Goal: Information Seeking & Learning: Find specific fact

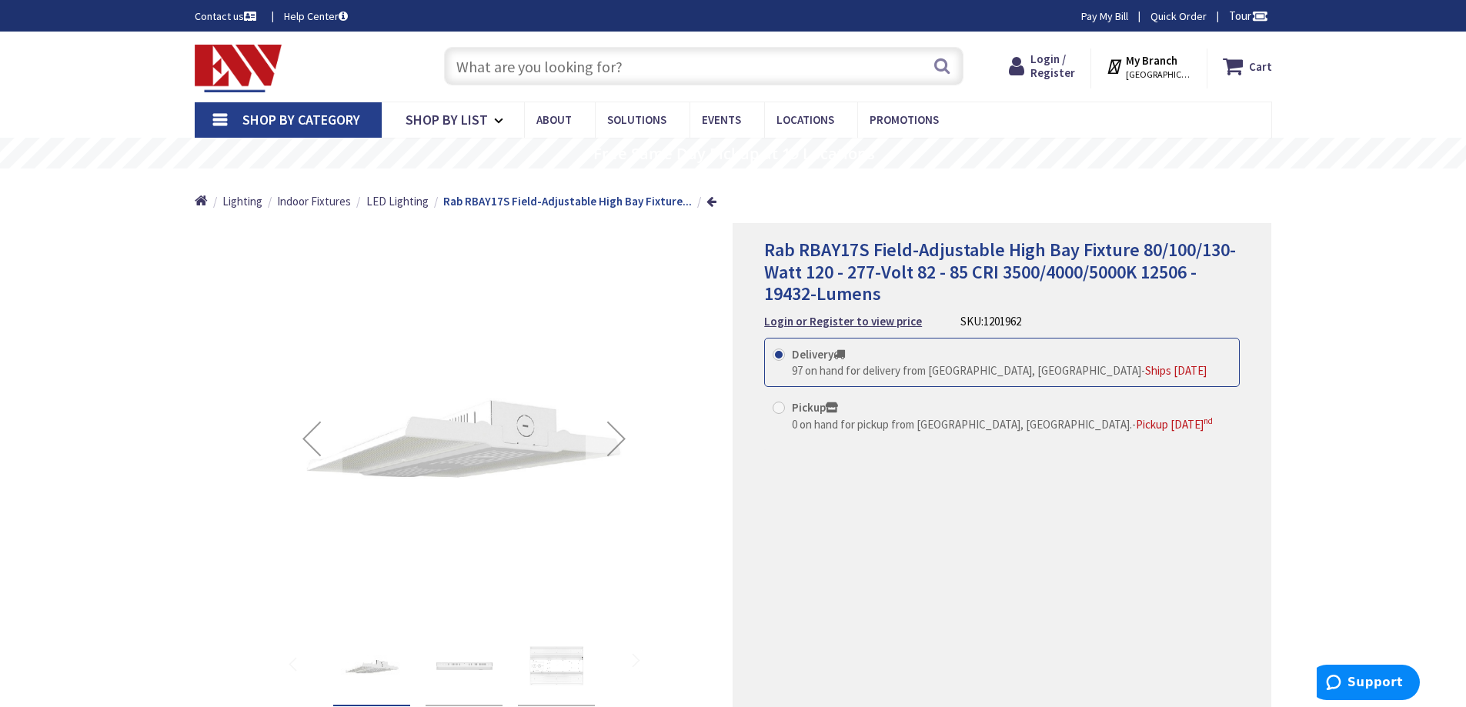
click at [637, 269] on div "Next" at bounding box center [616, 438] width 62 height 366
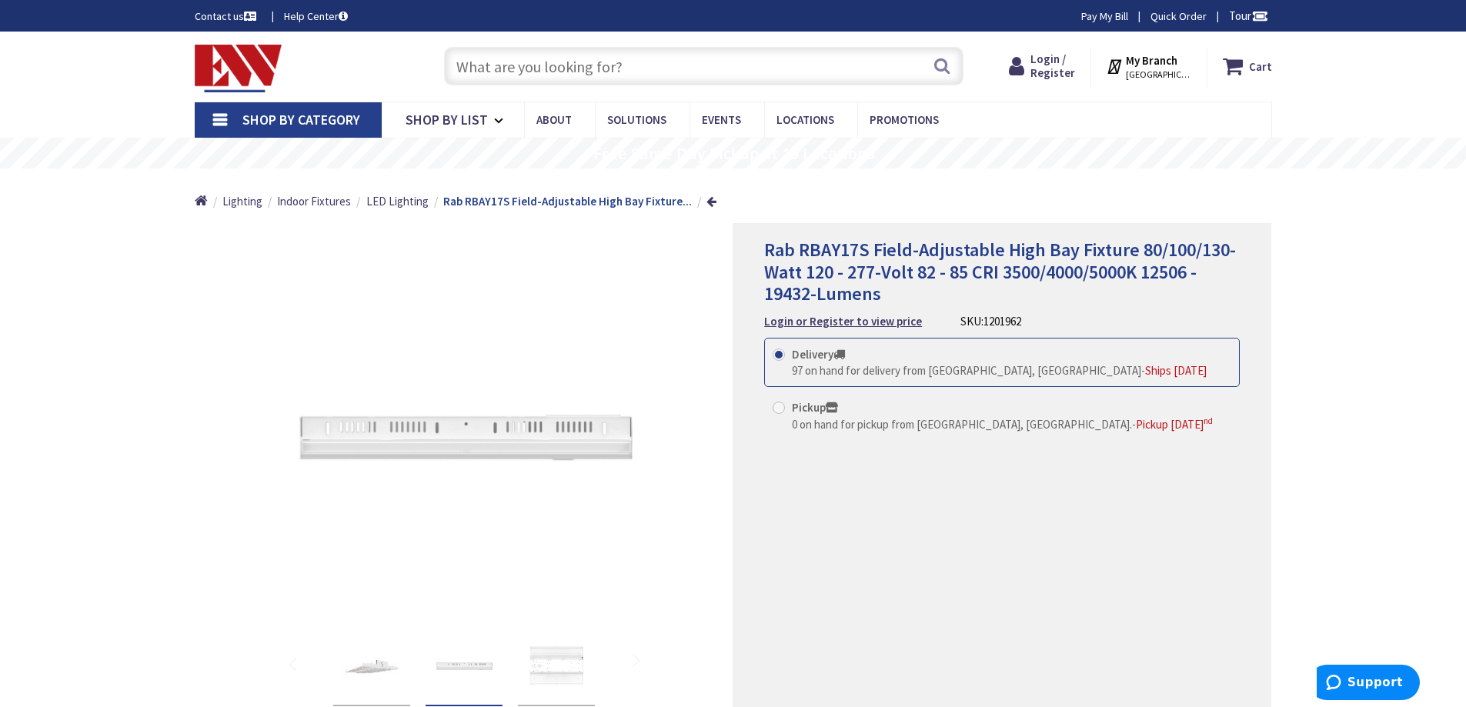
click at [709, 439] on div "*Images are for illustration purposes only and may not be an exact representati…" at bounding box center [464, 488] width 539 height 530
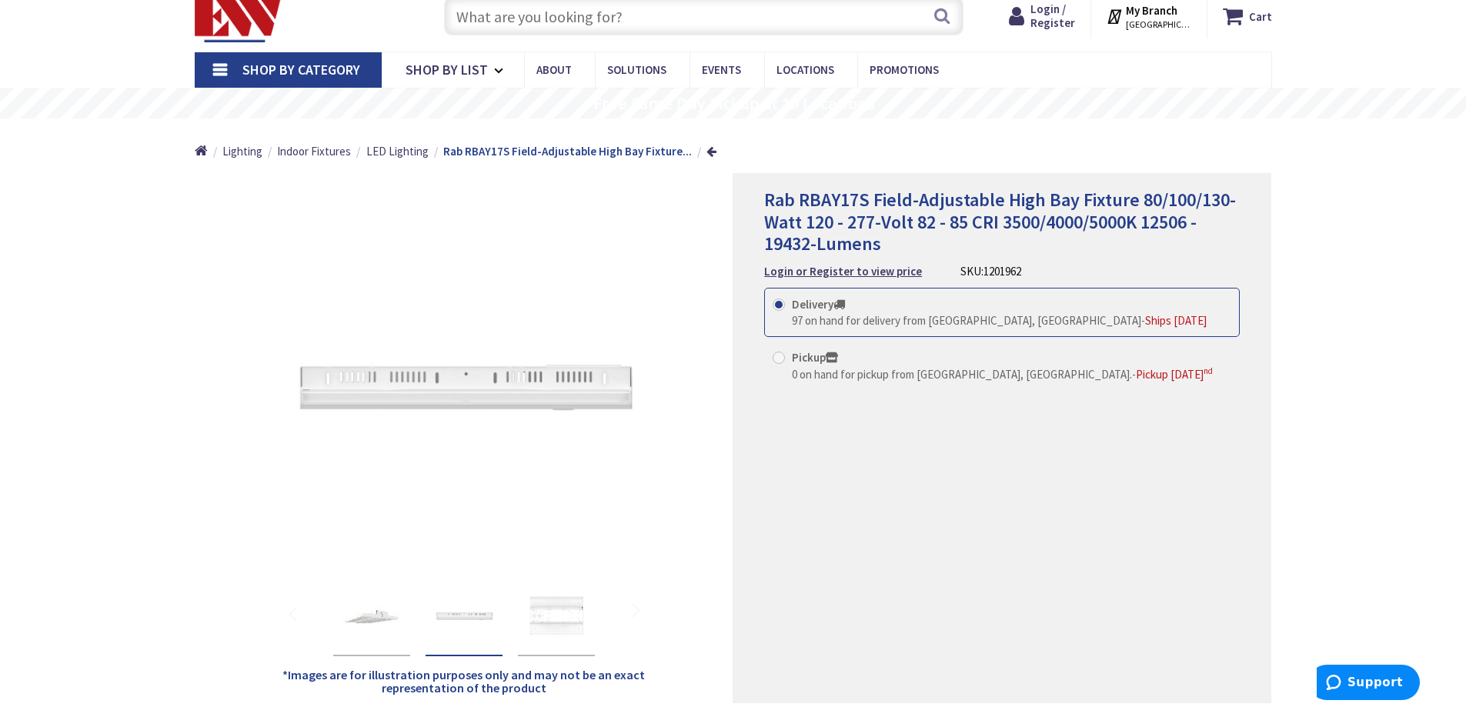
scroll to position [77, 0]
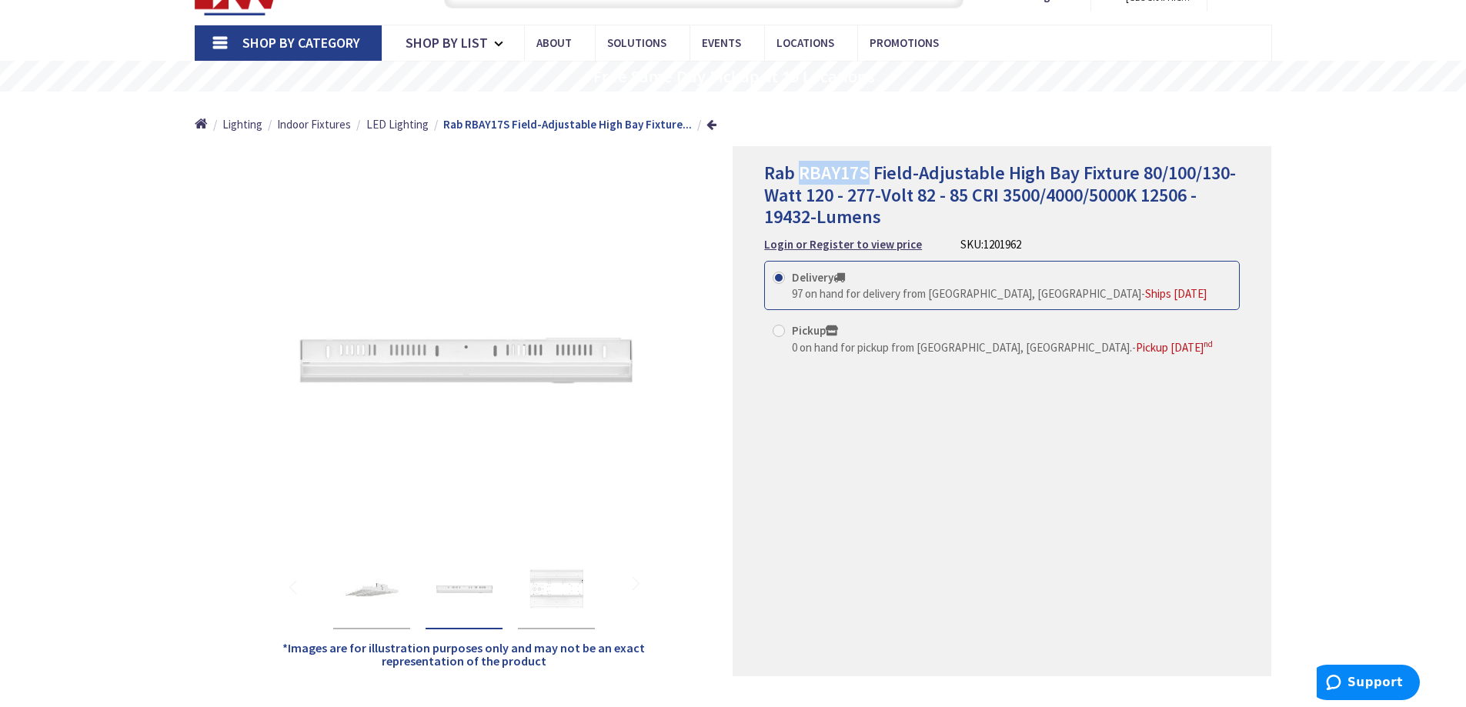
drag, startPoint x: 868, startPoint y: 177, endPoint x: 798, endPoint y: 175, distance: 70.0
click at [798, 175] on span "Rab RBAY17S Field-Adjustable High Bay Fixture 80/100/130-Watt 120 - 277-Volt 82…" at bounding box center [1000, 195] width 472 height 68
click at [862, 245] on strong "Login or Register to view price" at bounding box center [843, 244] width 158 height 15
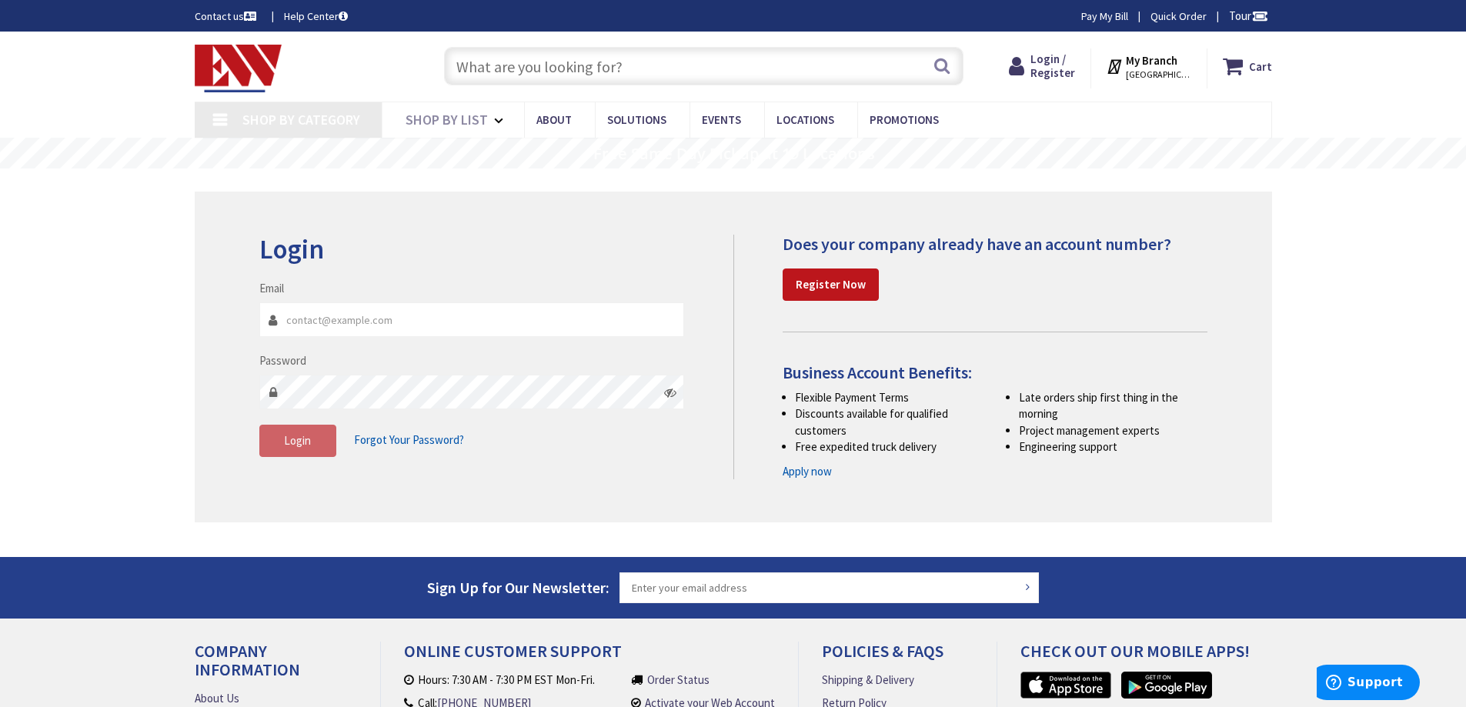
click at [355, 319] on input "Email" at bounding box center [471, 319] width 425 height 35
type input "[PERSON_NAME][GEOGRAPHIC_DATA][PERSON_NAME], [GEOGRAPHIC_DATA]"
click at [716, 283] on div "Login Invalid login or password Email Password Login Forgot Your Password?" at bounding box center [490, 354] width 485 height 238
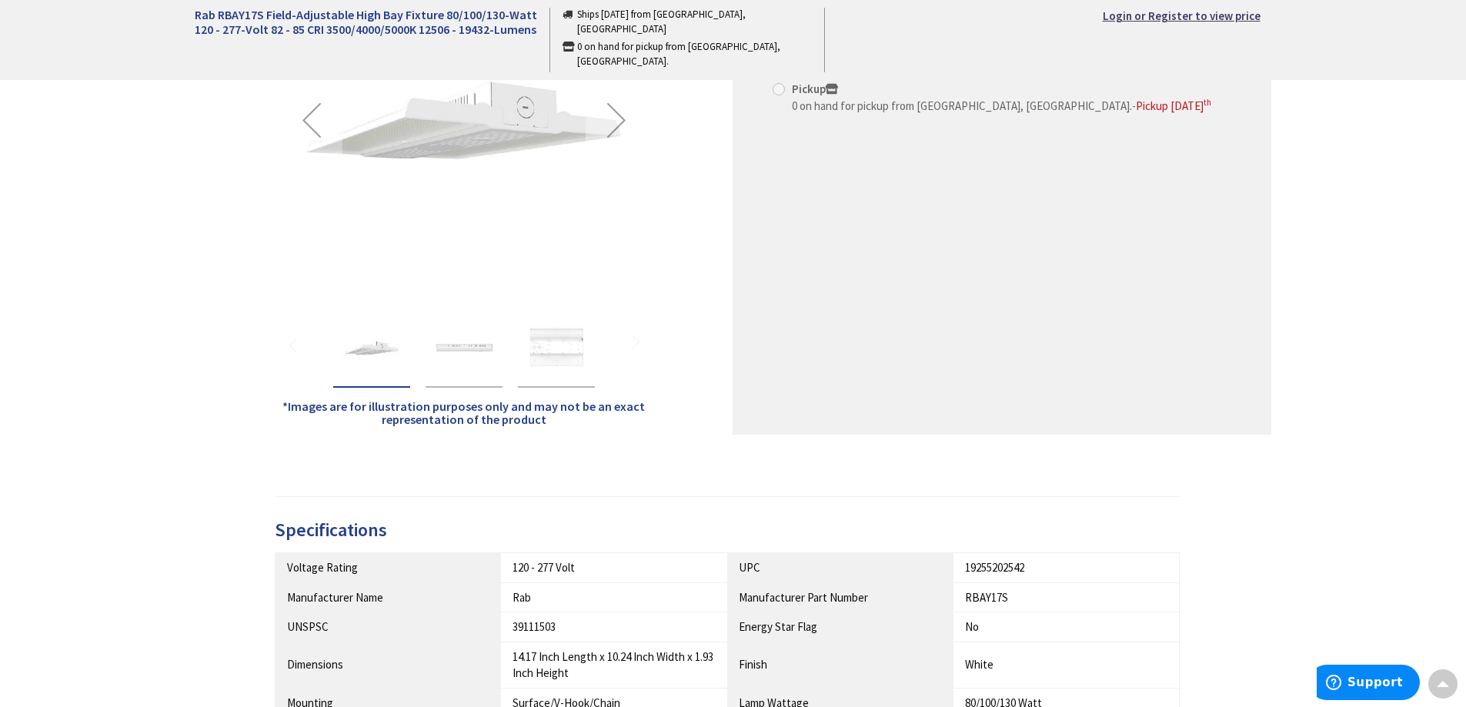
scroll to position [11, 0]
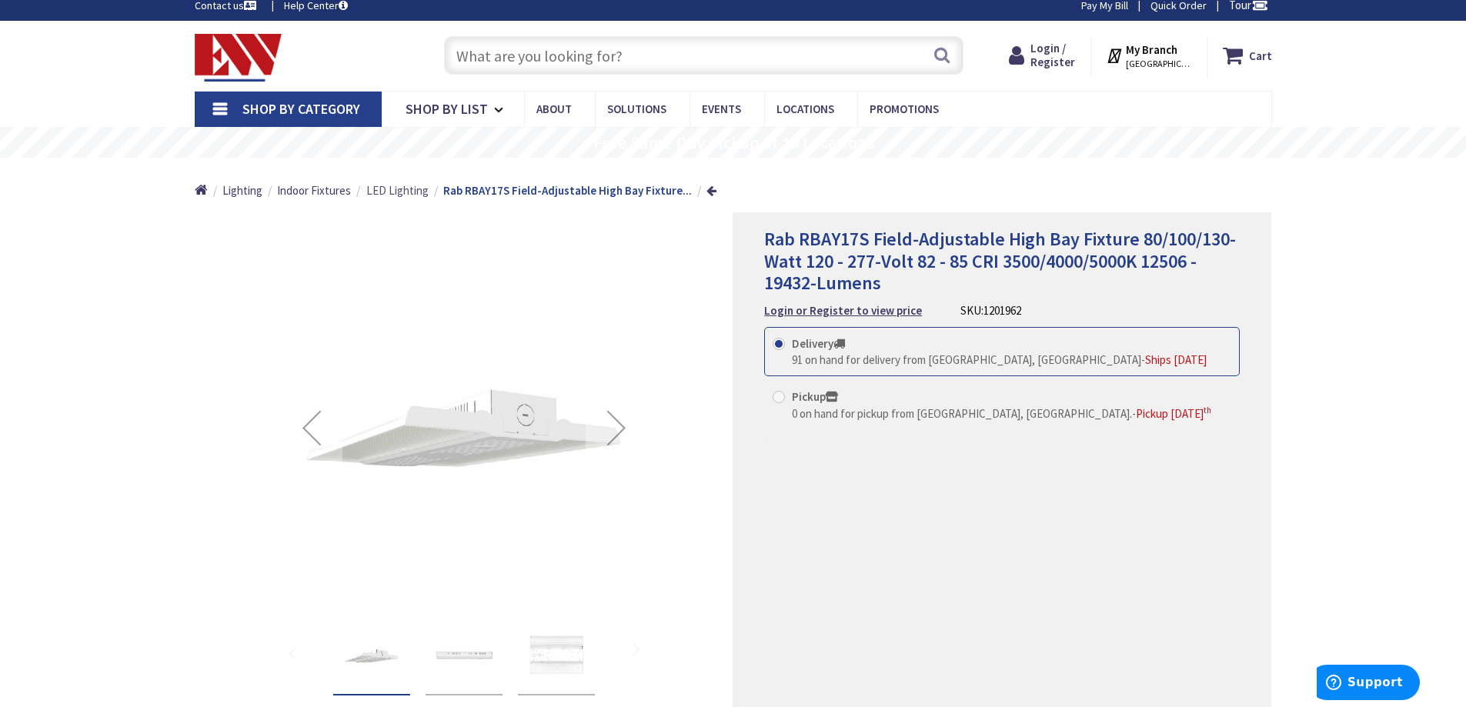
click at [399, 188] on span "LED Lighting" at bounding box center [397, 190] width 62 height 15
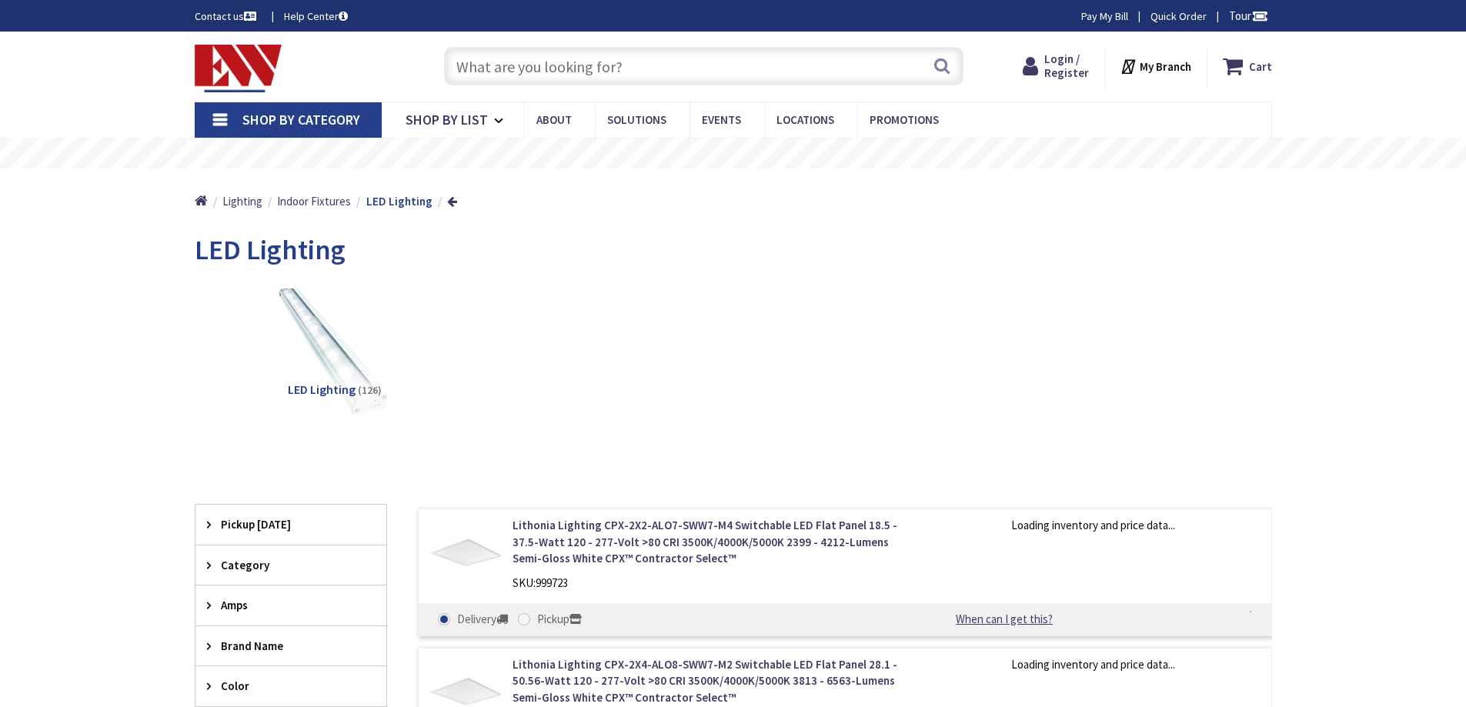
type input "[PERSON_NAME][GEOGRAPHIC_DATA][PERSON_NAME], [GEOGRAPHIC_DATA]"
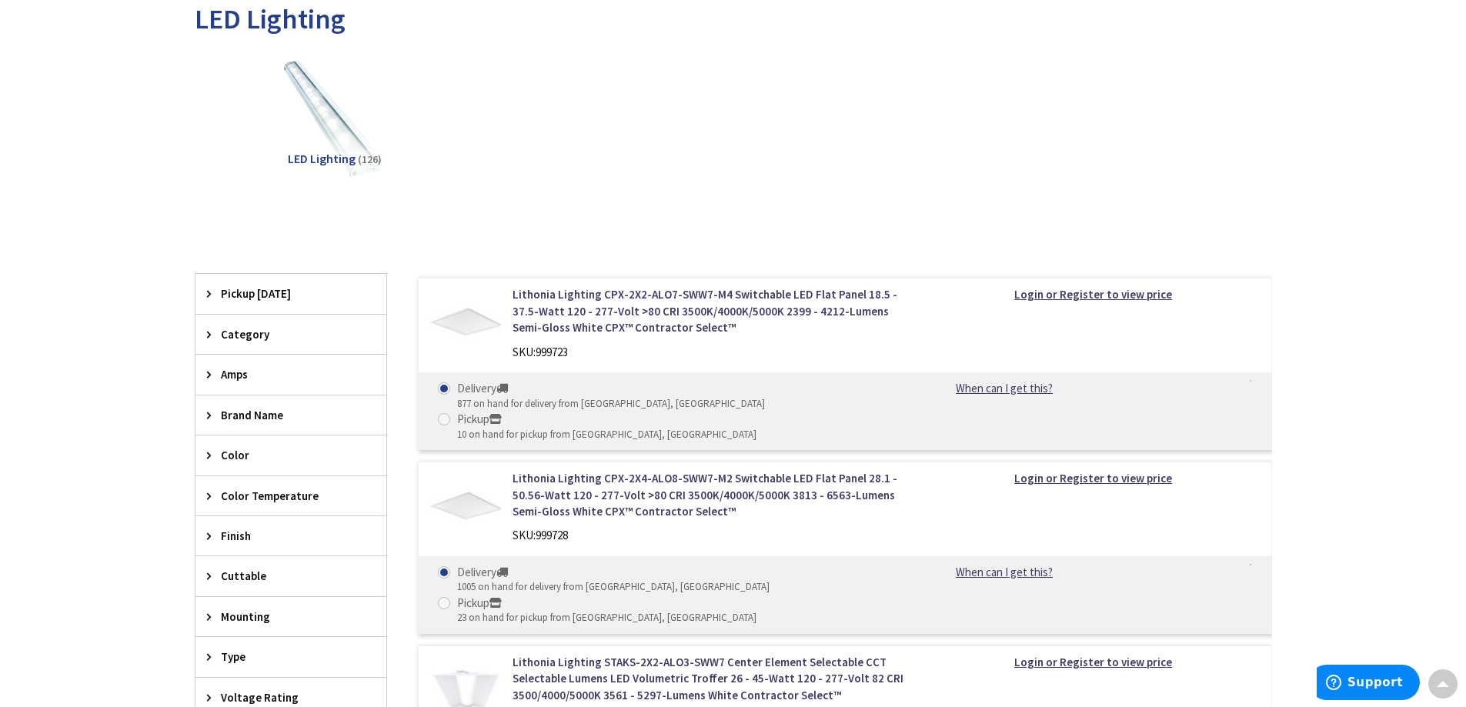
click at [216, 329] on icon at bounding box center [213, 334] width 12 height 12
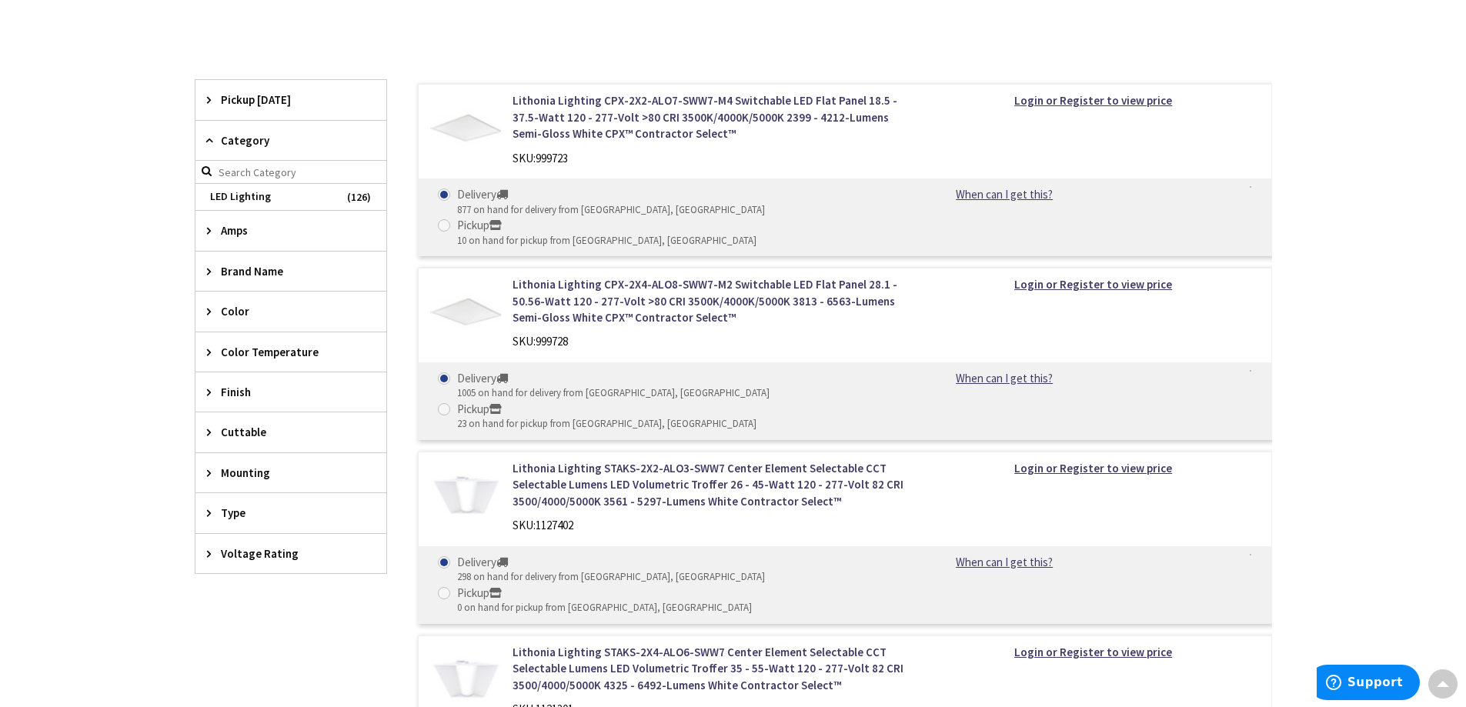
scroll to position [462, 0]
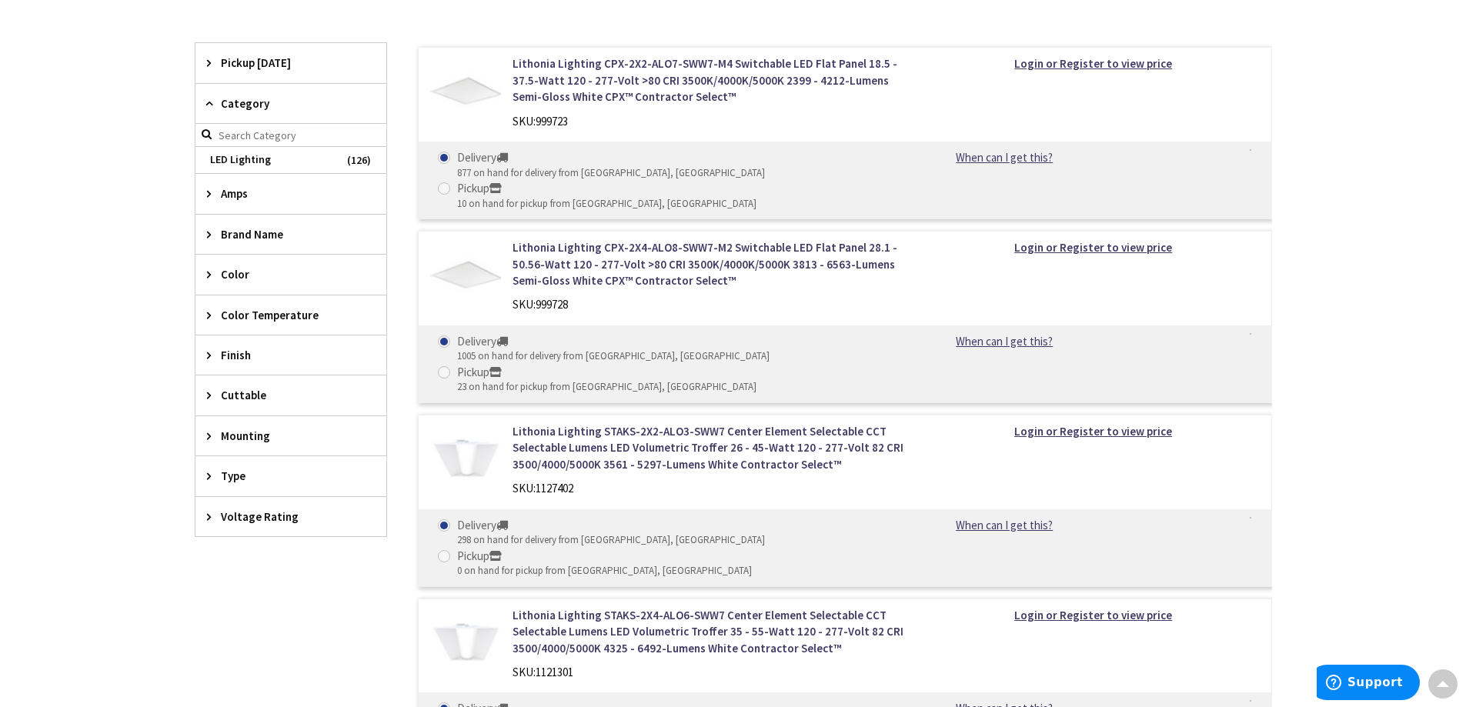
click at [272, 312] on span "Color Temperature" at bounding box center [283, 315] width 125 height 16
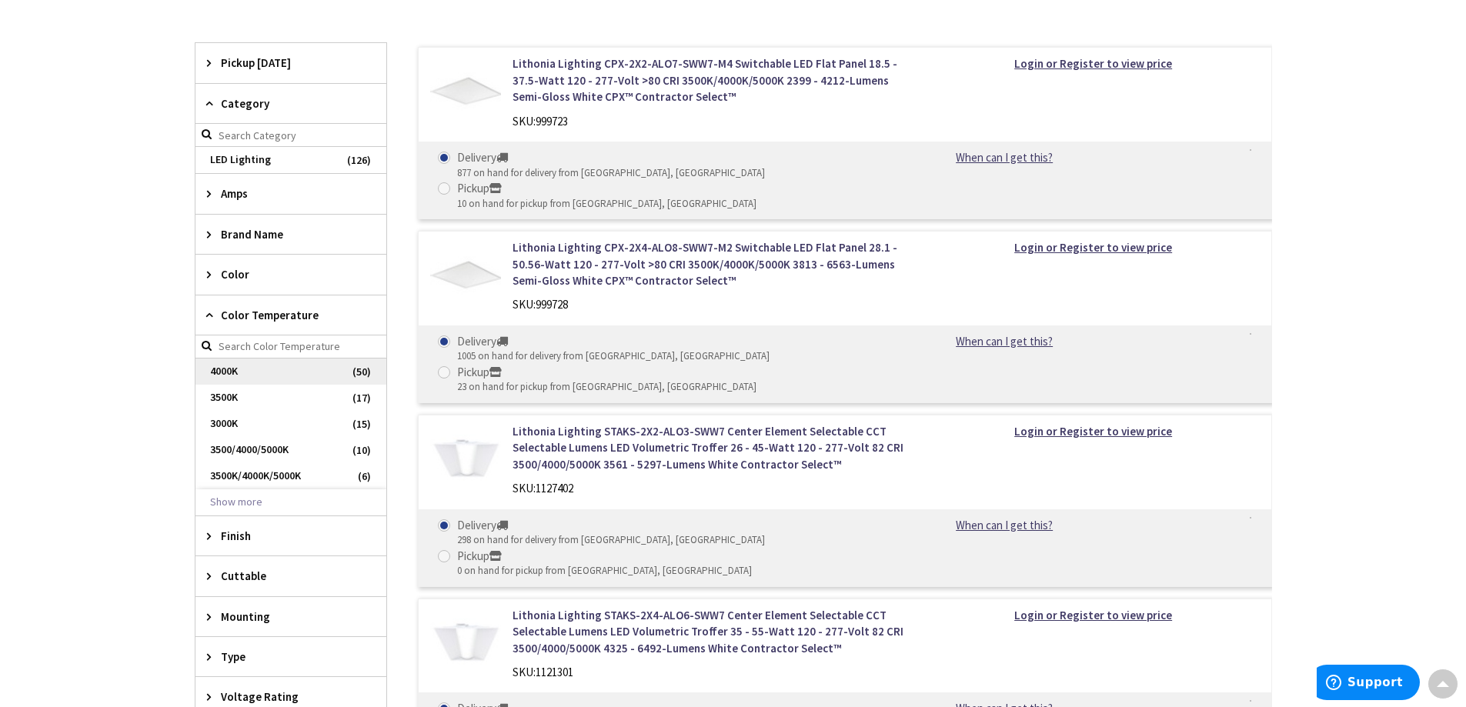
click at [227, 372] on span "4000K" at bounding box center [290, 371] width 191 height 26
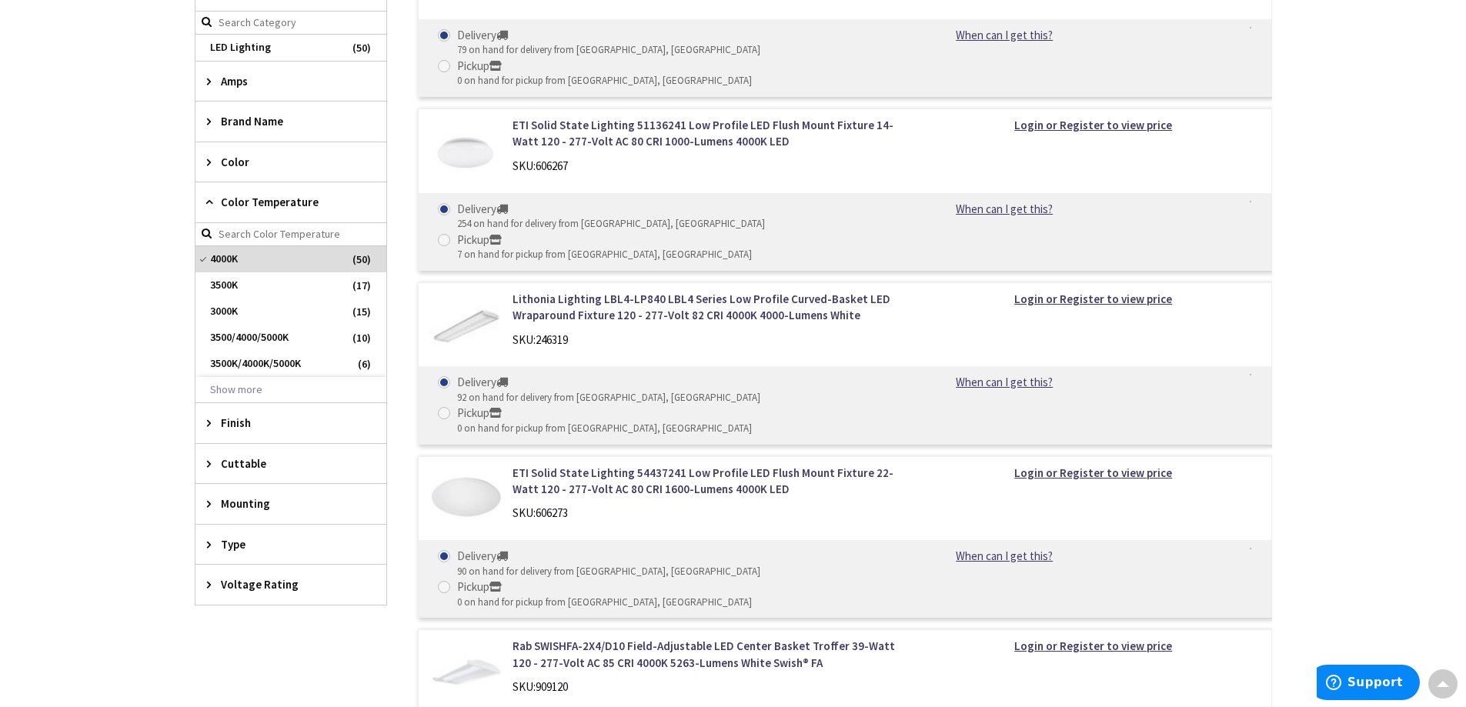
scroll to position [615, 0]
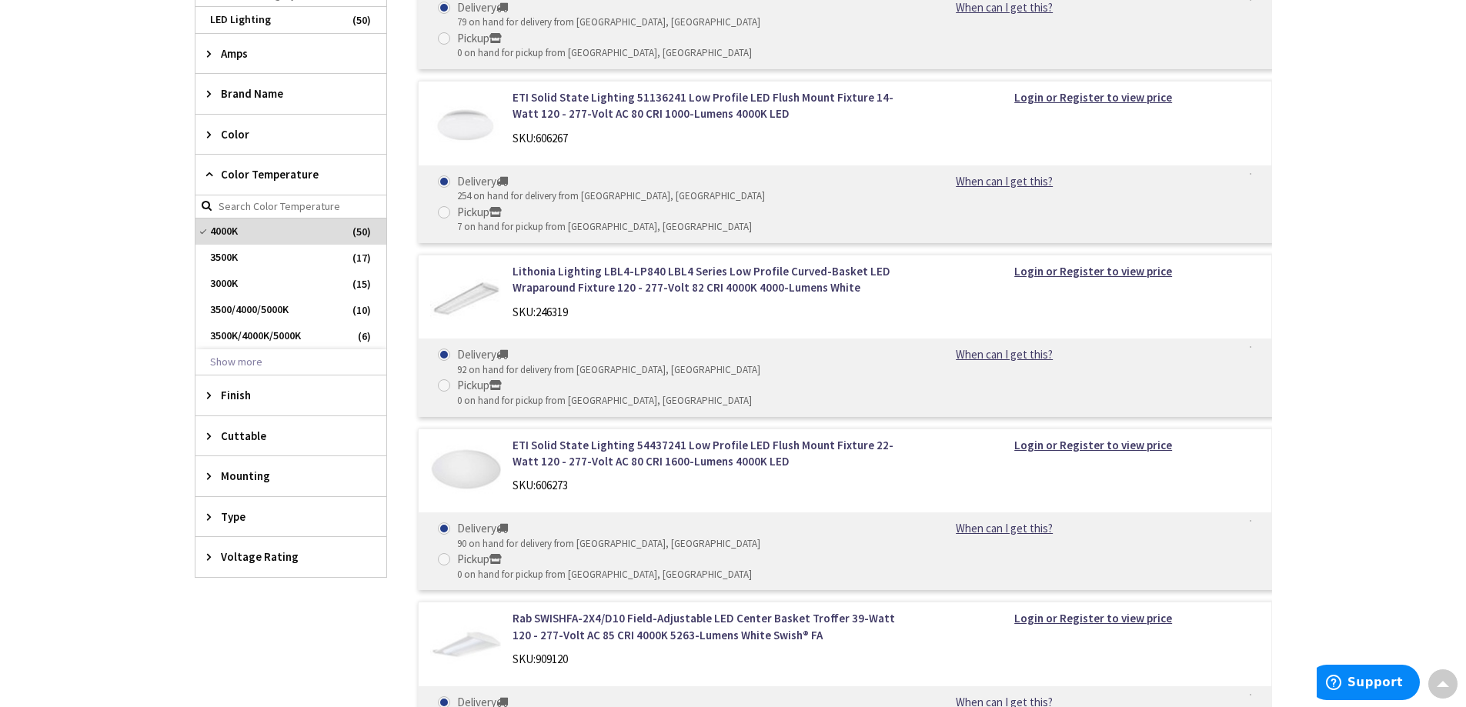
click at [239, 518] on span "Type" at bounding box center [283, 517] width 125 height 16
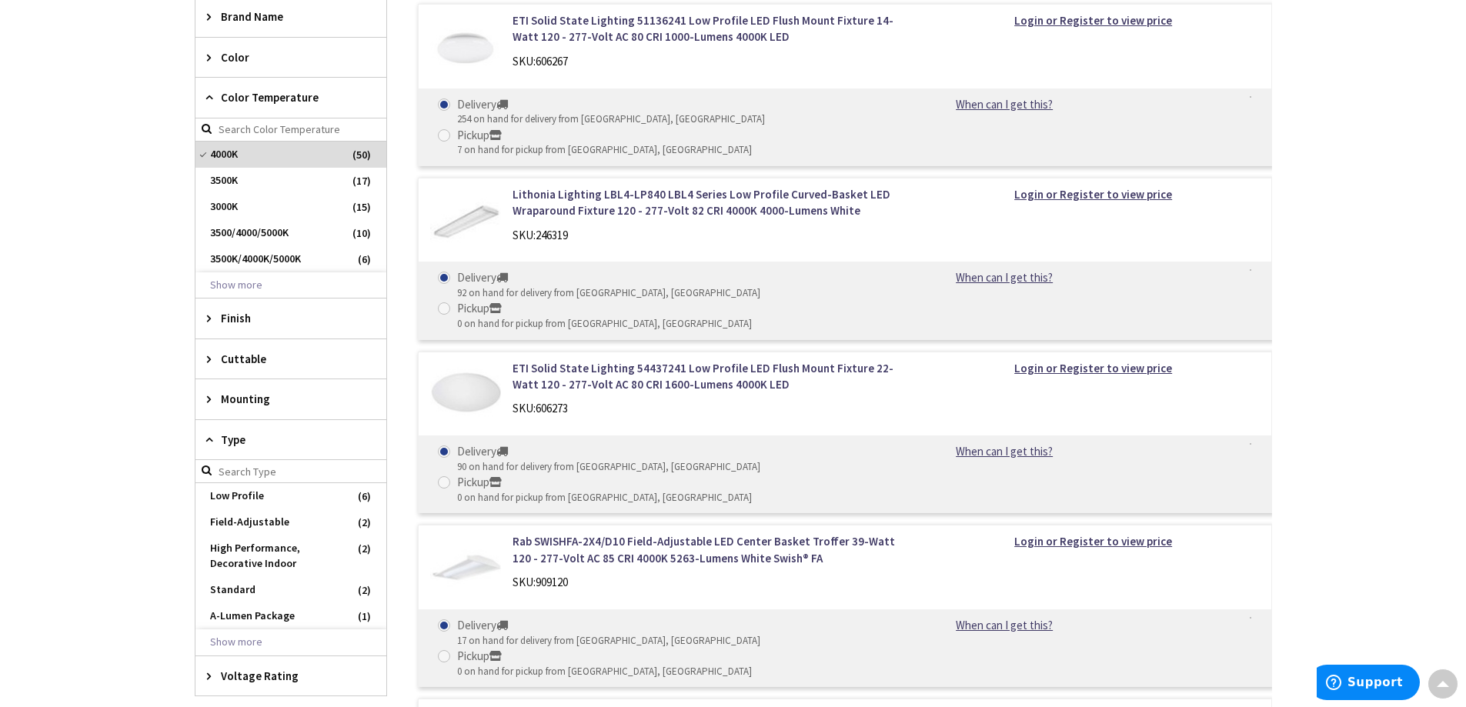
click at [282, 442] on span "Type" at bounding box center [283, 440] width 125 height 16
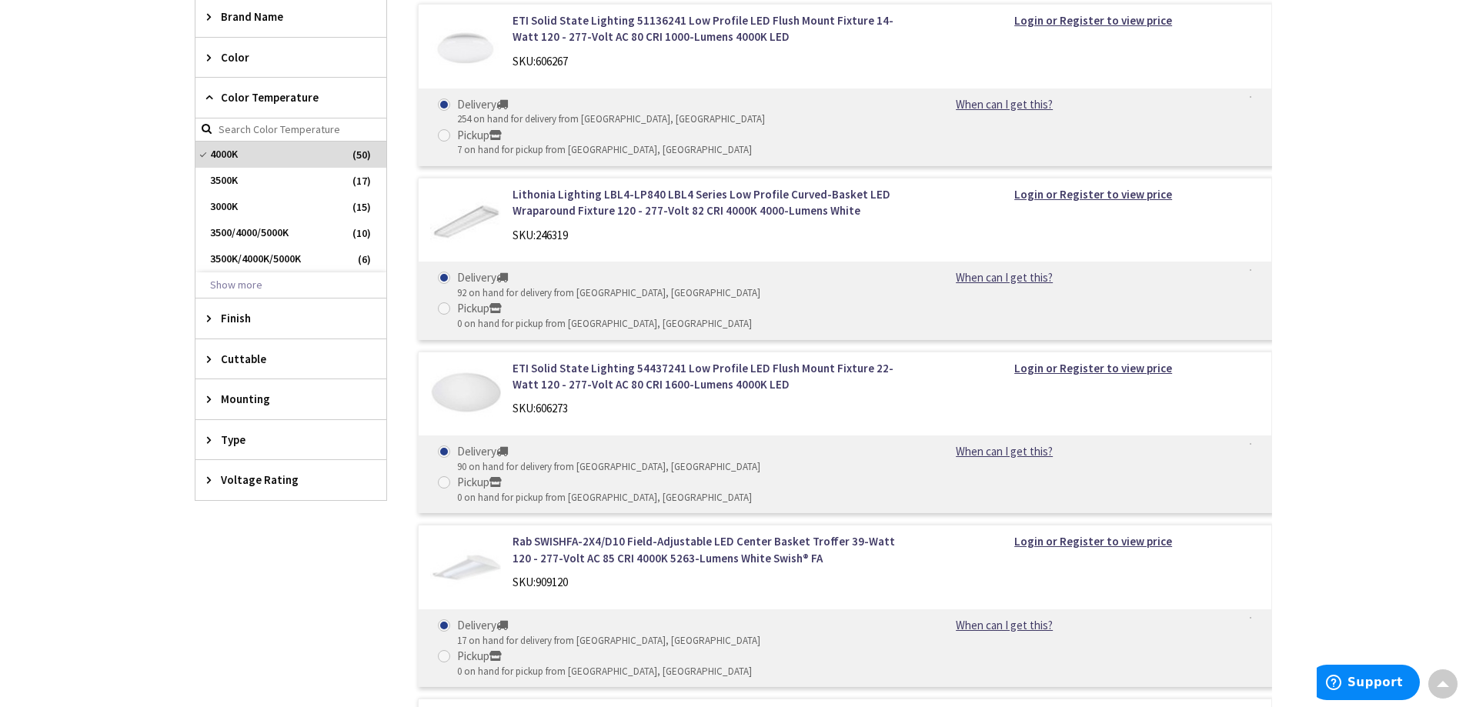
click at [270, 487] on span "Voltage Rating" at bounding box center [283, 480] width 125 height 16
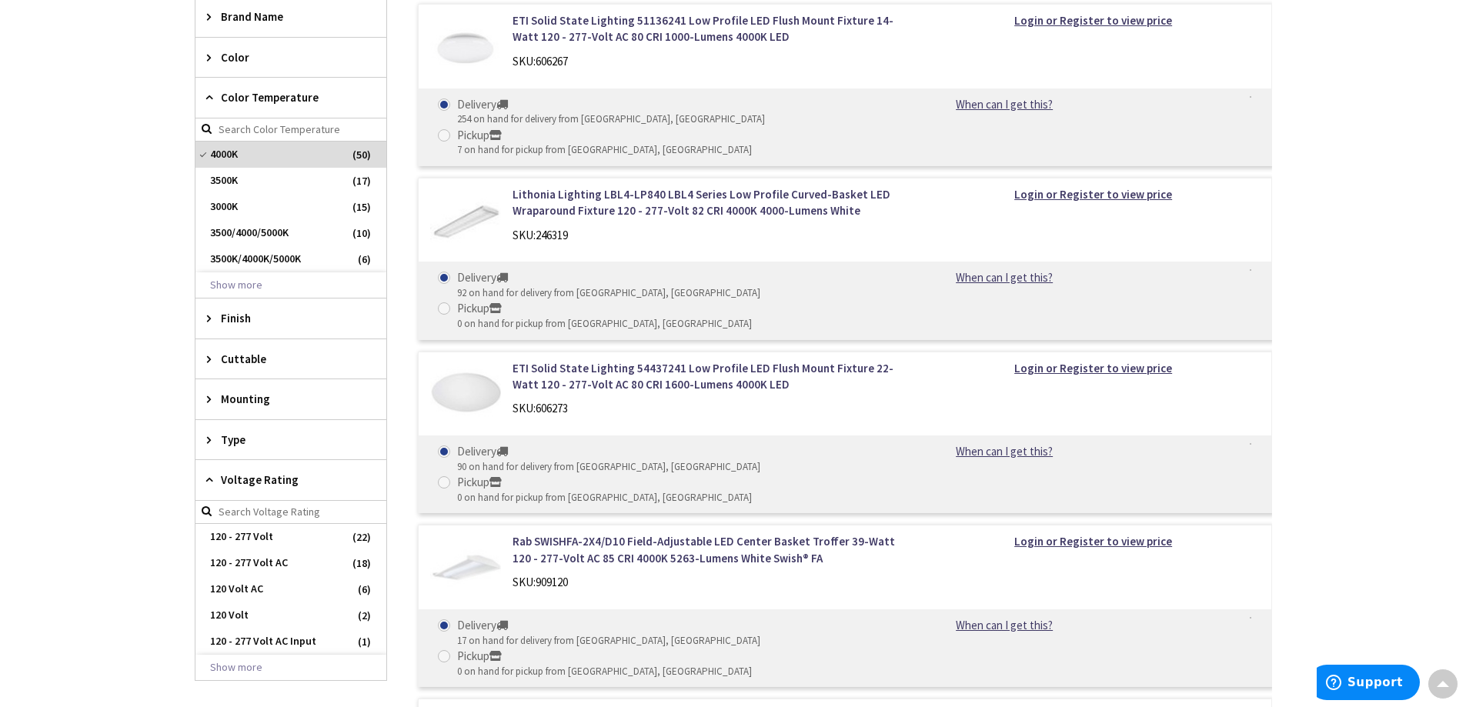
click at [267, 478] on span "Voltage Rating" at bounding box center [283, 480] width 125 height 16
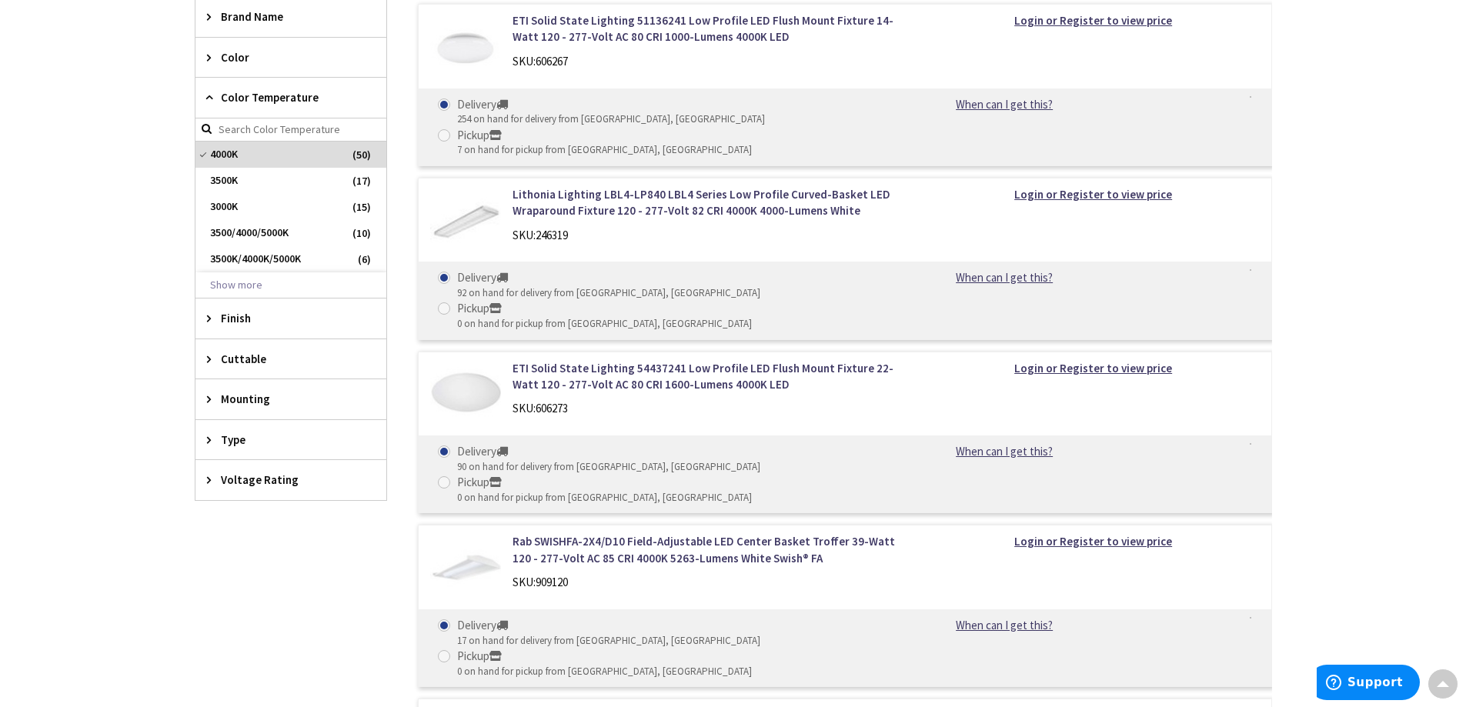
click at [246, 401] on span "Mounting" at bounding box center [283, 399] width 125 height 16
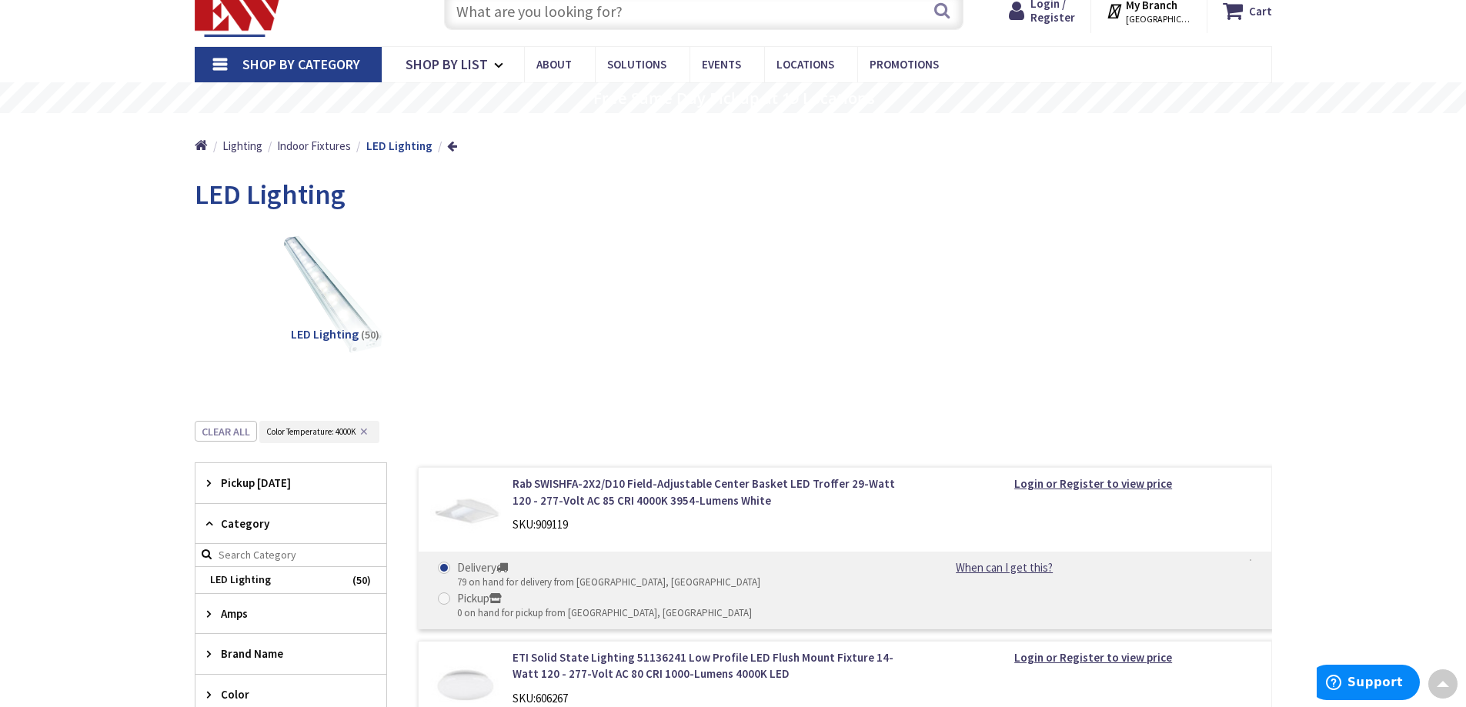
scroll to position [0, 0]
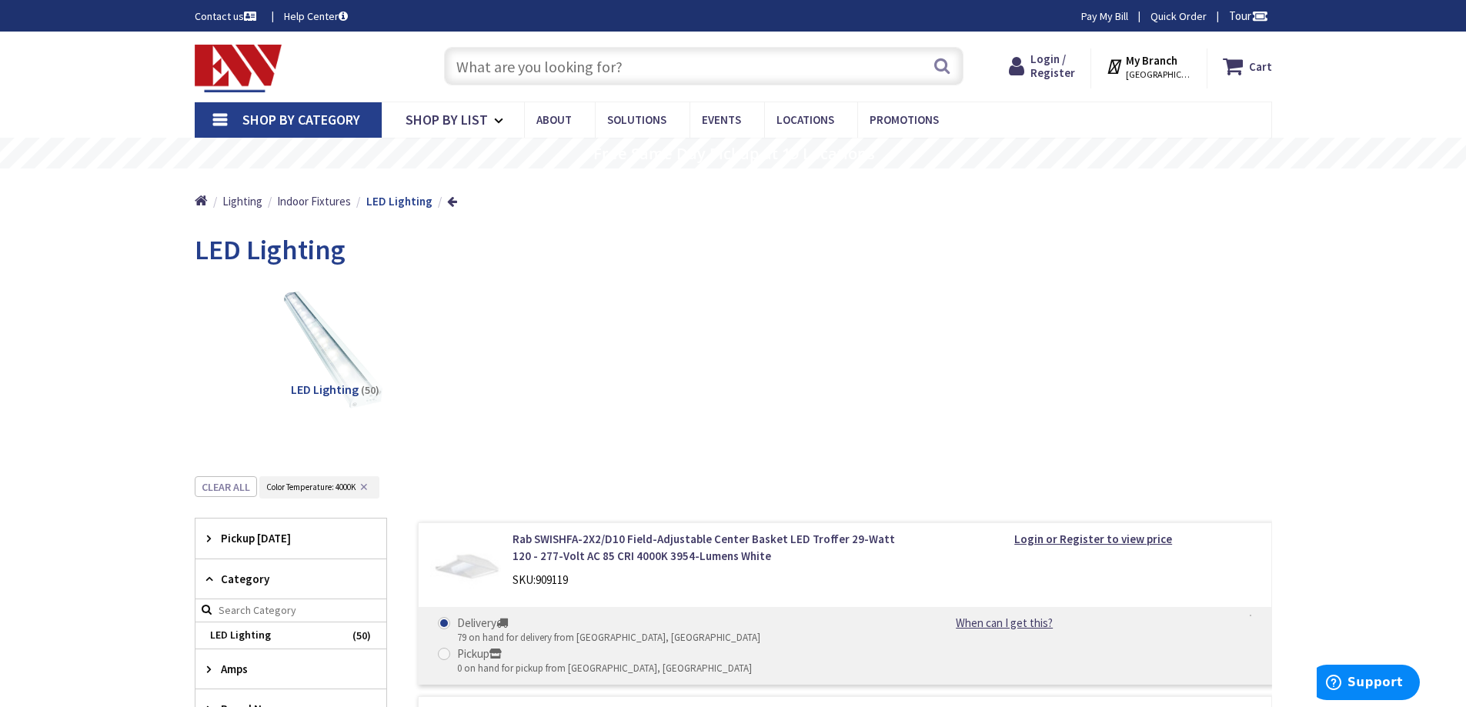
paste input "S-RT40YM"
type input "S-RT40YM"
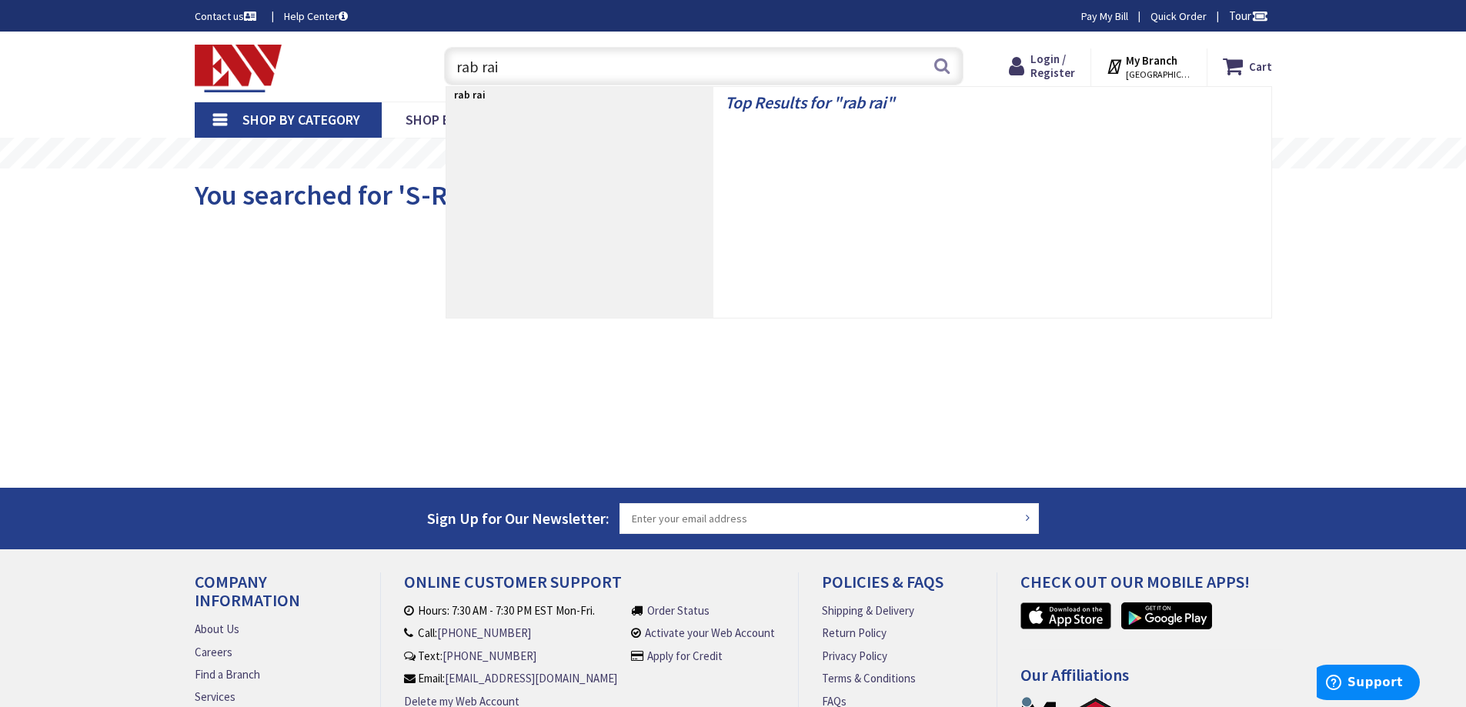
type input "rab rail"
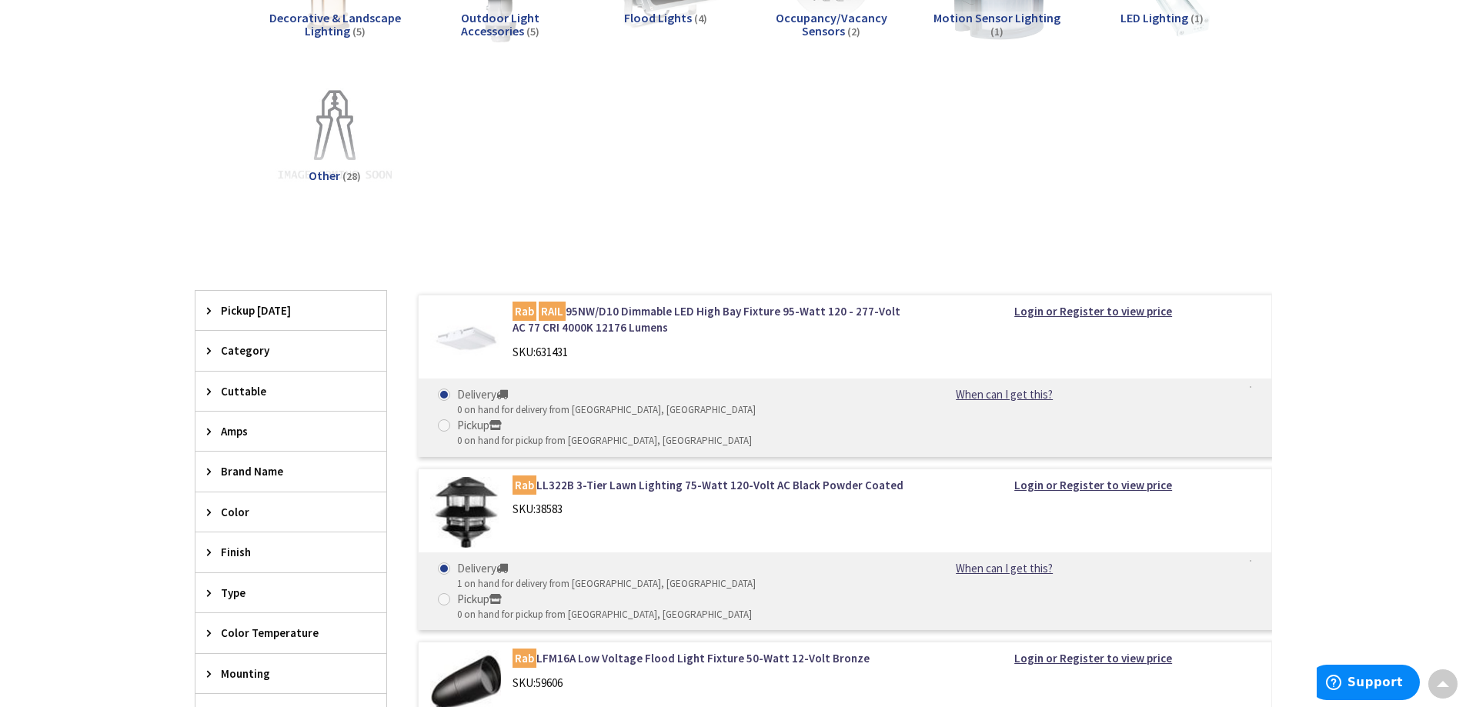
scroll to position [308, 0]
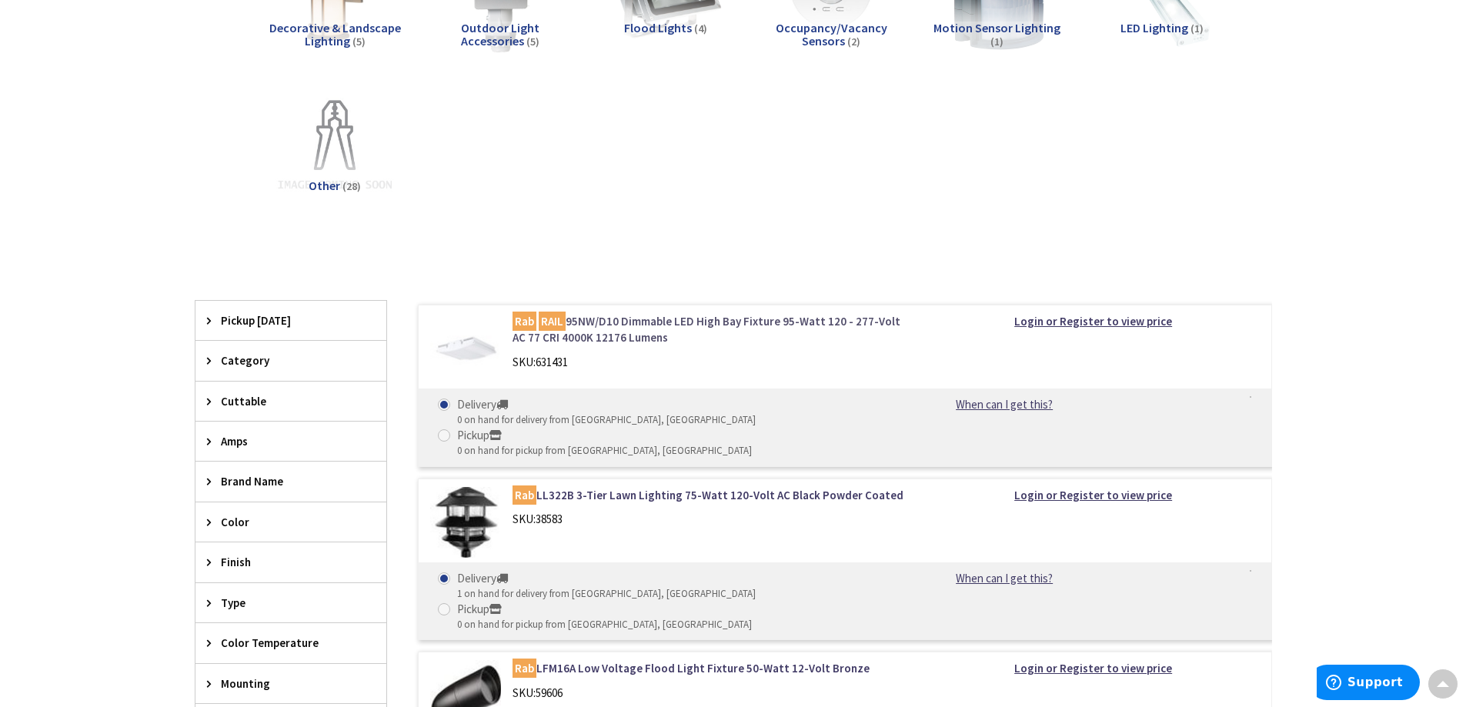
click at [669, 320] on link "Rab RAIL 95NW/D10 Dimmable LED High Bay Fixture 95-Watt 120 - 277-Volt AC 77 CR…" at bounding box center [708, 329] width 392 height 33
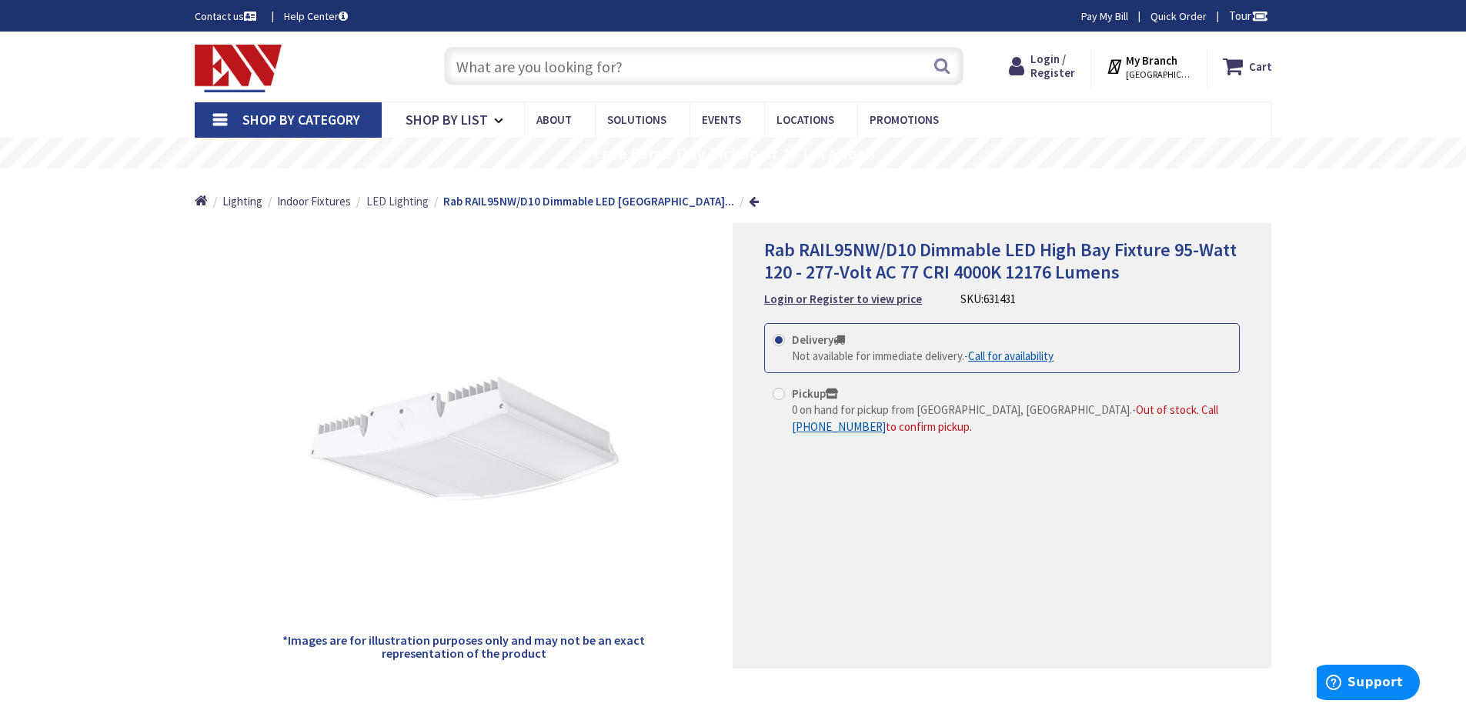
click at [402, 203] on span "LED Lighting" at bounding box center [397, 201] width 62 height 15
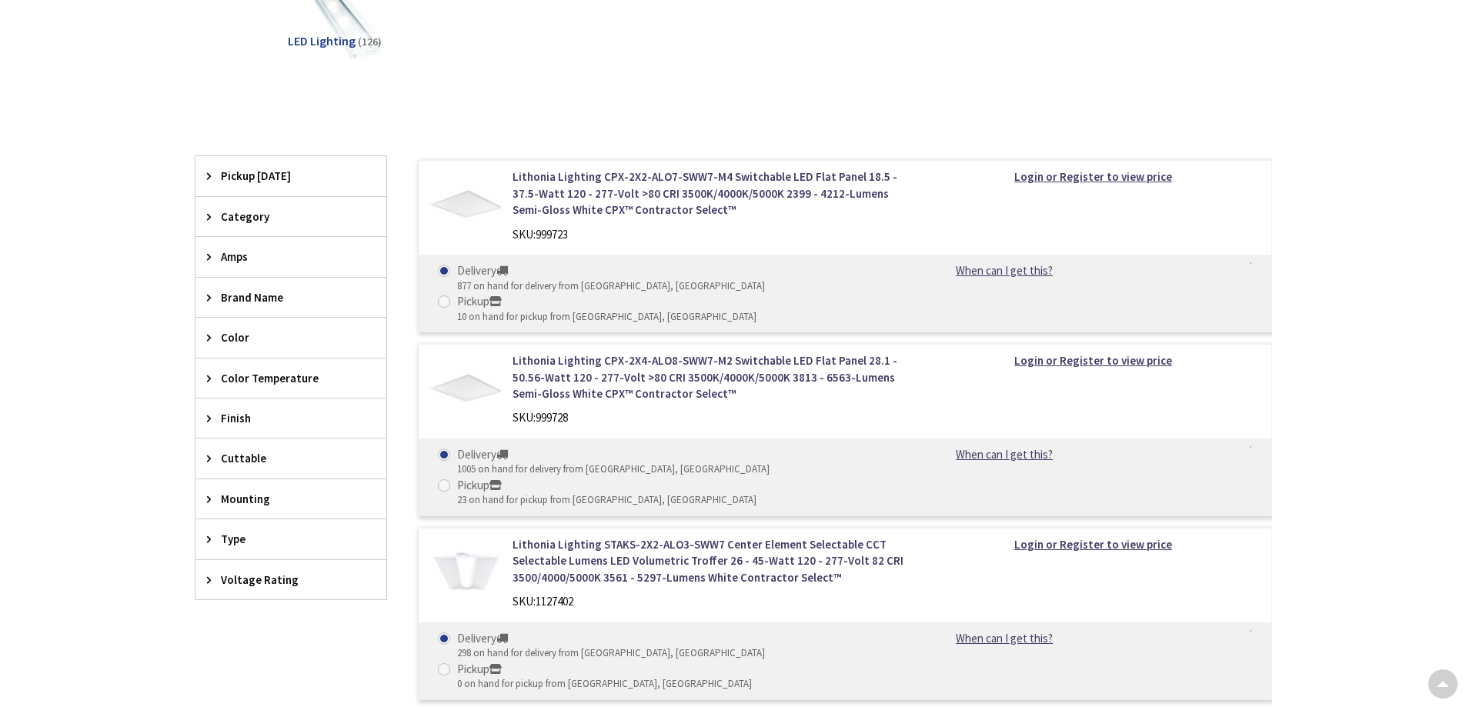
scroll to position [385, 0]
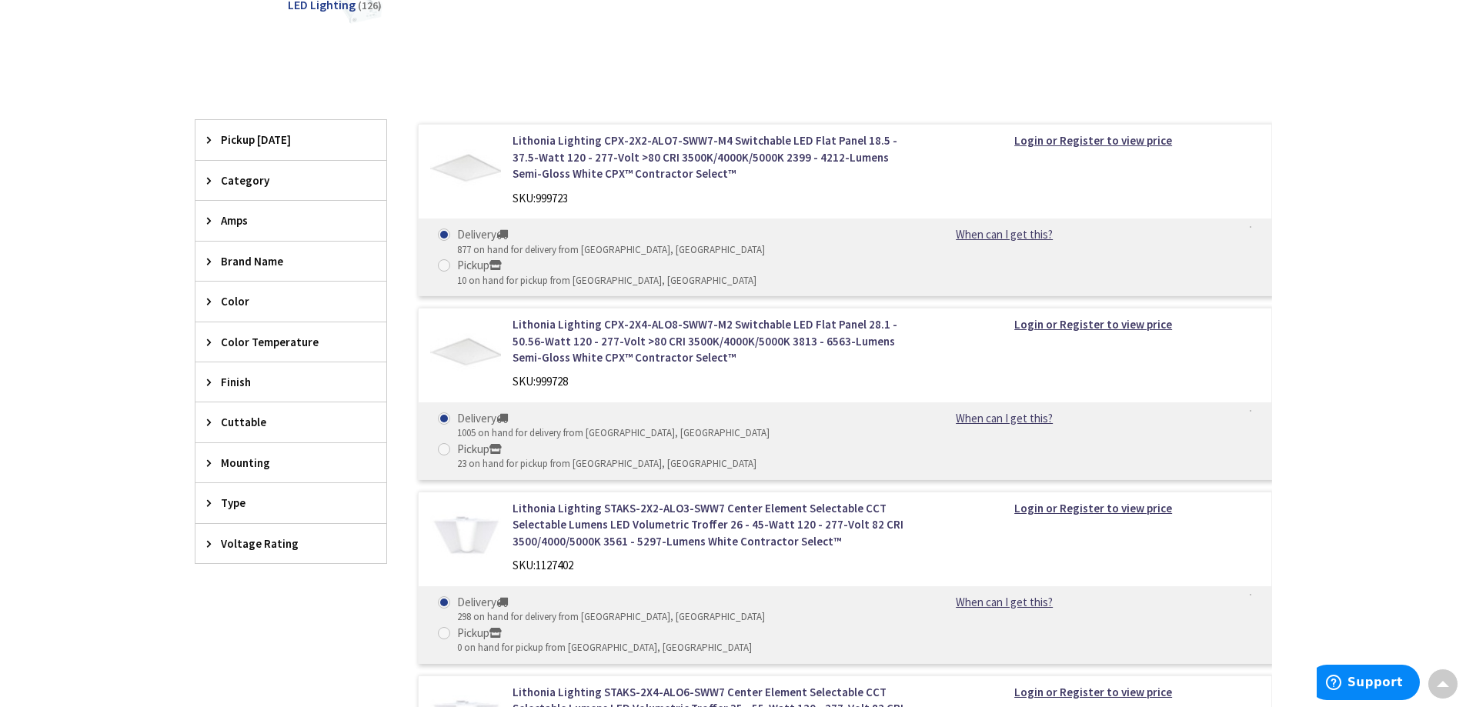
click at [215, 225] on icon at bounding box center [213, 221] width 12 height 12
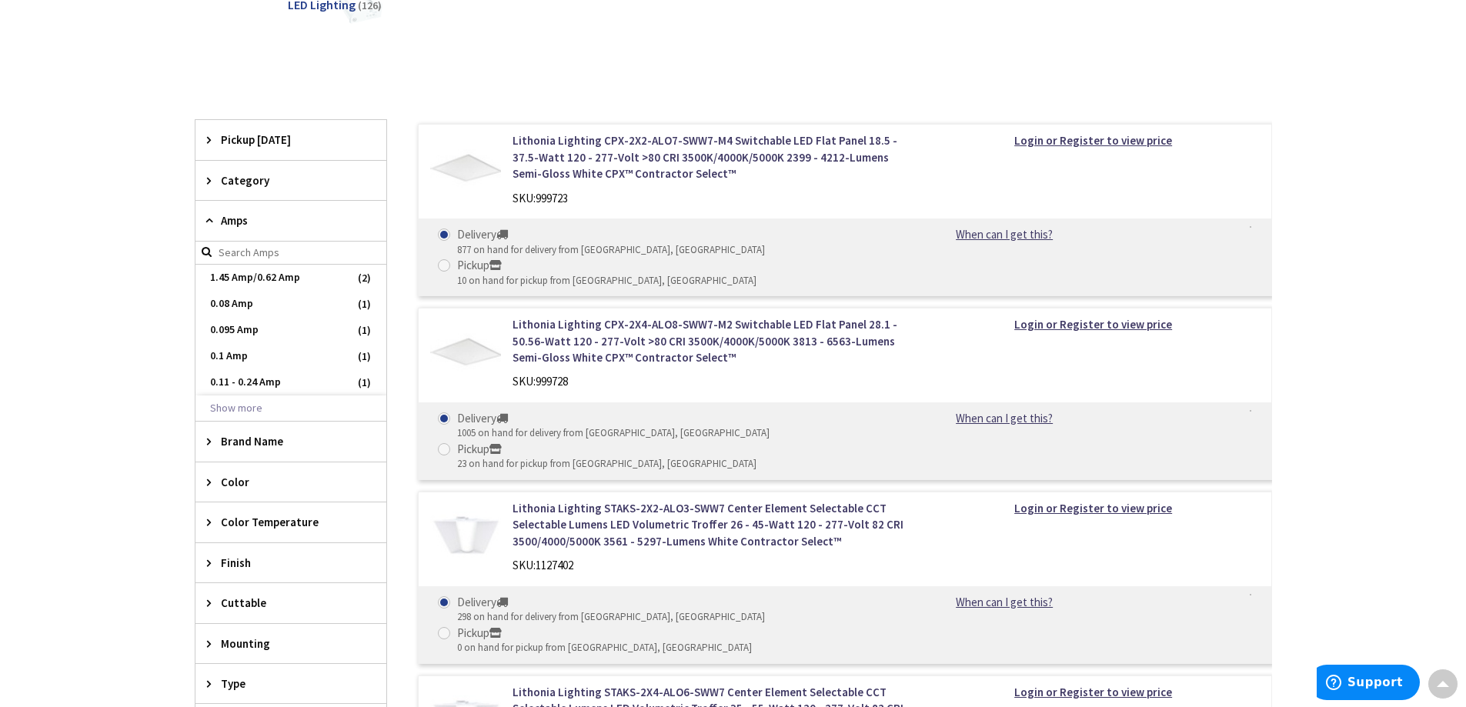
click at [232, 222] on span "Amps" at bounding box center [283, 220] width 125 height 16
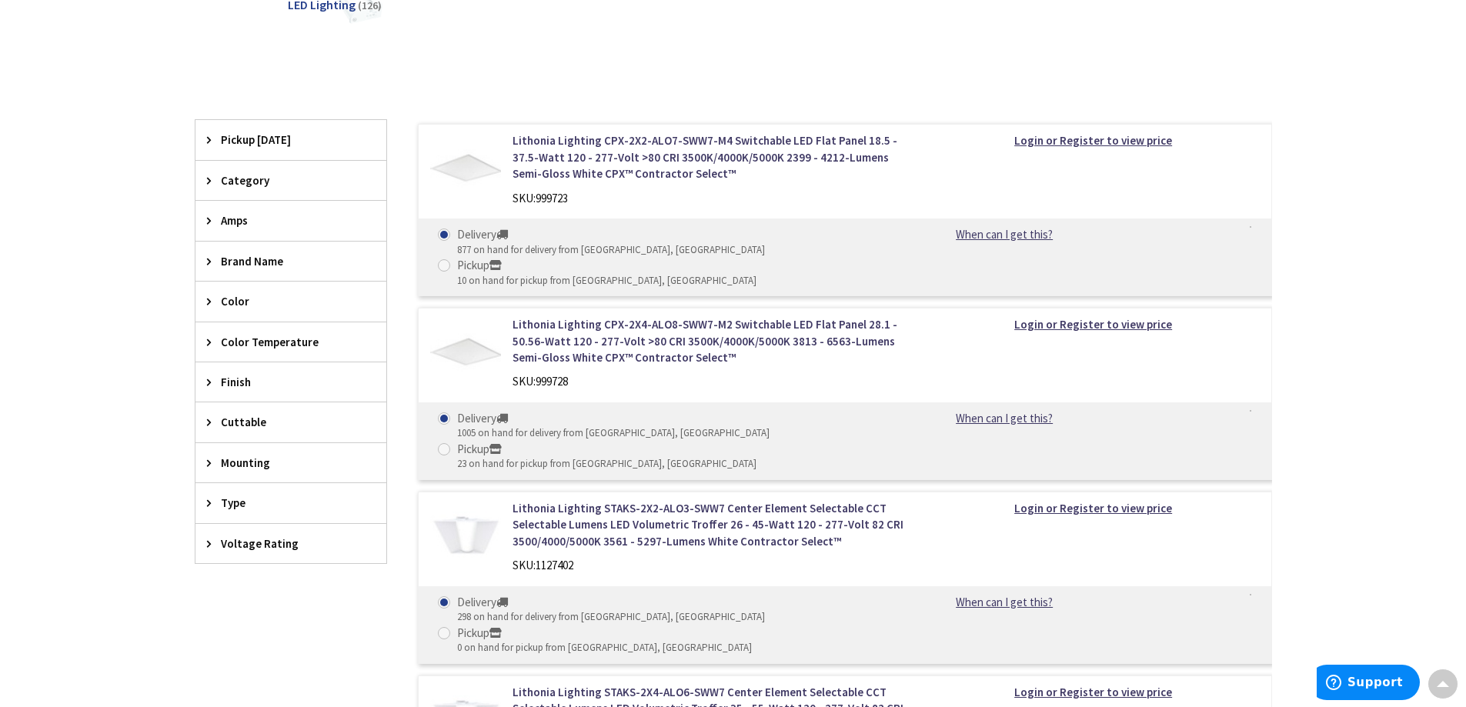
click at [261, 337] on span "Color Temperature" at bounding box center [283, 342] width 125 height 16
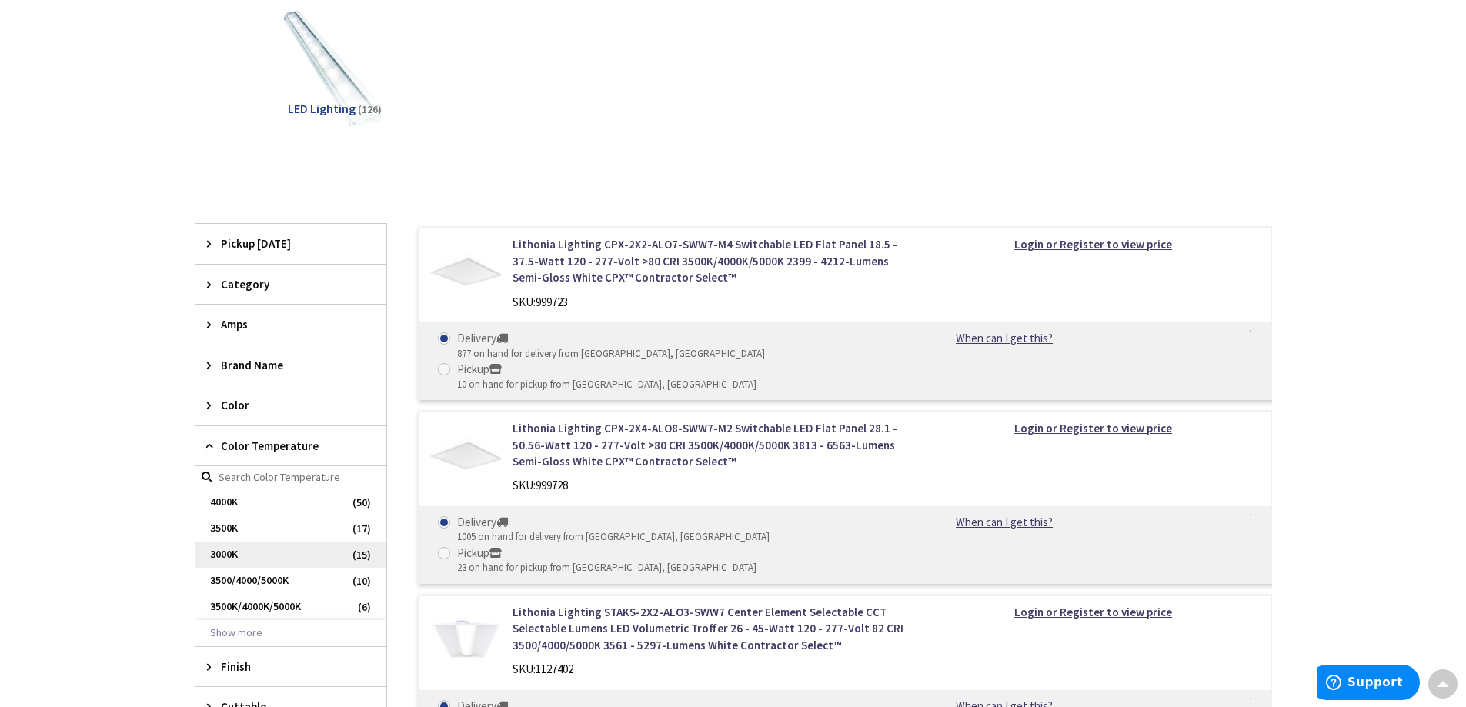
scroll to position [308, 0]
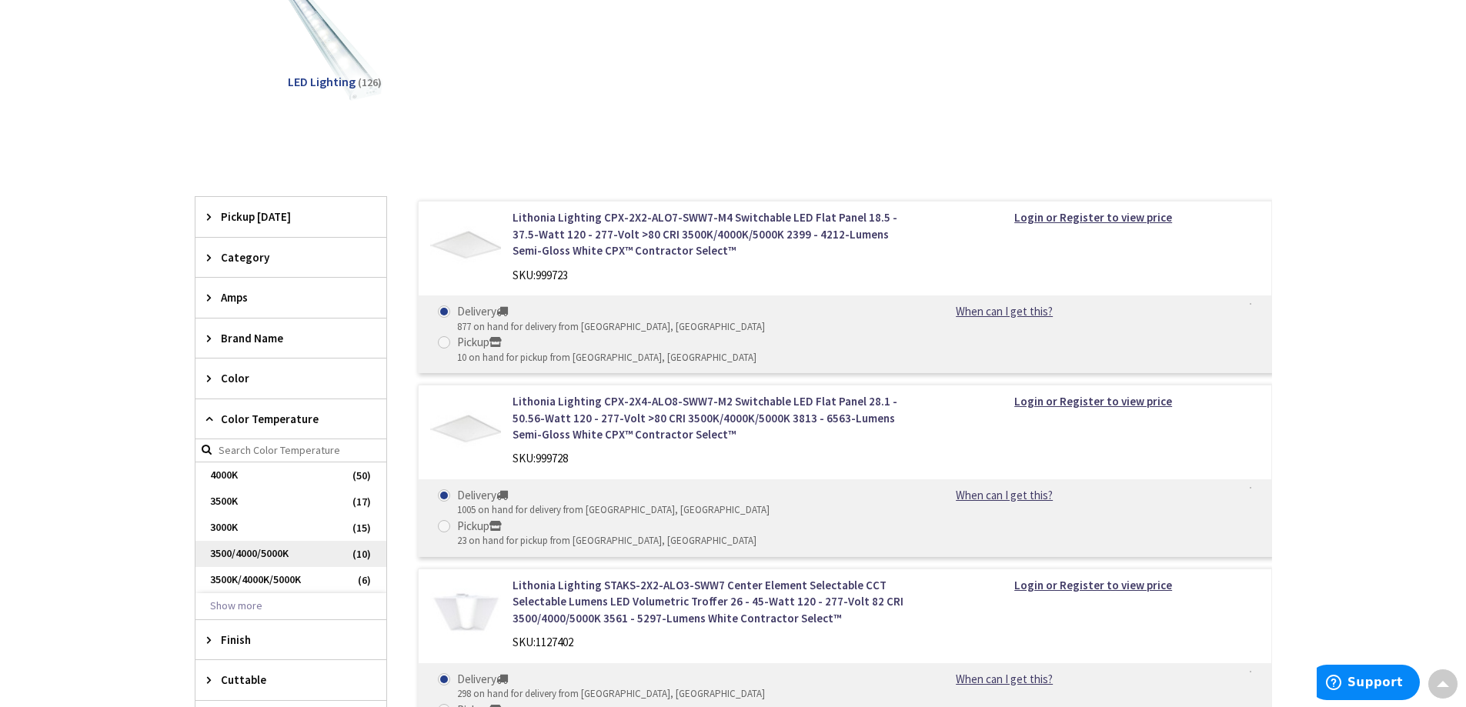
click at [311, 558] on span "3500/4000/5000K" at bounding box center [290, 554] width 191 height 26
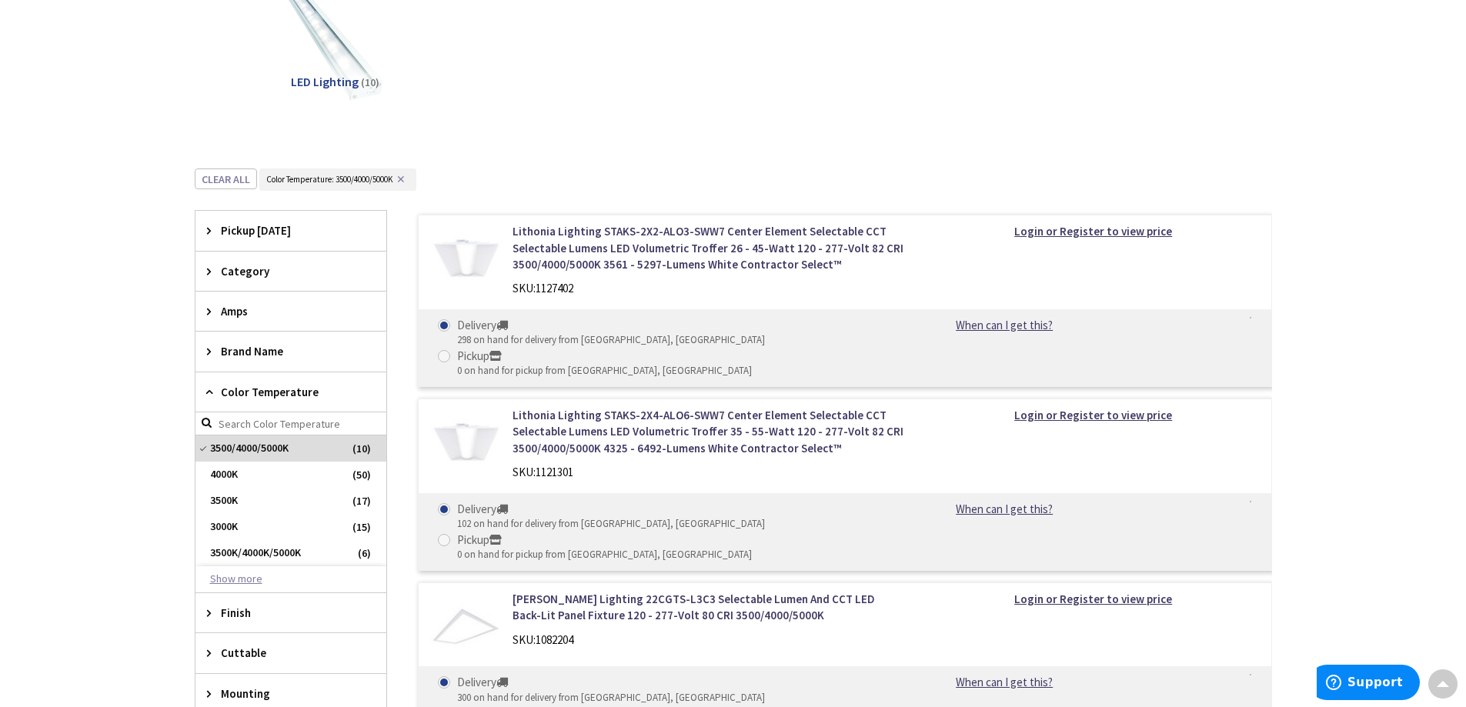
click at [250, 579] on button "Show more" at bounding box center [290, 579] width 191 height 26
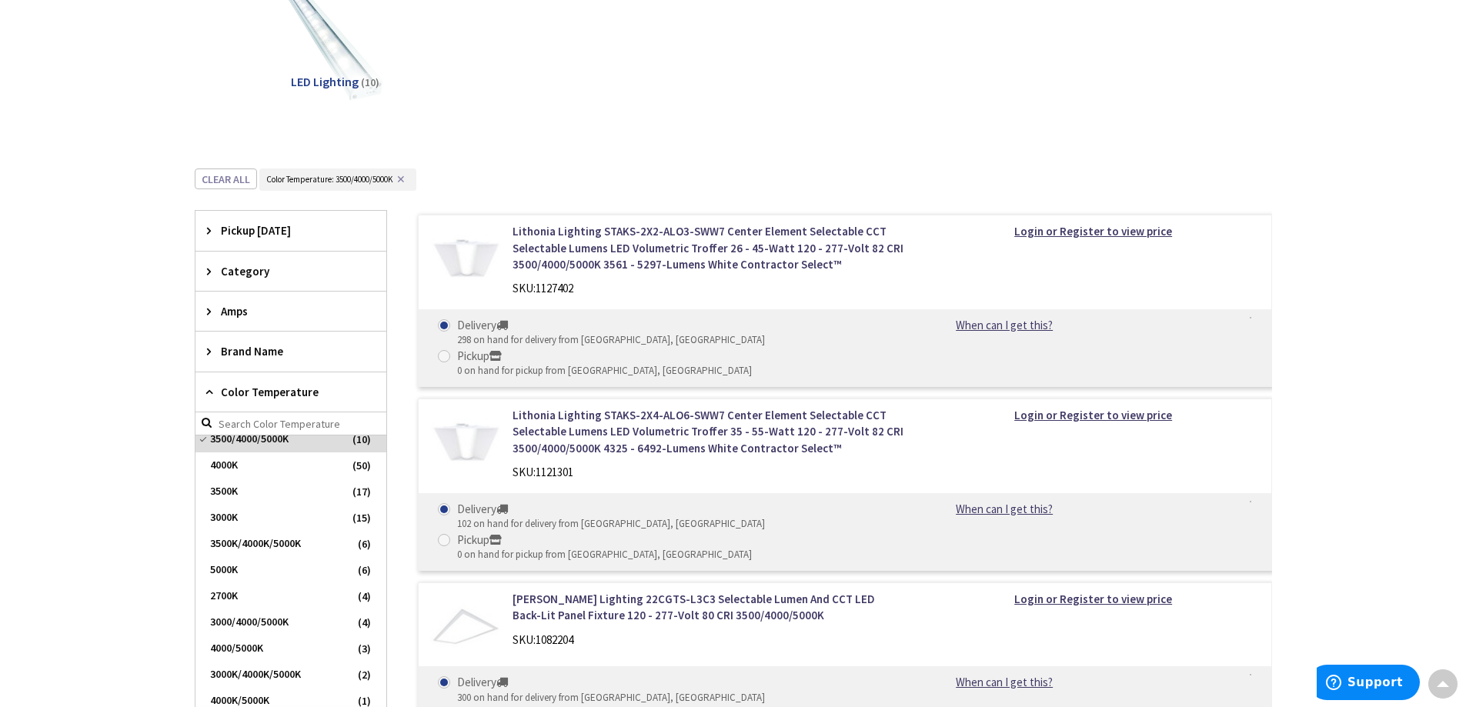
scroll to position [11, 0]
click at [268, 573] on span "5000K" at bounding box center [290, 568] width 191 height 26
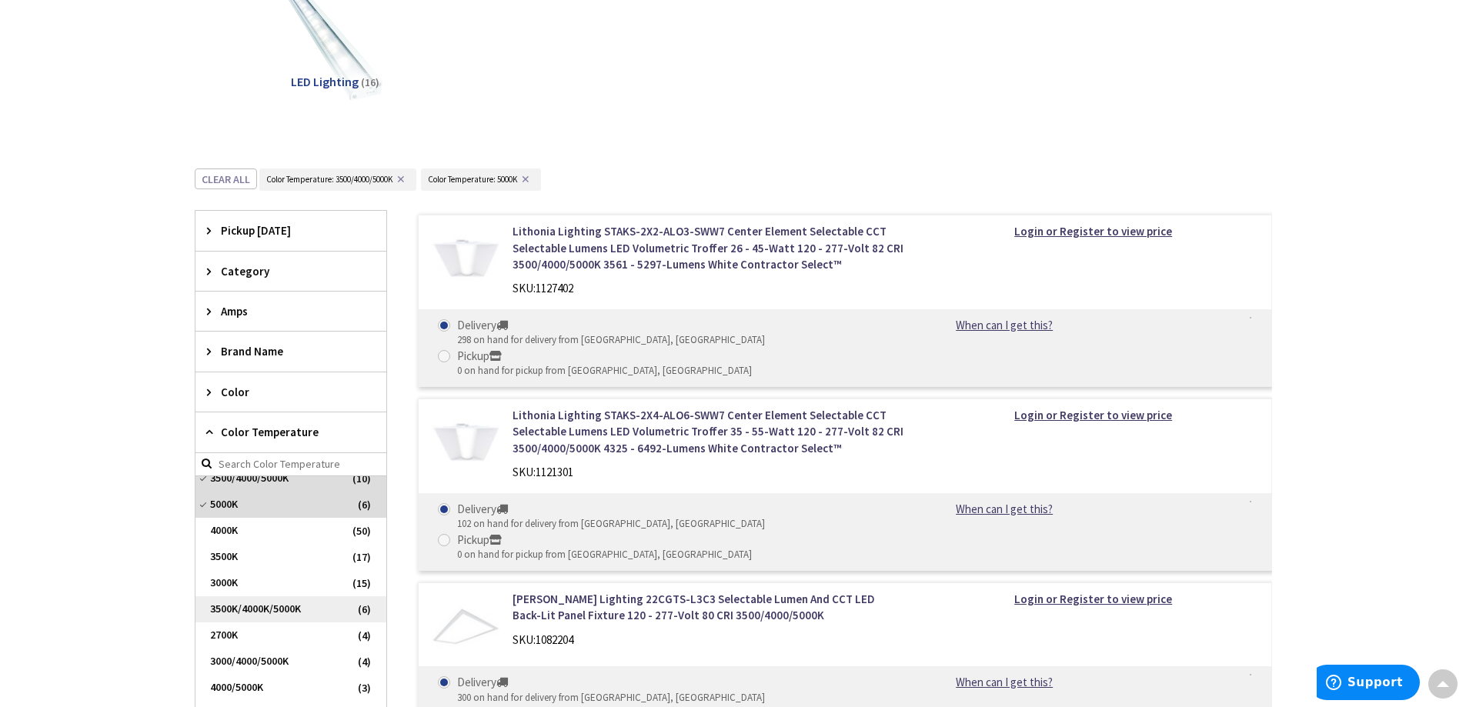
click at [290, 607] on span "3500K/4000K/5000K" at bounding box center [290, 609] width 191 height 26
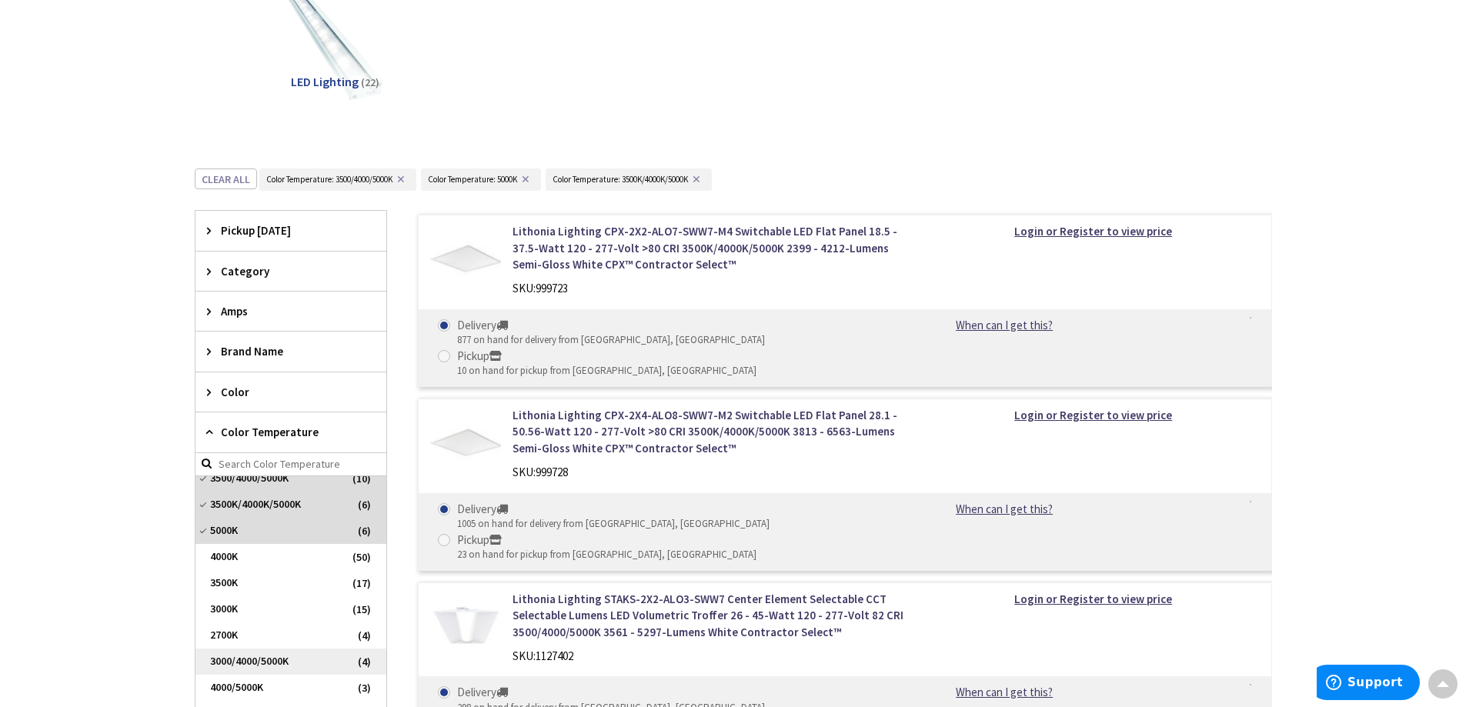
click at [299, 658] on span "3000/4000/5000K" at bounding box center [290, 662] width 191 height 26
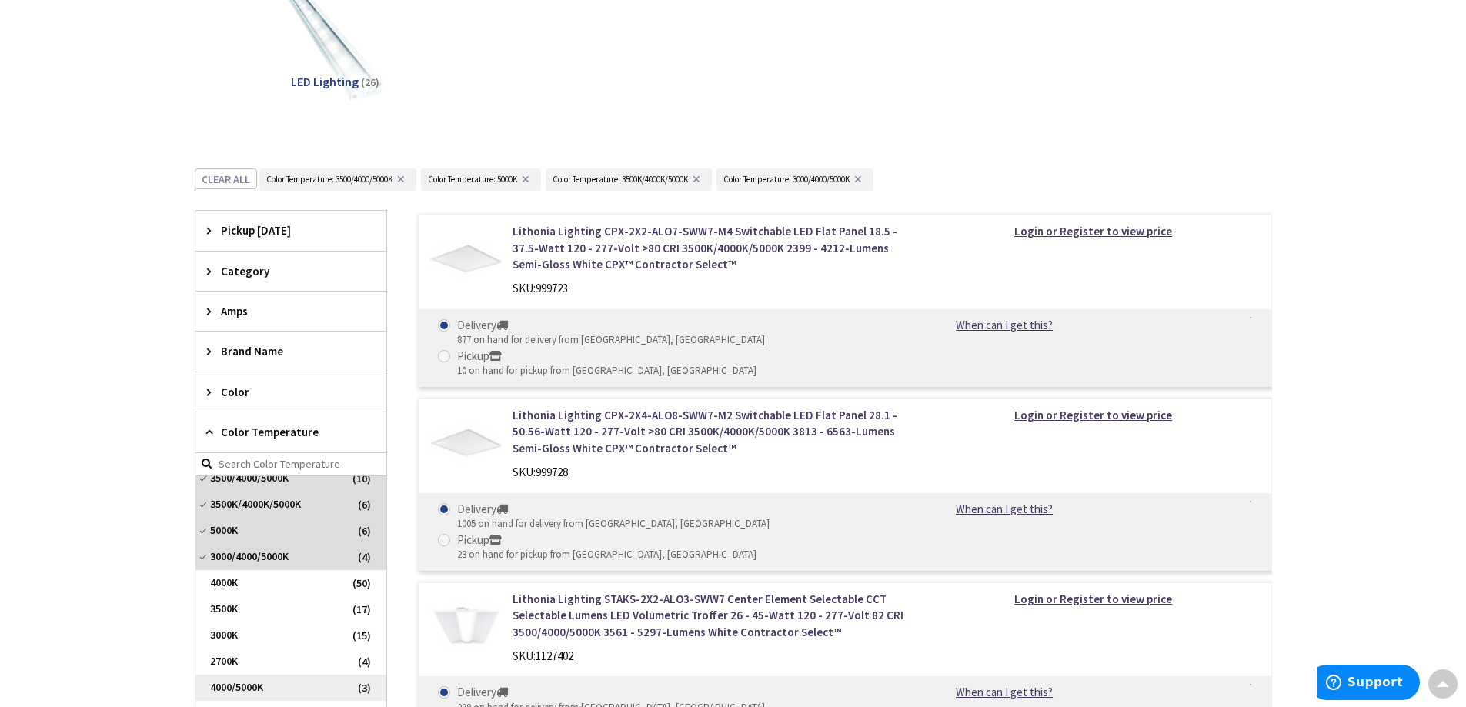
click at [302, 685] on span "4000/5000K" at bounding box center [290, 688] width 191 height 26
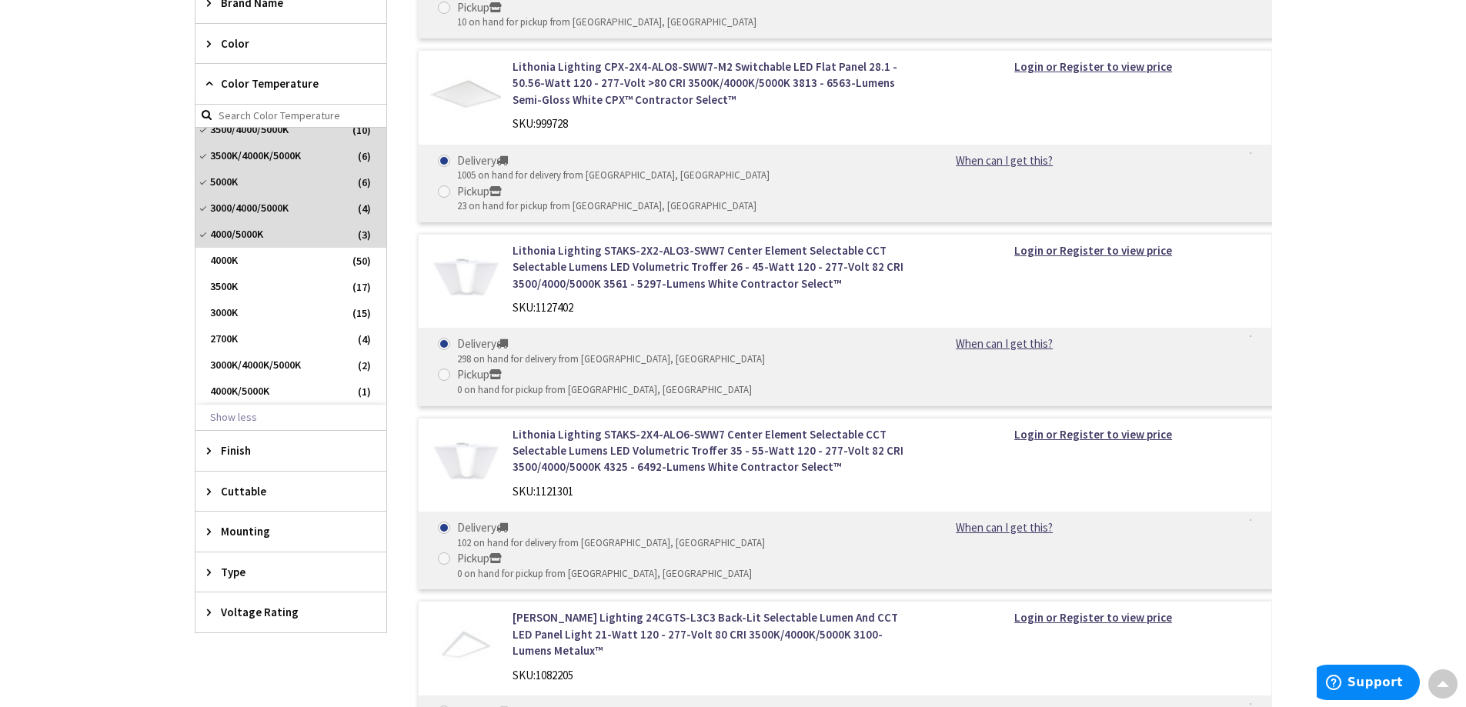
scroll to position [615, 0]
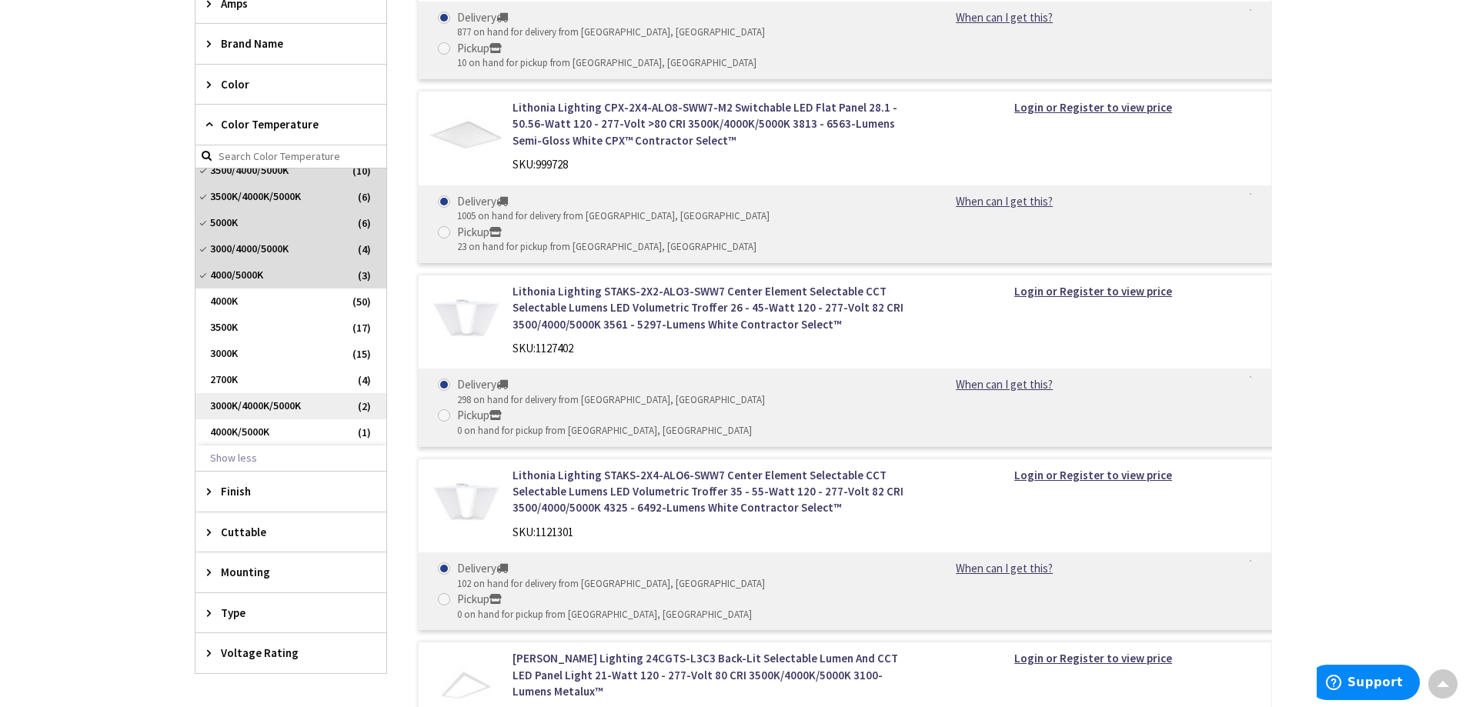
click at [258, 403] on span "3000K/4000K/5000K" at bounding box center [290, 406] width 191 height 26
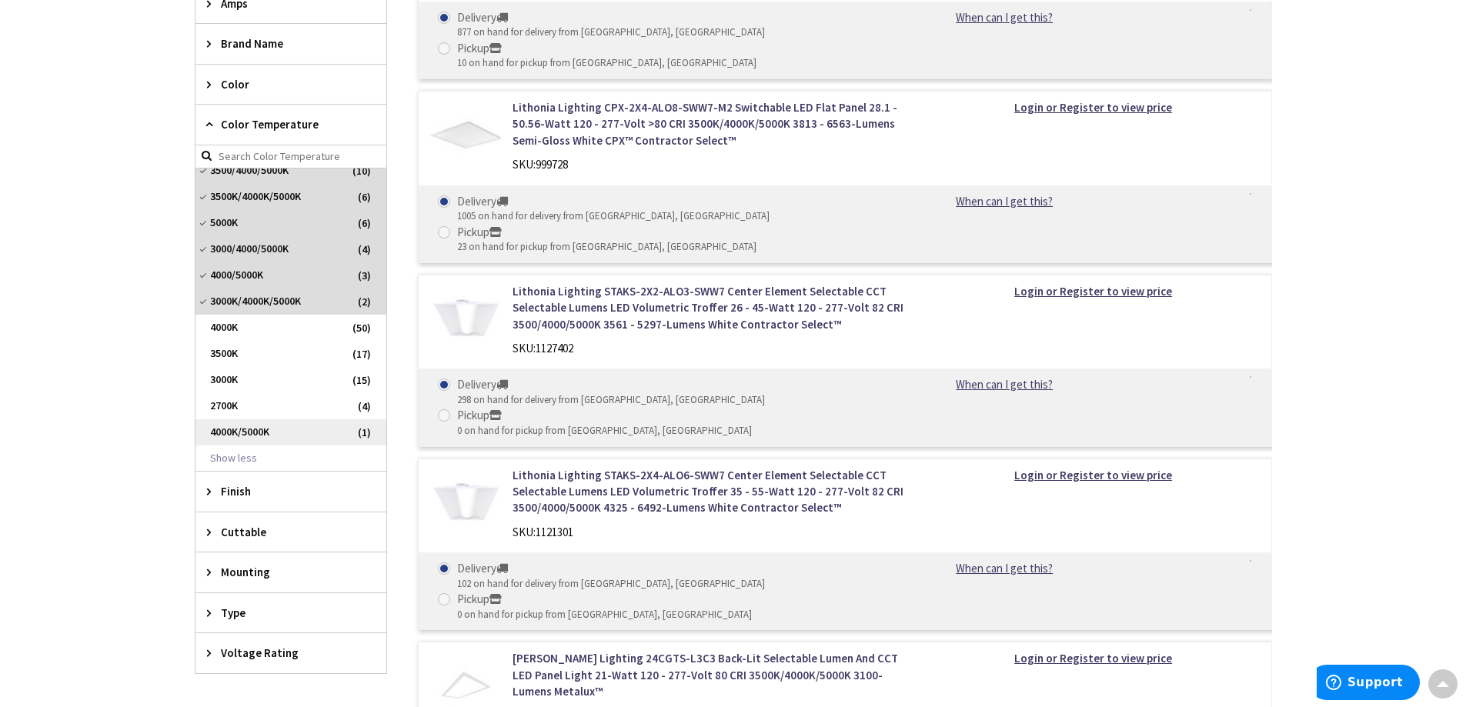
click at [252, 427] on span "4000K/5000K" at bounding box center [290, 432] width 191 height 26
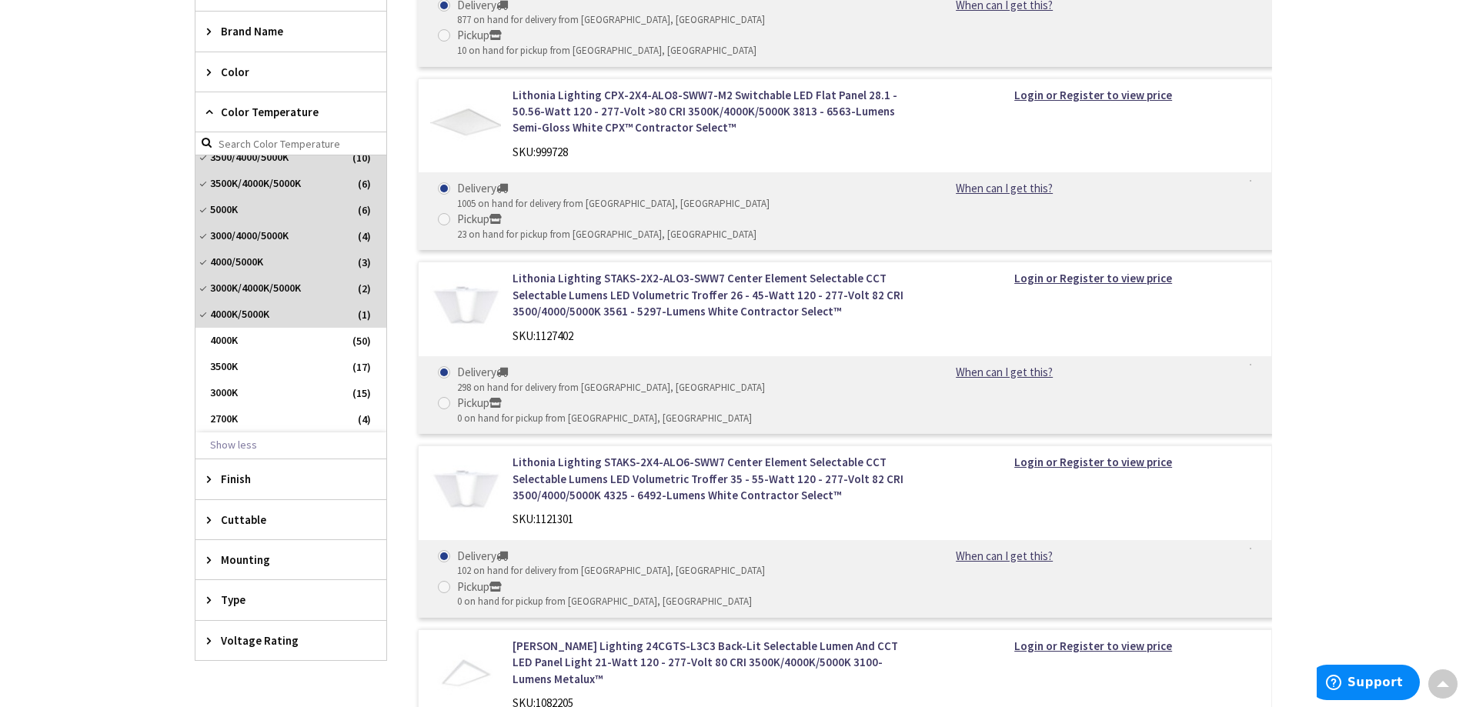
scroll to position [692, 0]
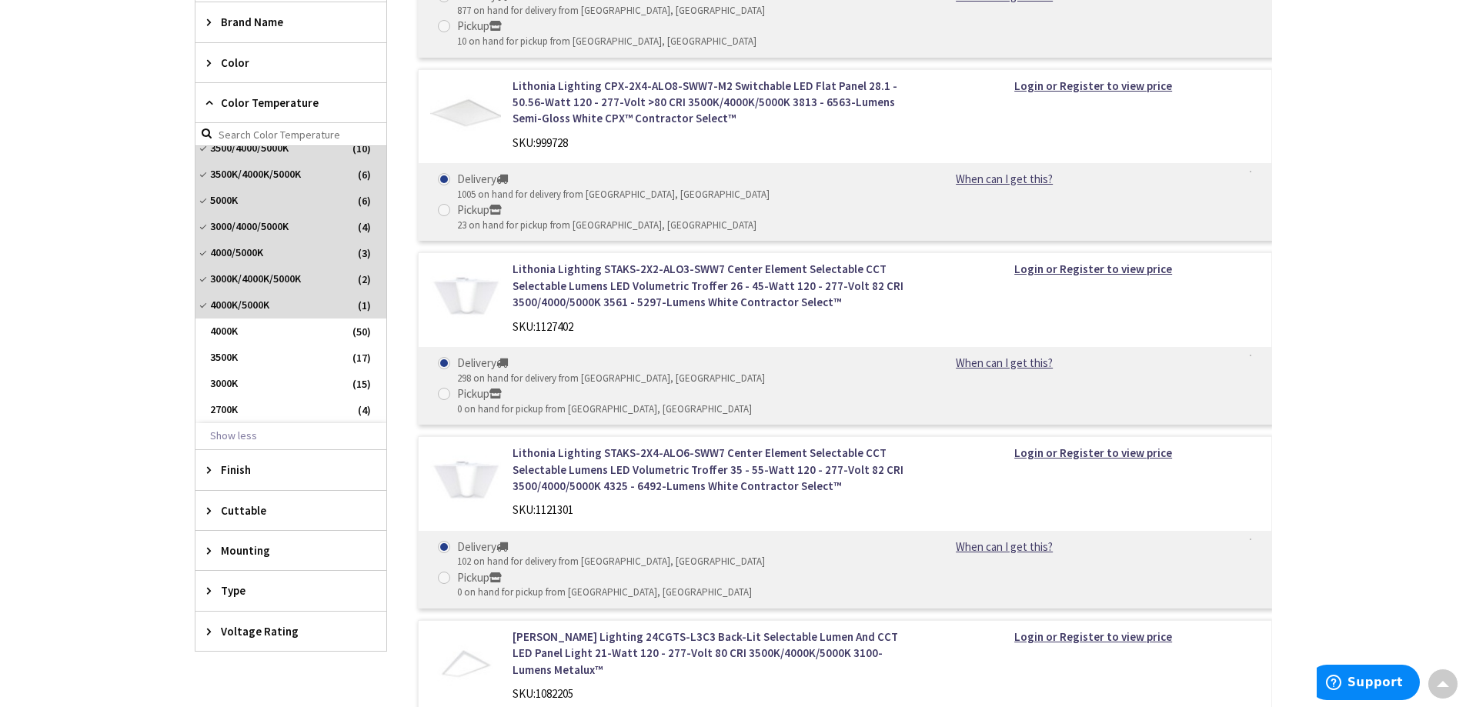
click at [298, 632] on span "Voltage Rating" at bounding box center [283, 631] width 125 height 16
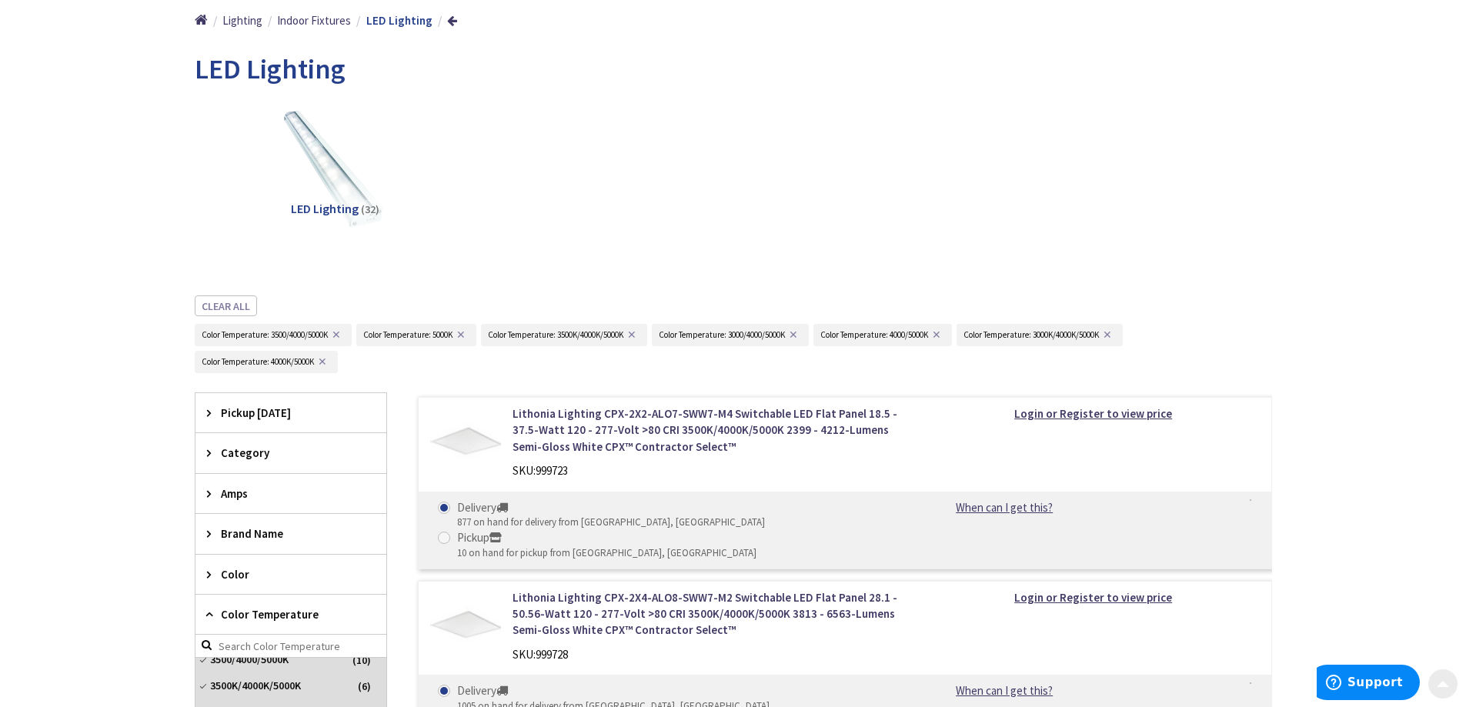
scroll to position [308, 0]
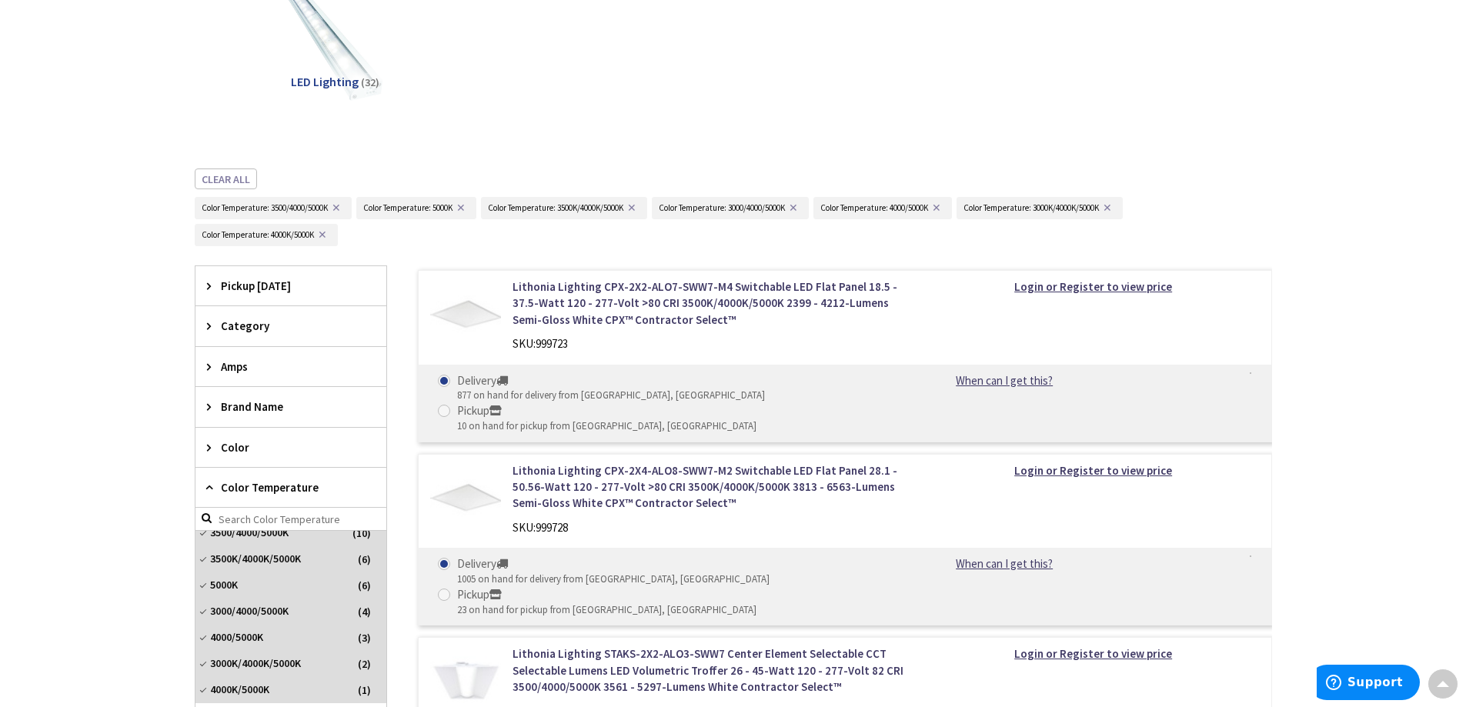
click at [294, 284] on span "Pickup Today" at bounding box center [283, 286] width 125 height 16
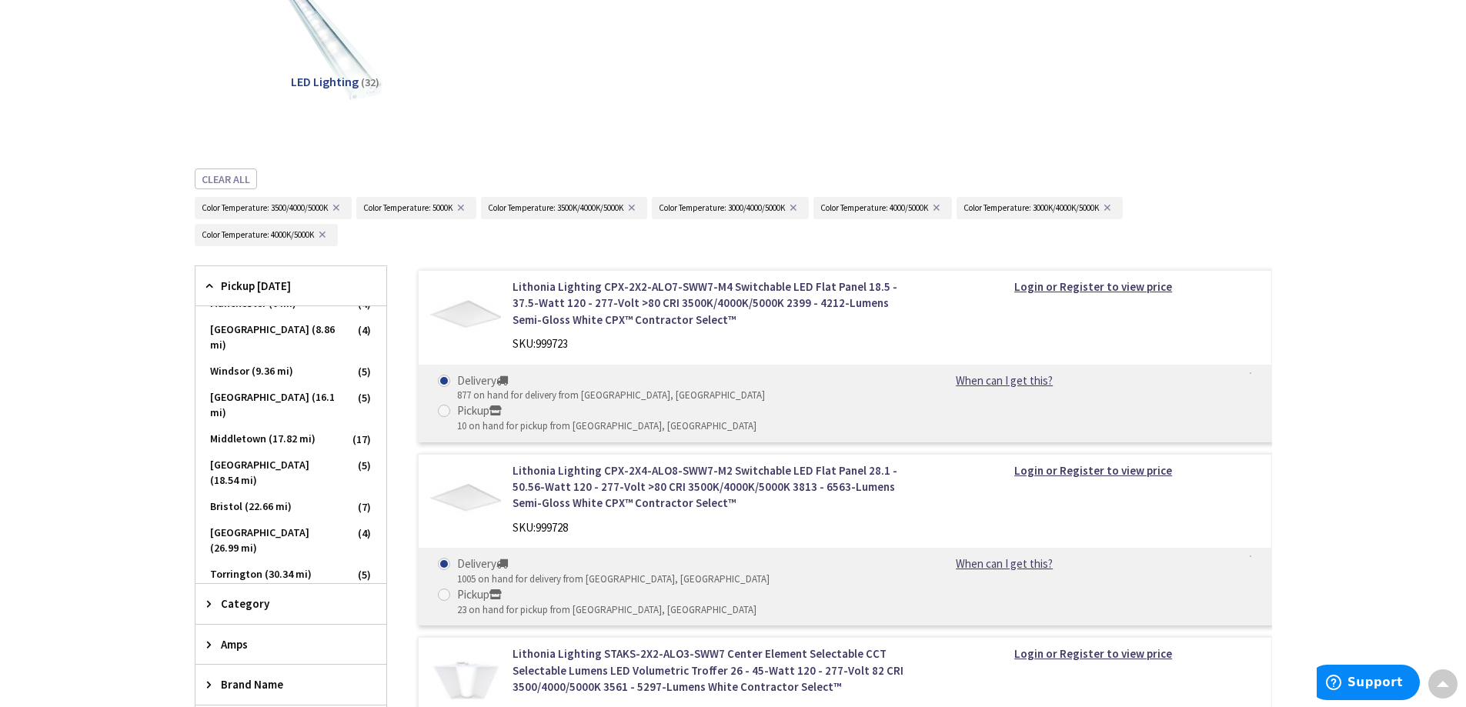
scroll to position [0, 0]
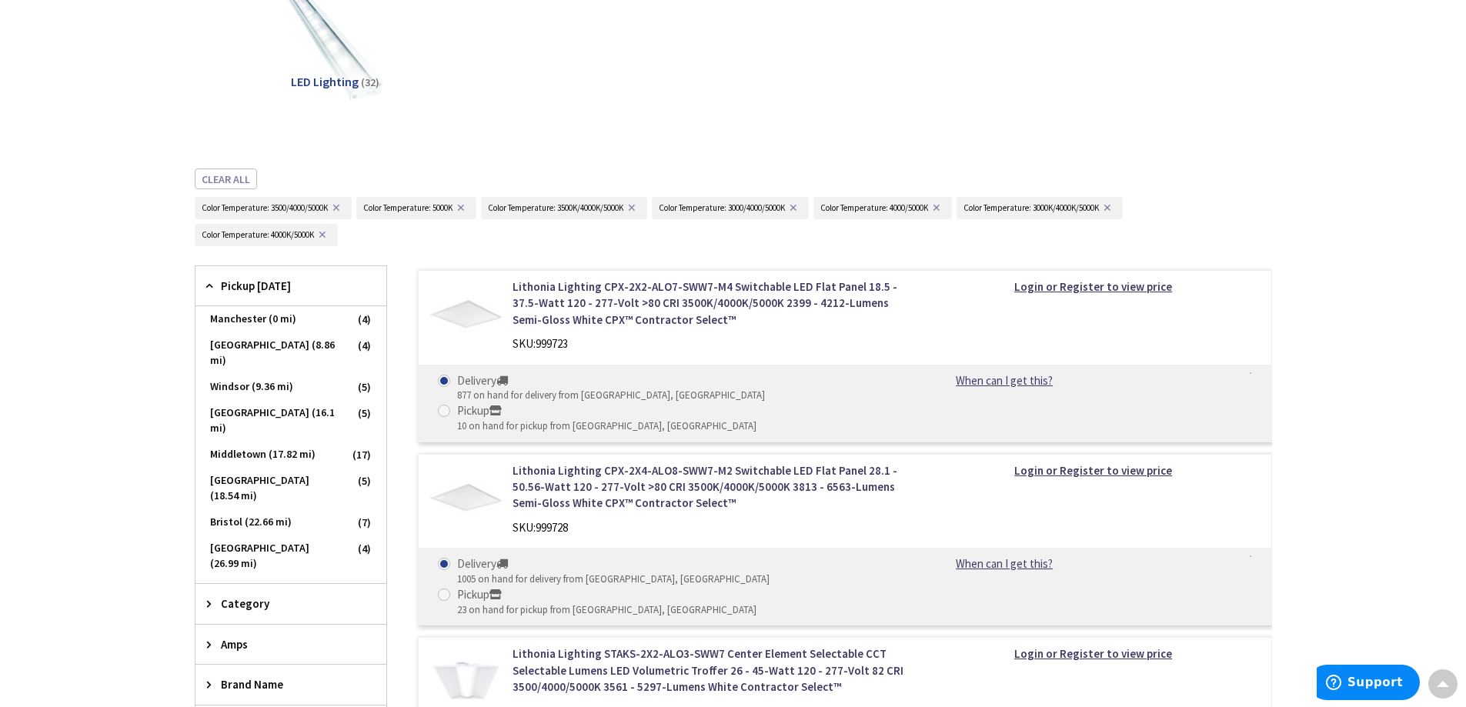
click at [401, 261] on div "Clear all Color_temperature : Color Temperature: 3500/4000/5000K ✕ Color Temper…" at bounding box center [733, 216] width 1077 height 97
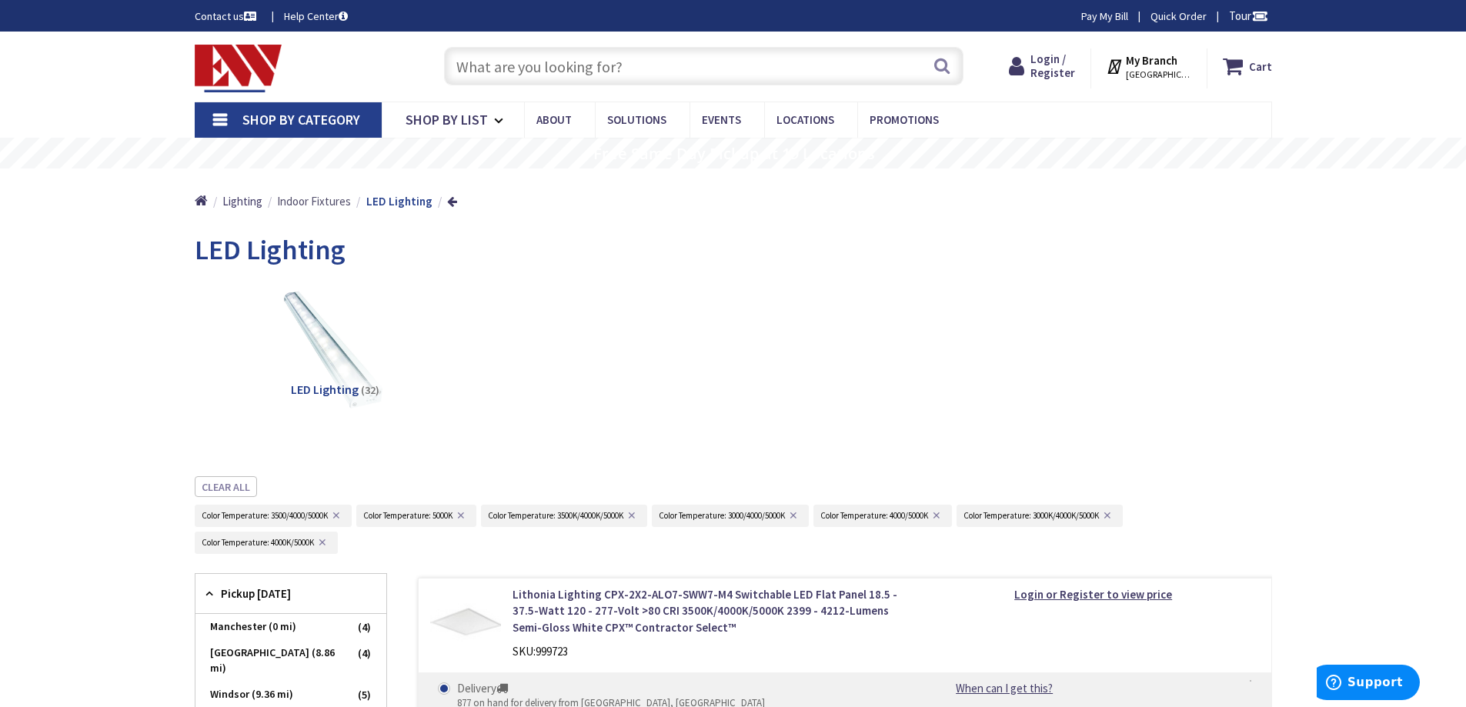
click at [322, 202] on span "Indoor Fixtures" at bounding box center [314, 201] width 74 height 15
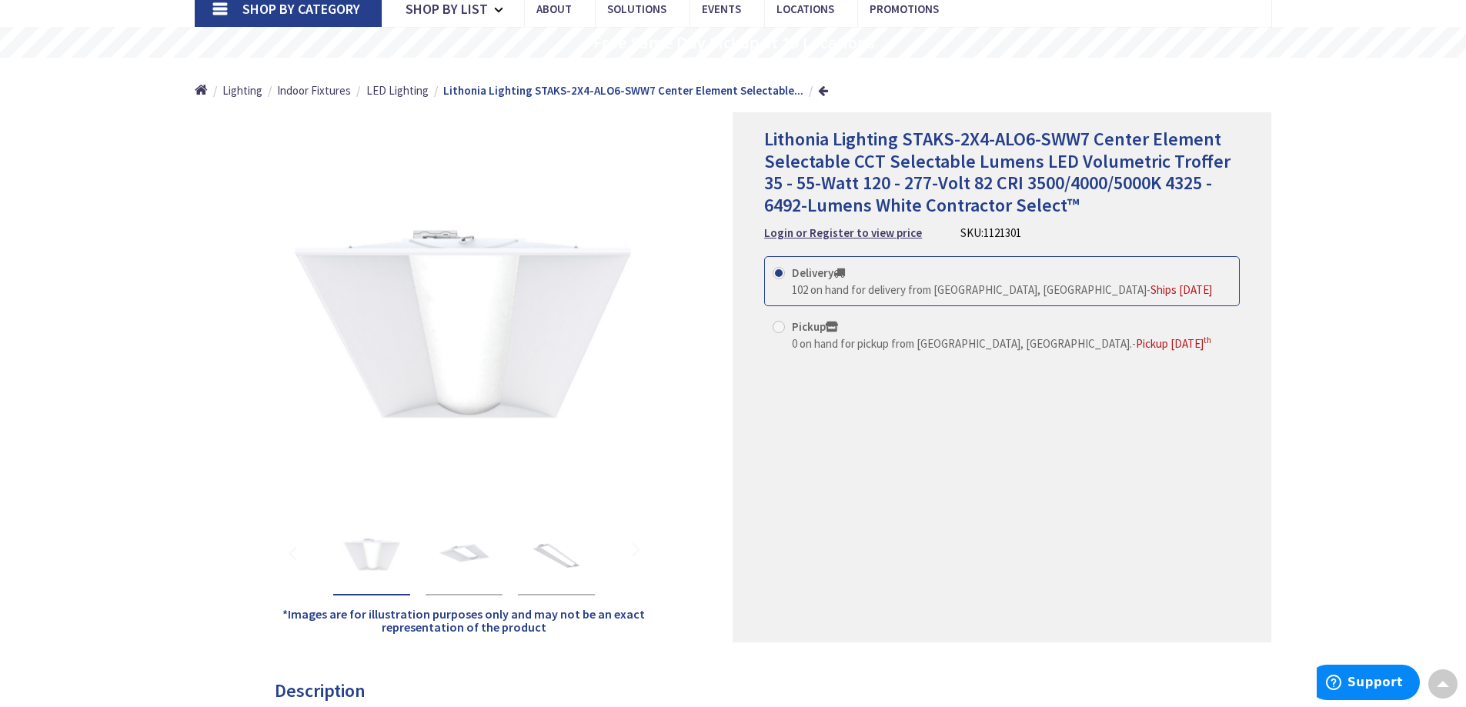
scroll to position [77, 0]
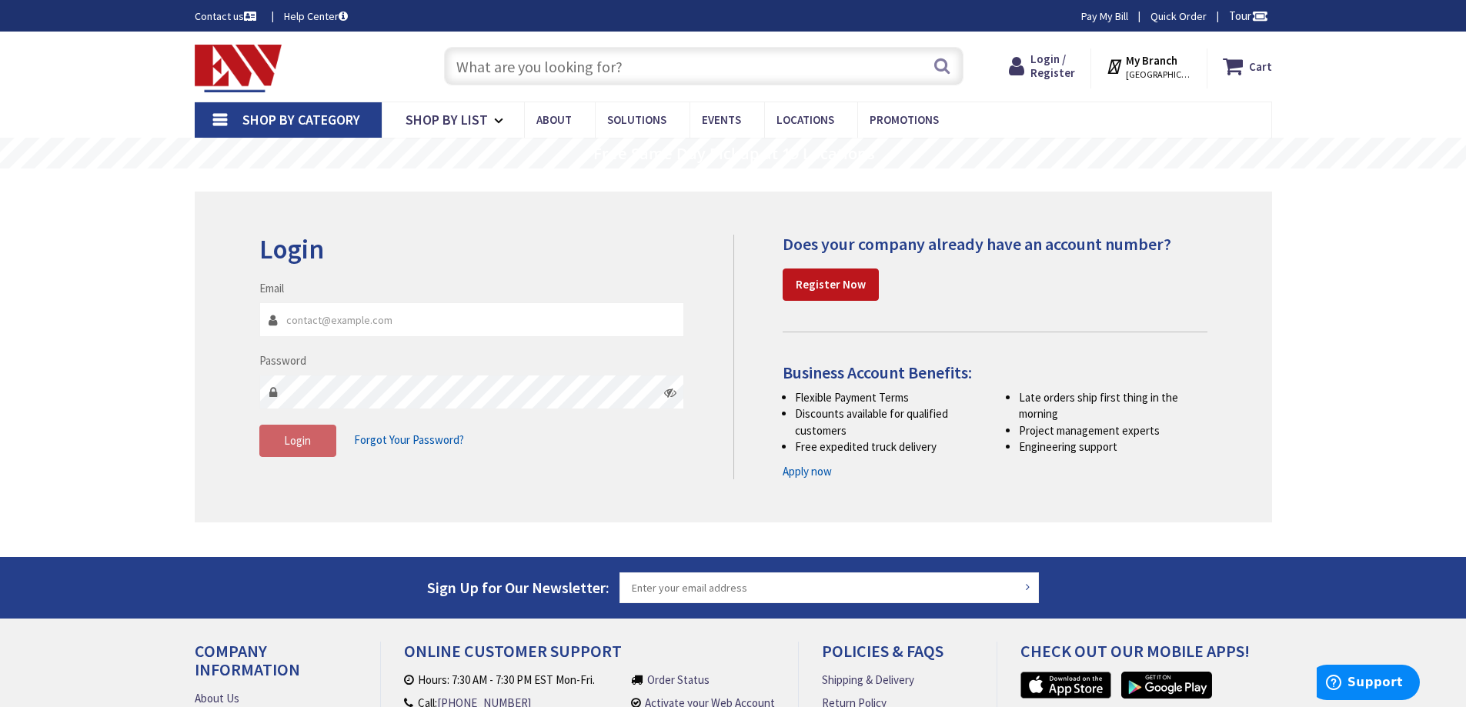
click at [334, 12] on link "Help Center" at bounding box center [316, 15] width 64 height 15
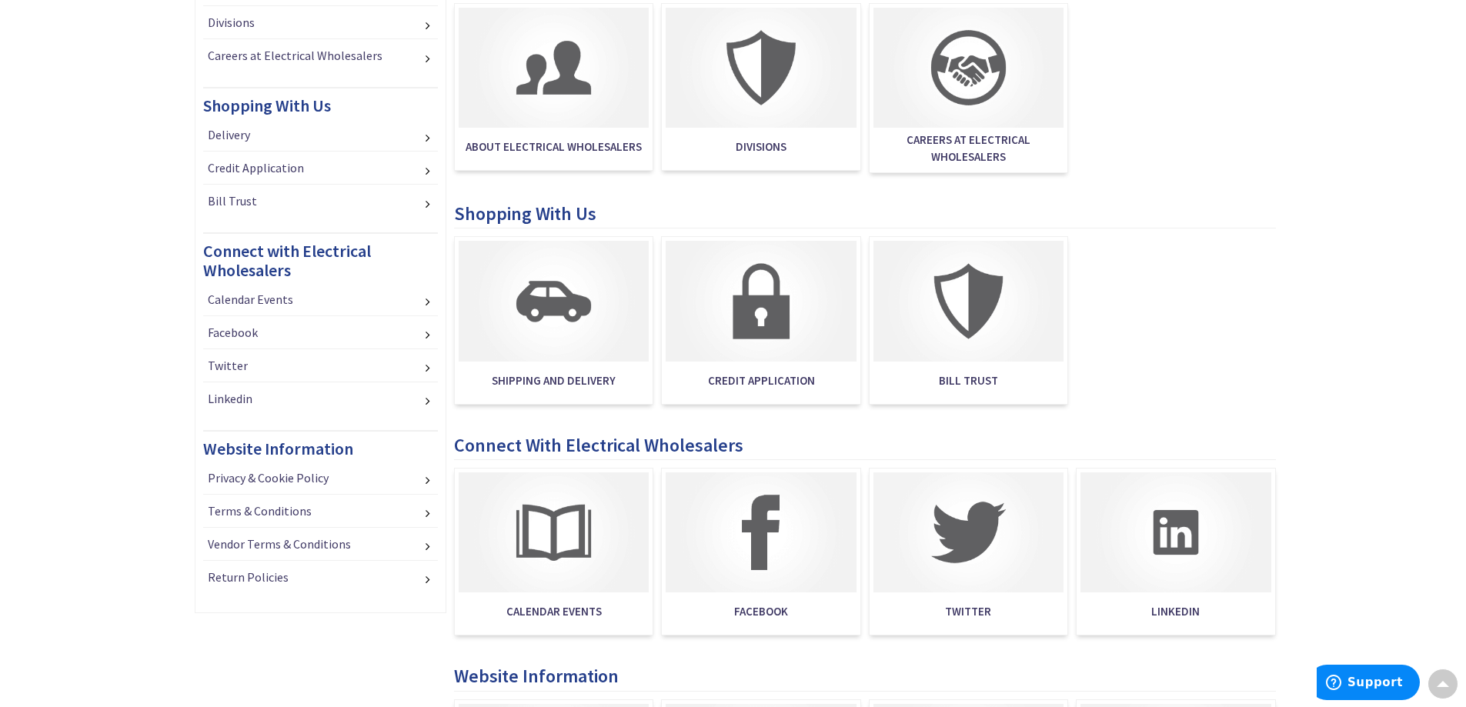
scroll to position [615, 0]
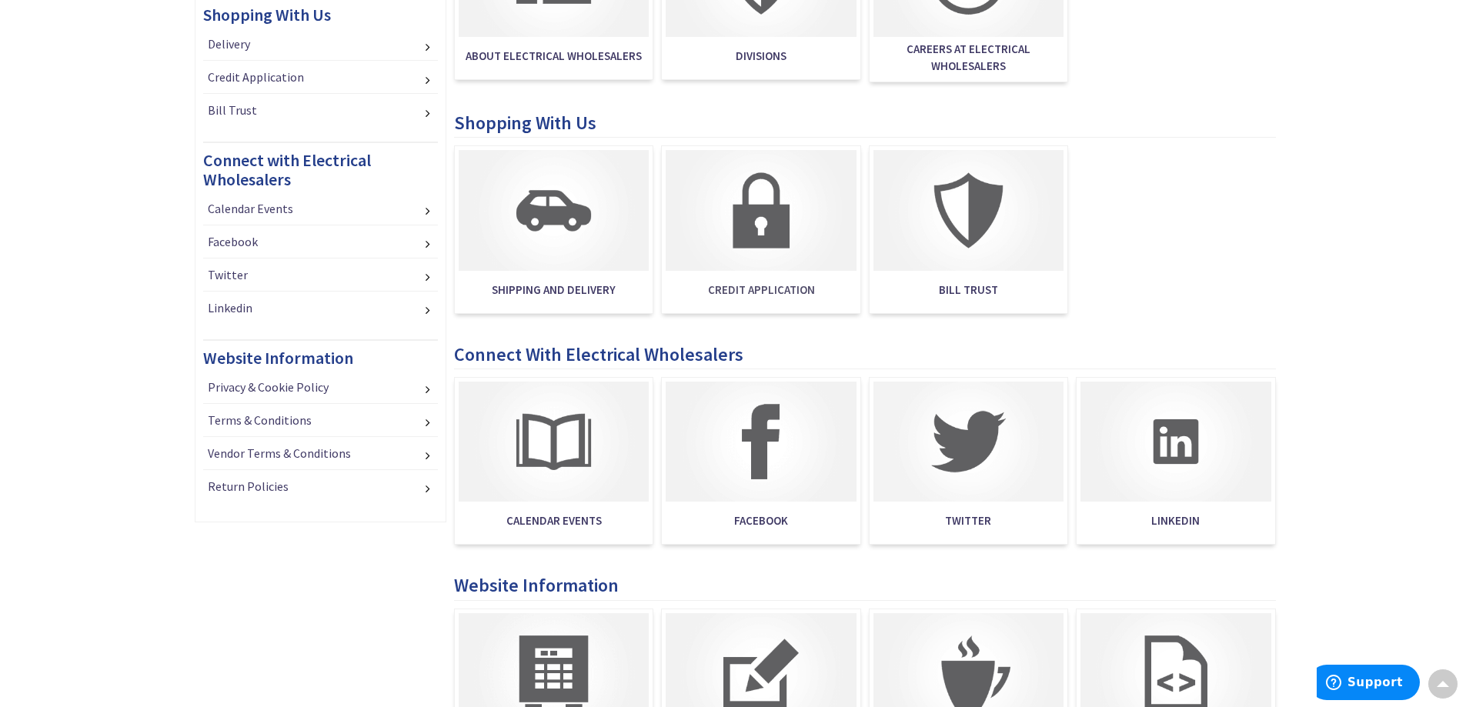
click at [760, 275] on span "Credit Application" at bounding box center [760, 290] width 190 height 31
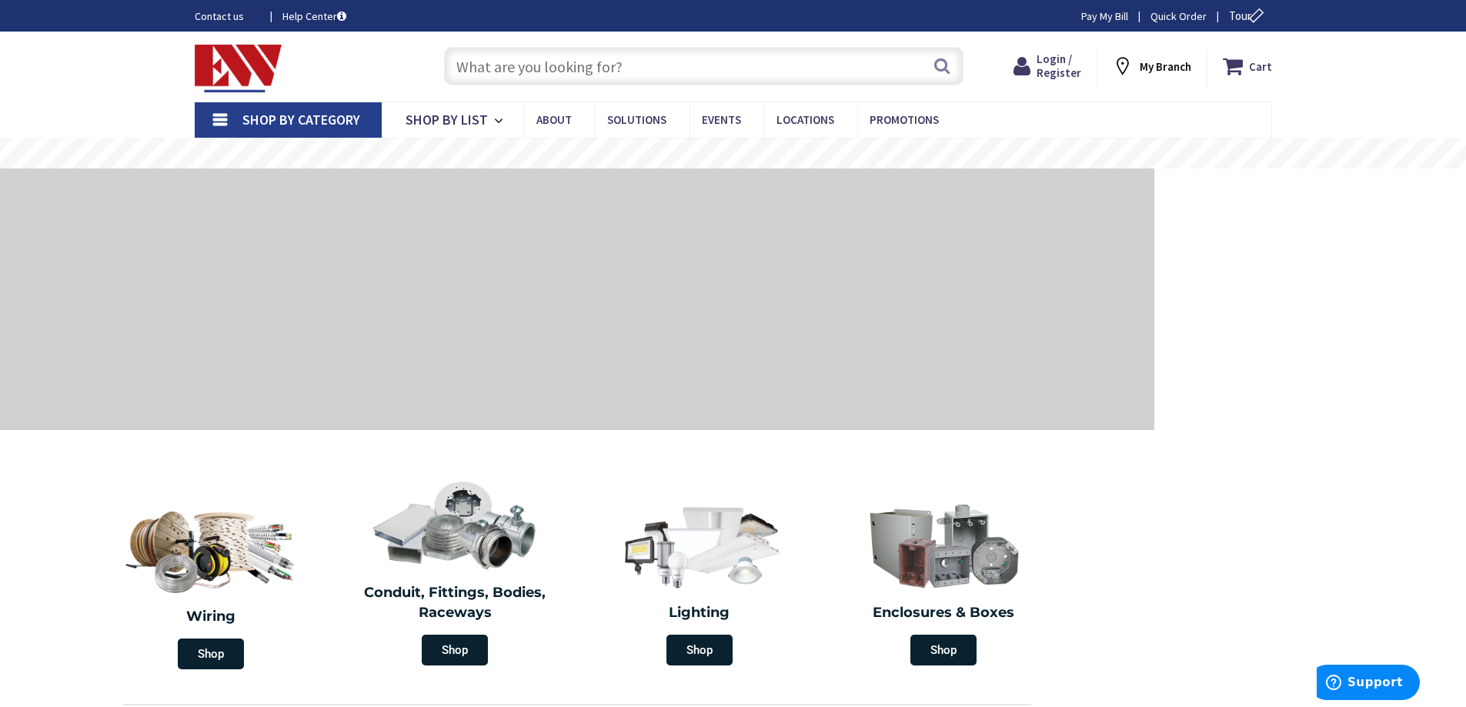
type input "[PERSON_NAME][GEOGRAPHIC_DATA][PERSON_NAME], [GEOGRAPHIC_DATA]"
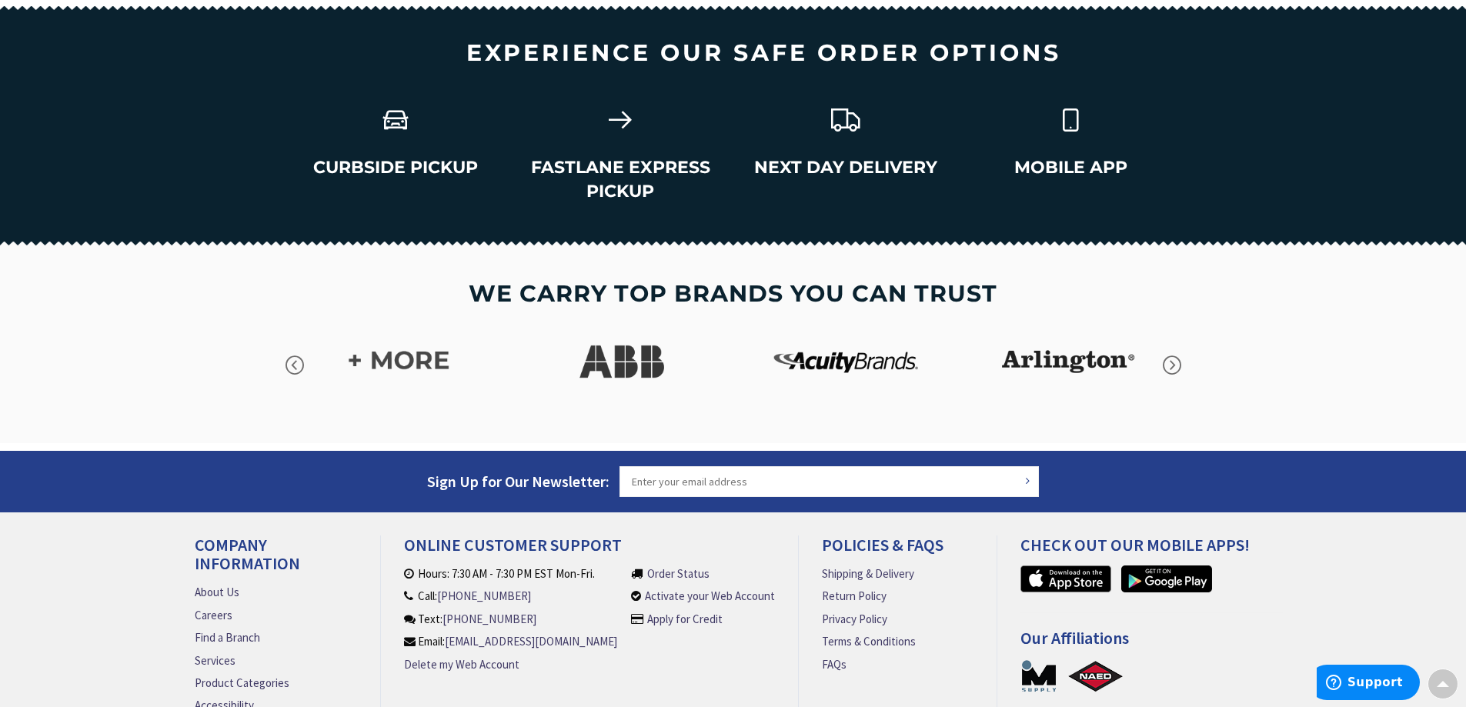
scroll to position [2195, 0]
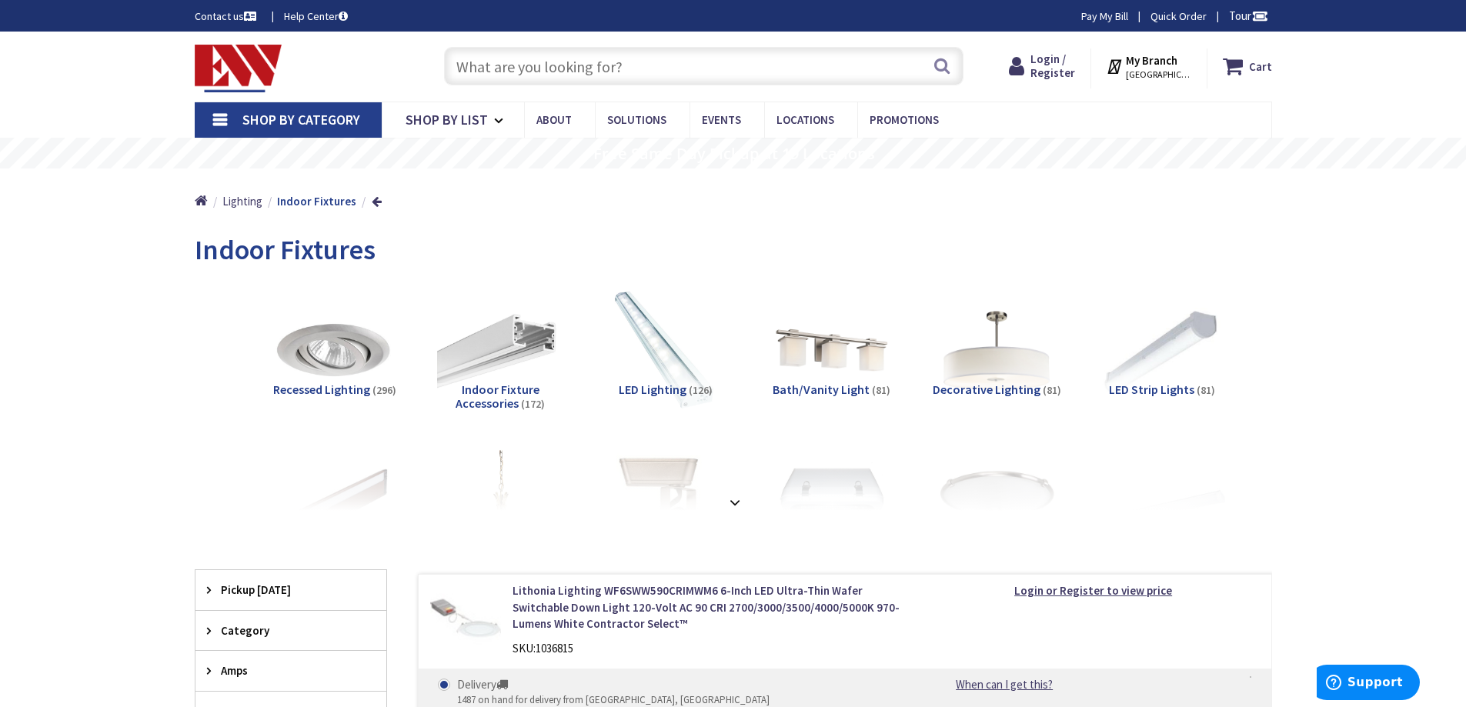
click at [1163, 388] on span "LED Strip Lights" at bounding box center [1151, 389] width 85 height 15
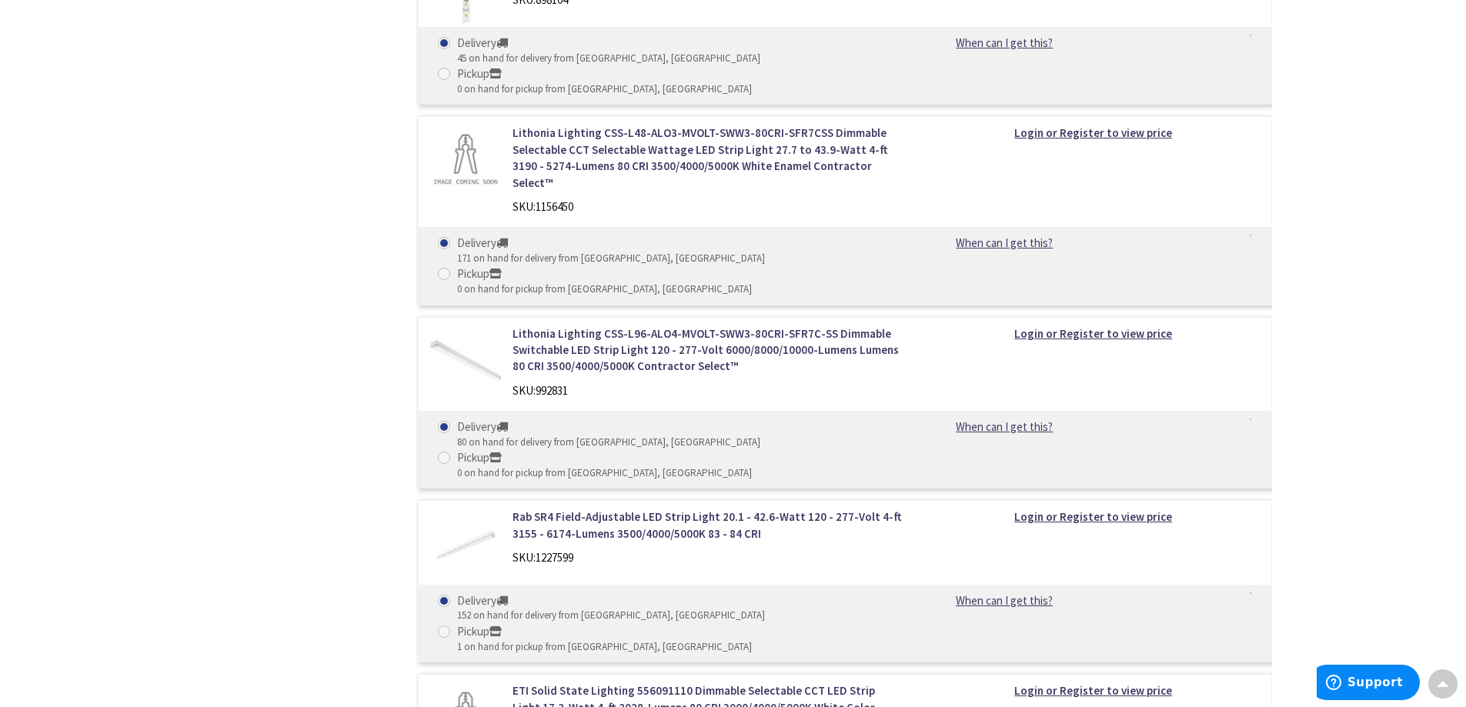
scroll to position [1311, 0]
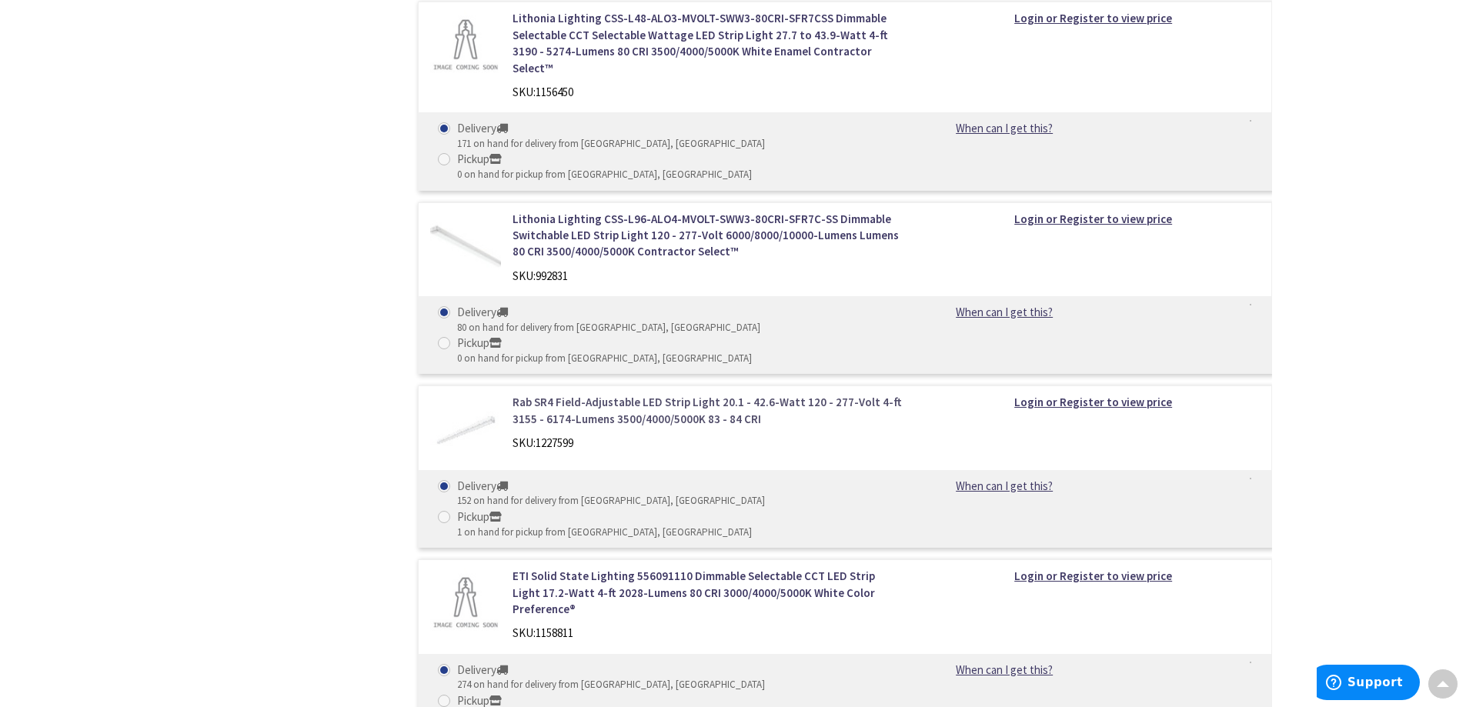
click at [668, 394] on link "Rab SR4 Field-Adjustable LED Strip Light 20.1 - 42.6-Watt 120 - 277-Volt 4-ft 3…" at bounding box center [708, 410] width 392 height 33
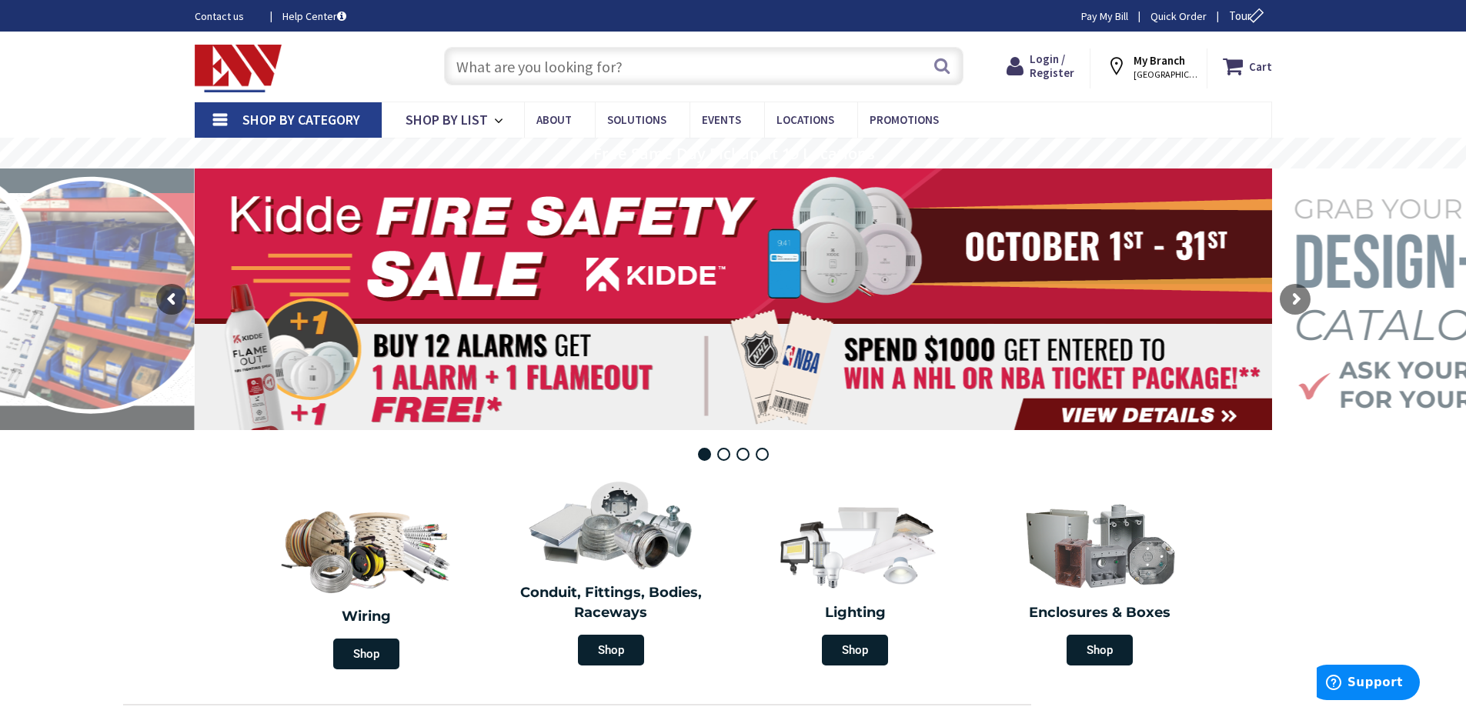
click at [1159, 73] on span "MANCHESTER, CT" at bounding box center [1165, 74] width 65 height 12
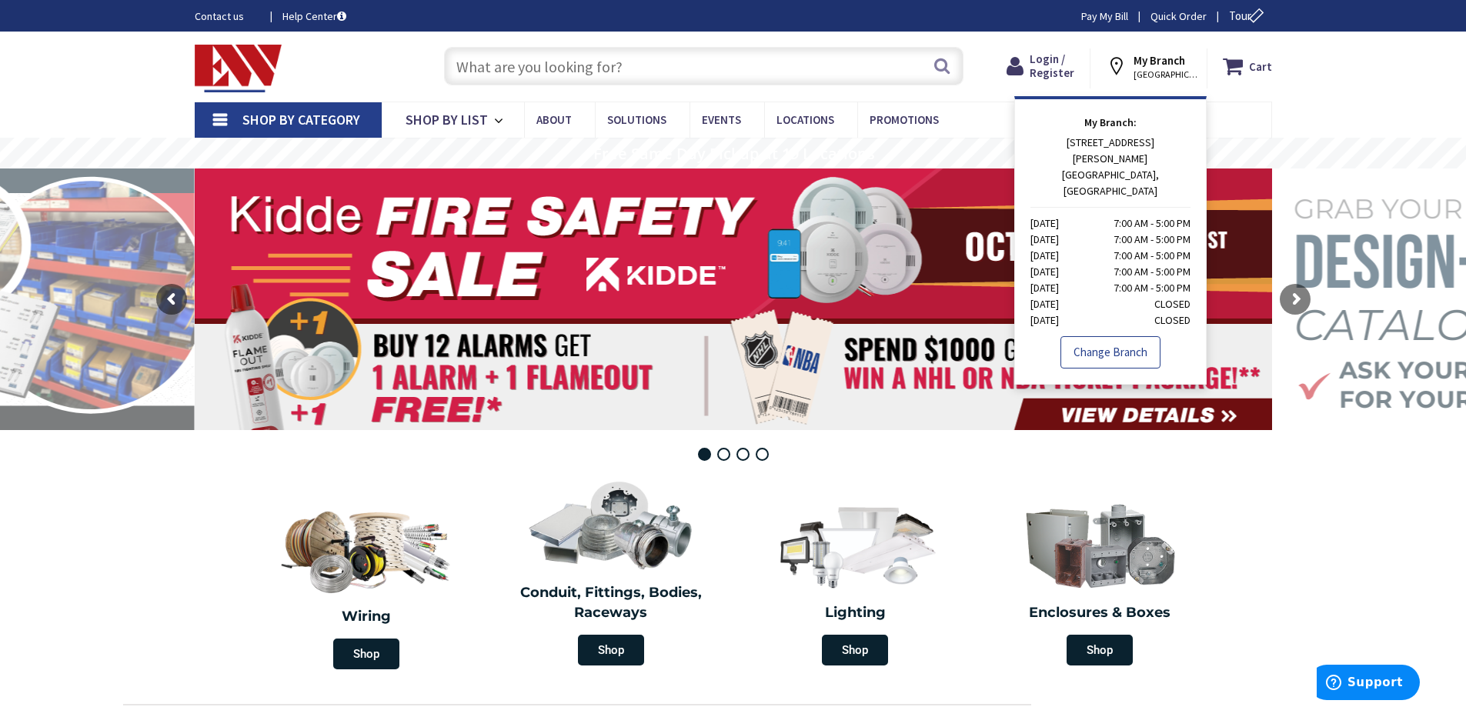
click at [1112, 336] on link "Change Branch" at bounding box center [1110, 352] width 100 height 32
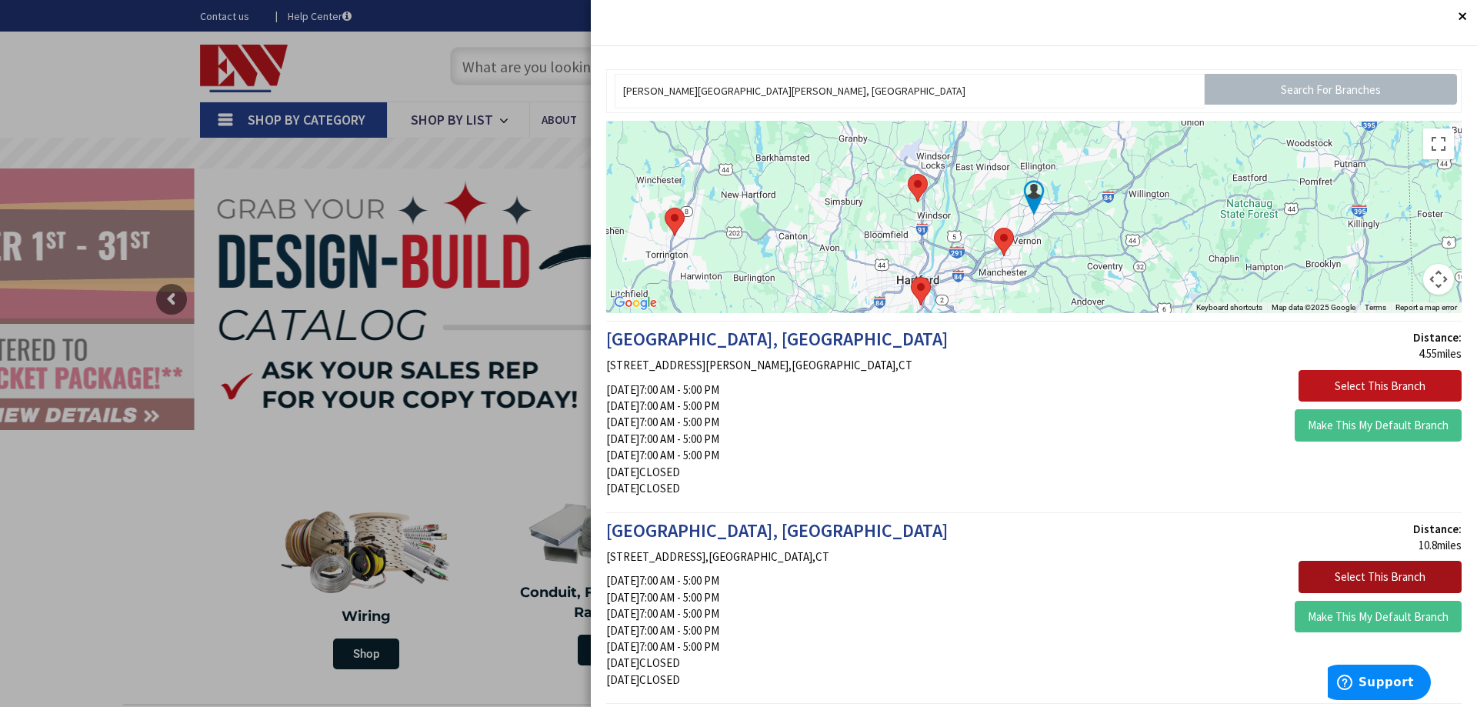
click at [1369, 573] on button "Select This Branch" at bounding box center [1380, 577] width 163 height 32
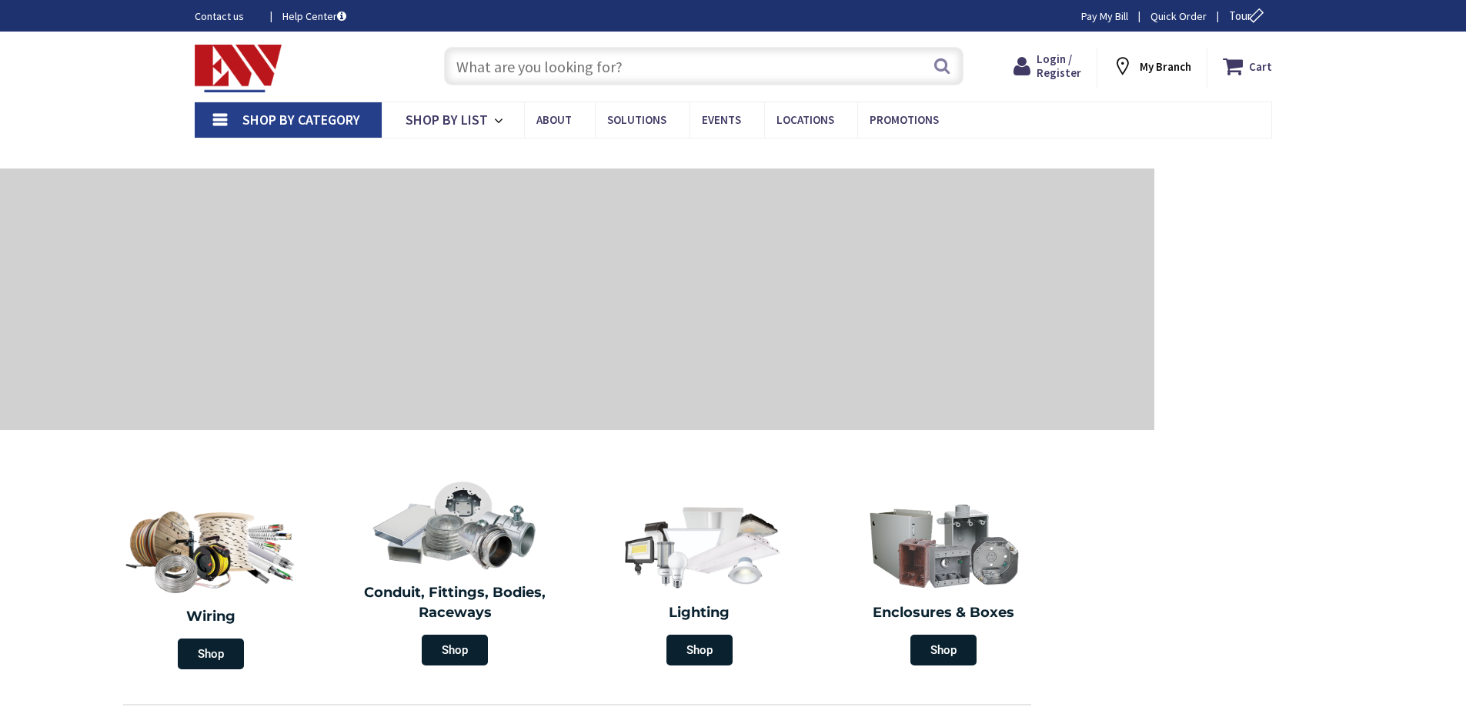
click at [663, 64] on input "text" at bounding box center [703, 66] width 519 height 38
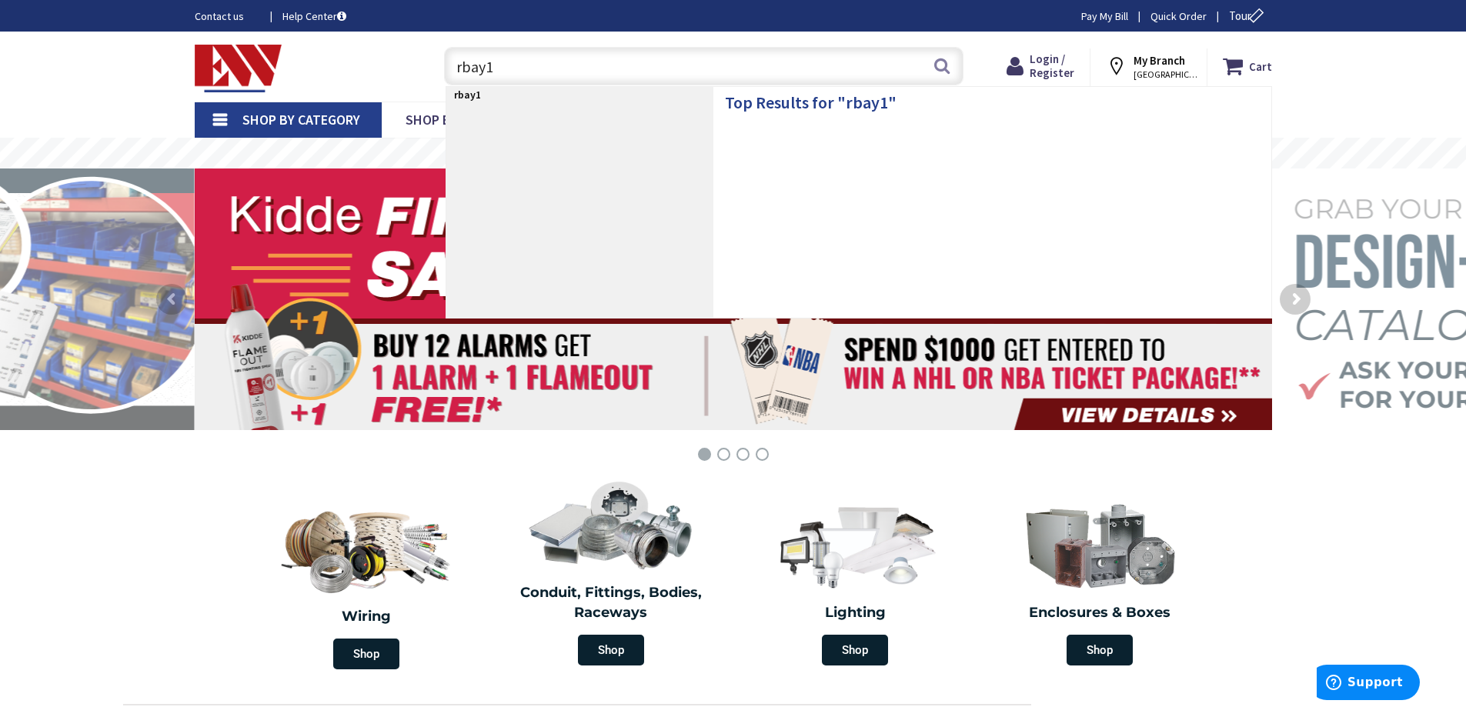
type input "rbay17"
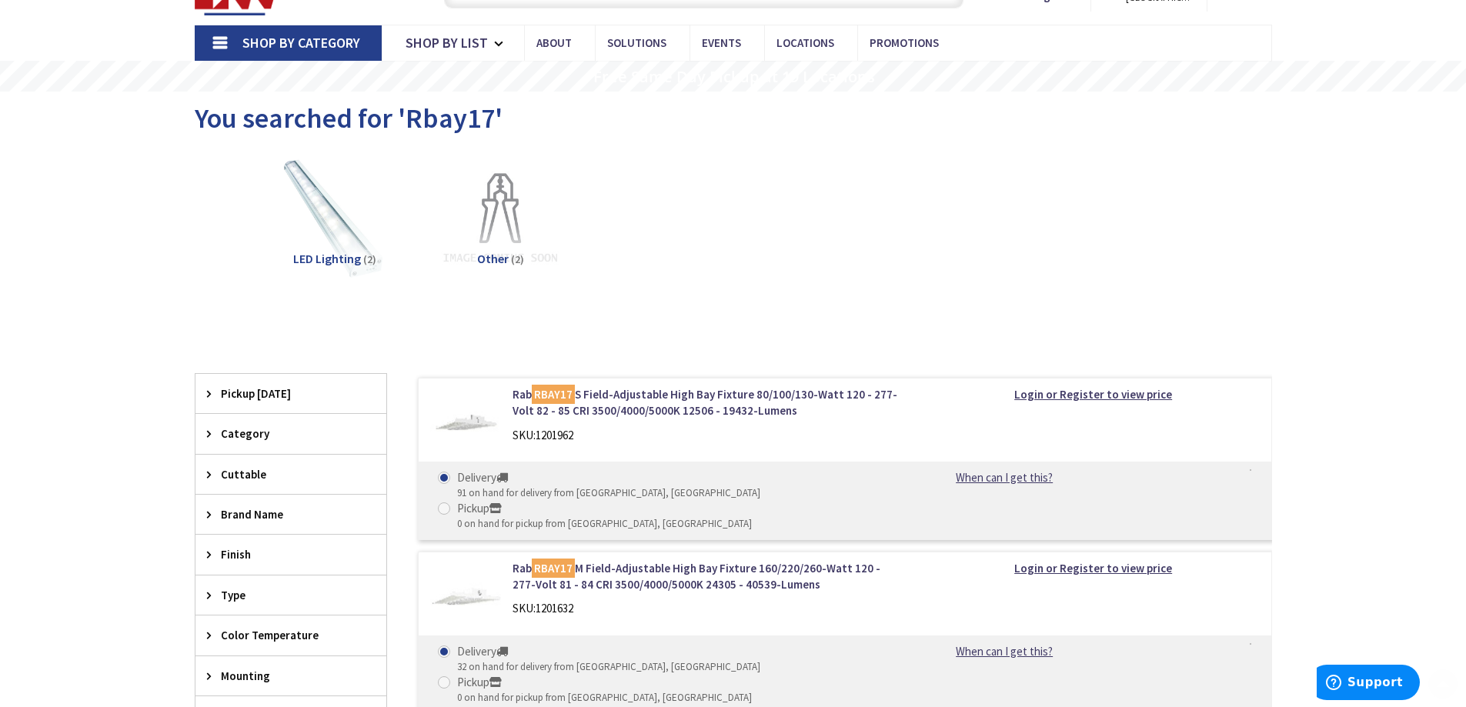
scroll to position [154, 0]
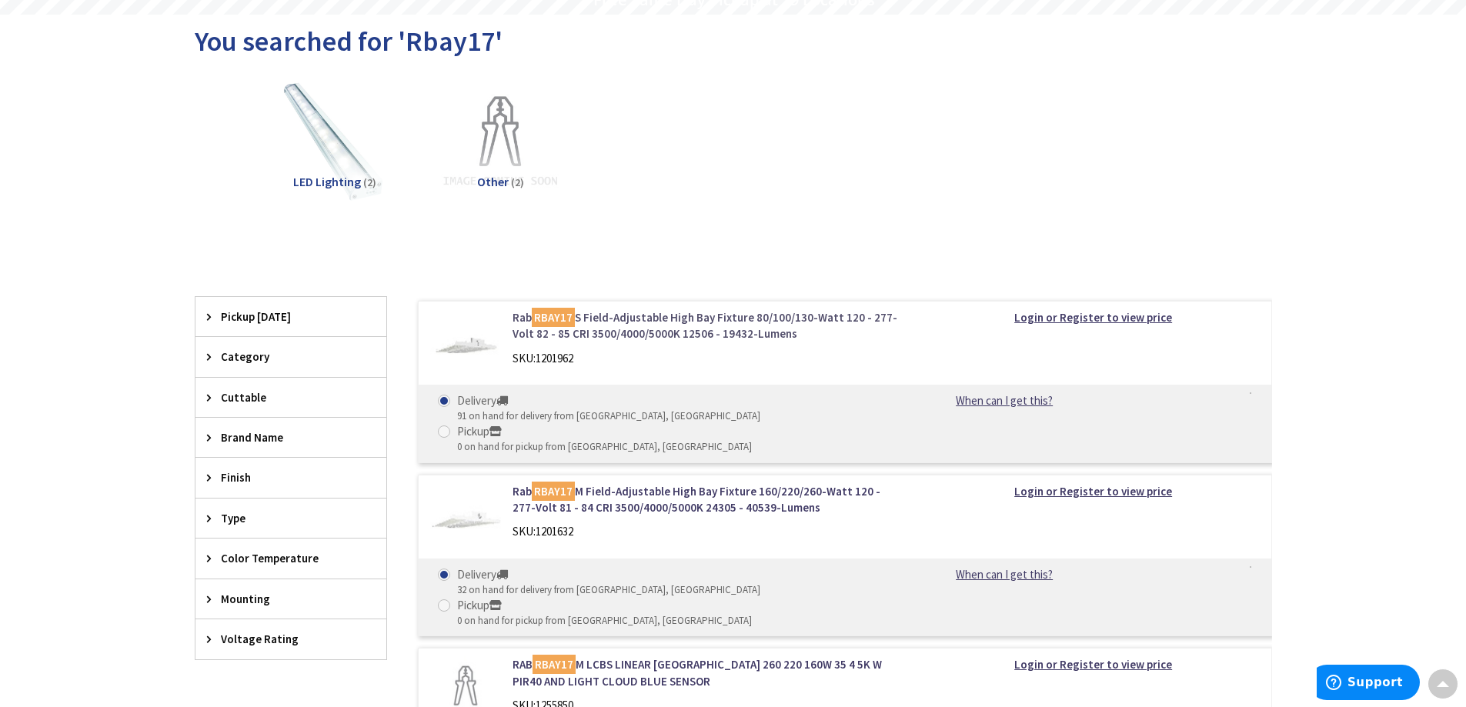
click at [615, 318] on link "Rab RBAY17 S Field-Adjustable High Bay Fixture 80/100/130-Watt 120 - 277-Volt 8…" at bounding box center [708, 325] width 392 height 33
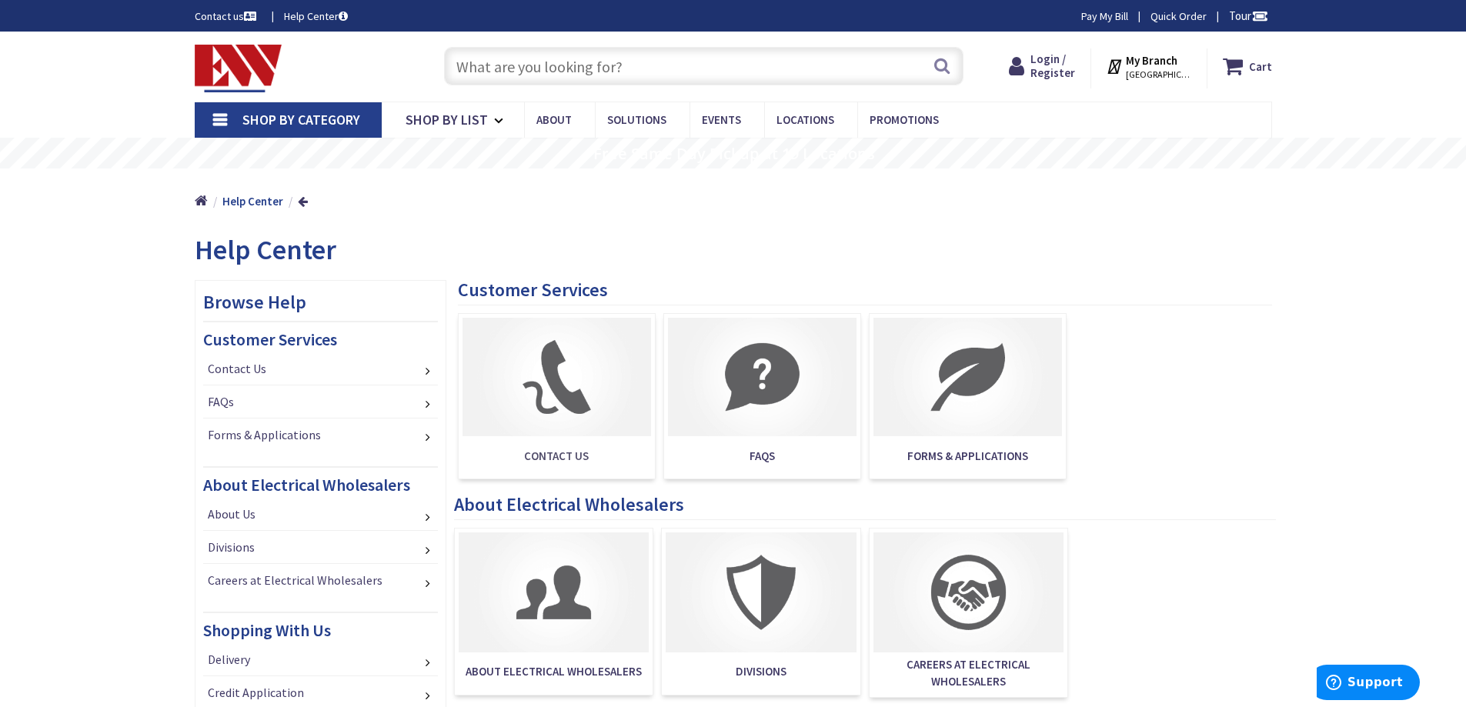
click at [554, 398] on img at bounding box center [556, 377] width 188 height 119
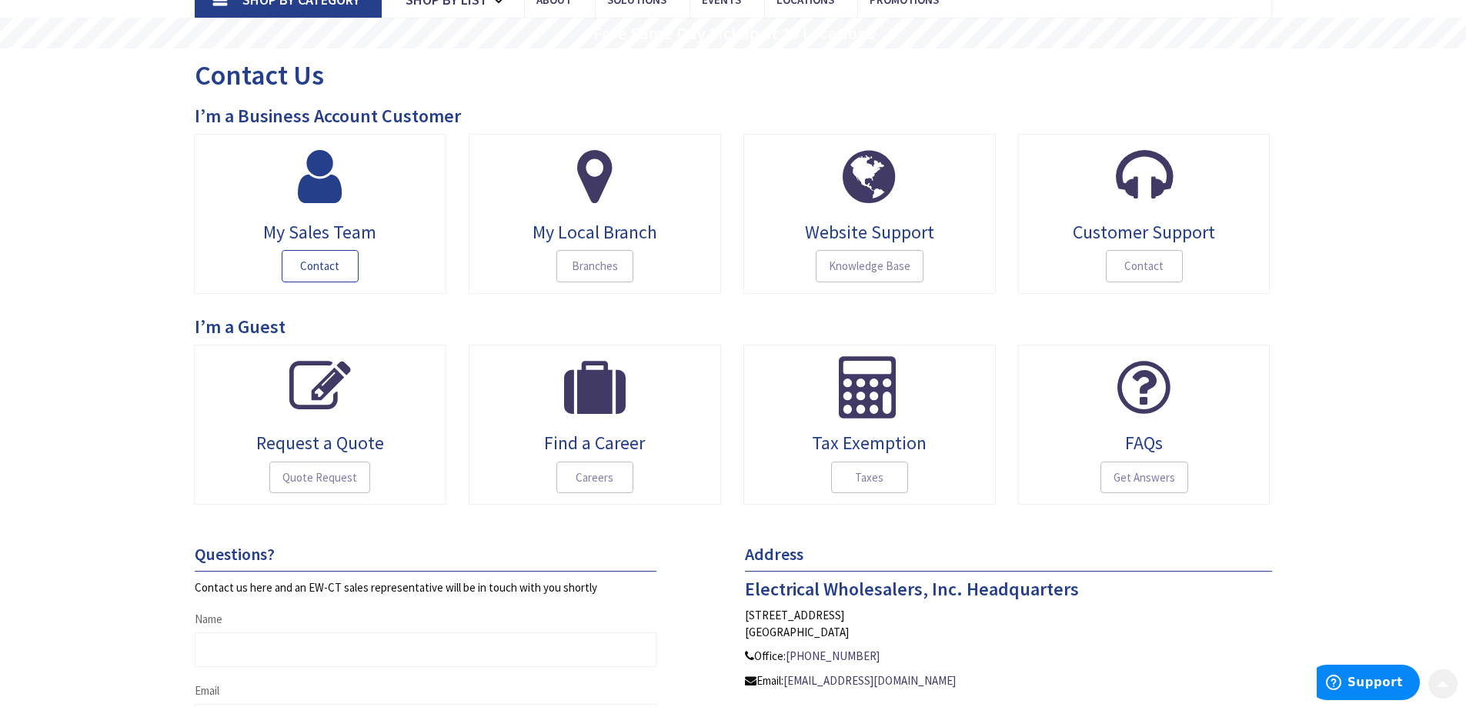
scroll to position [154, 0]
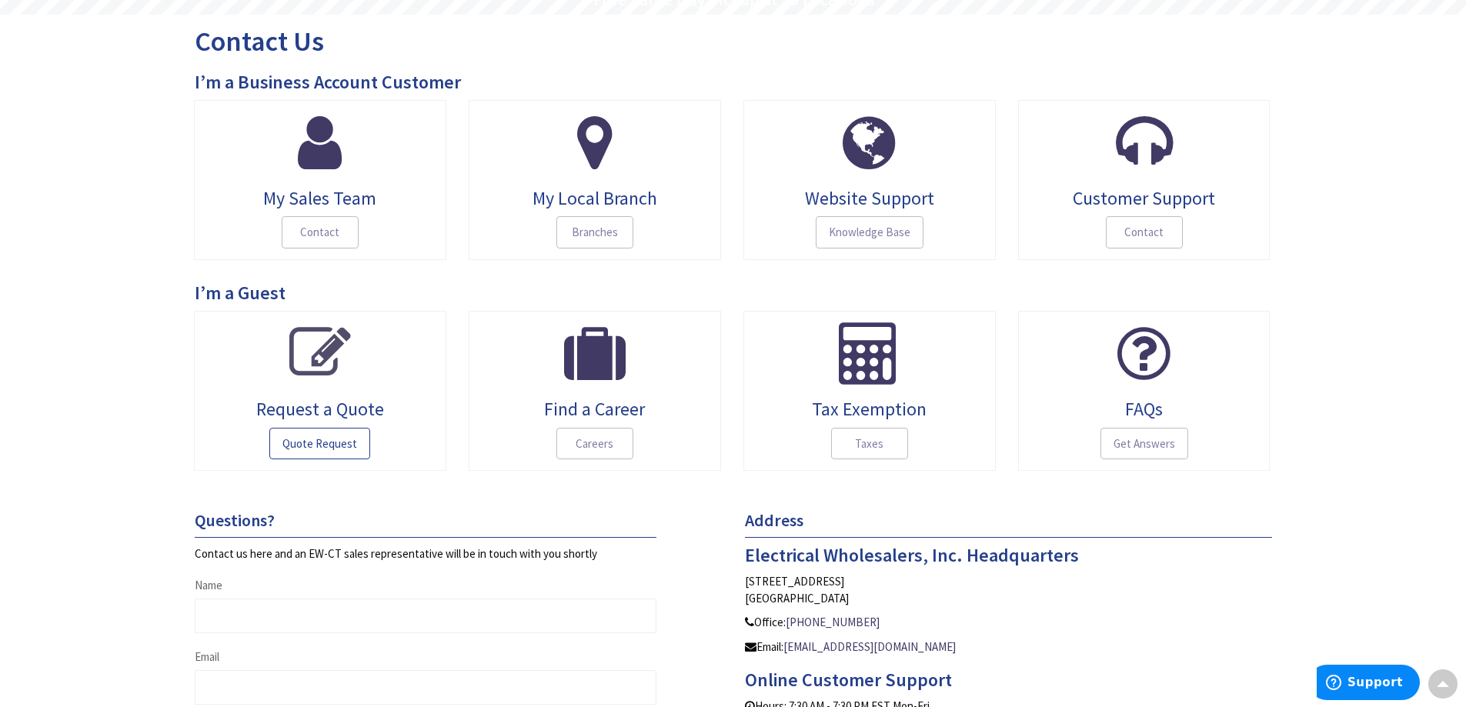
click at [327, 442] on span "Quote Request" at bounding box center [319, 444] width 101 height 32
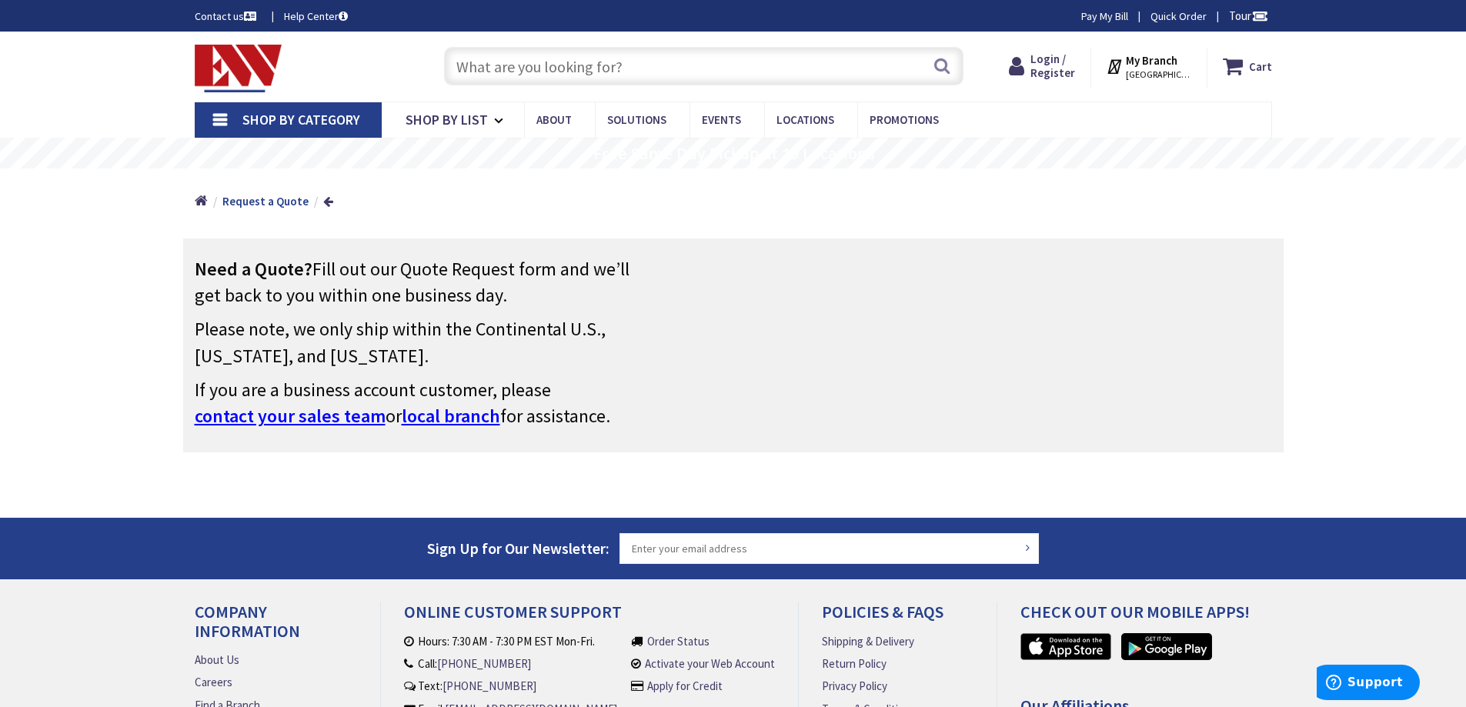
click at [469, 418] on span "local branch" at bounding box center [451, 416] width 98 height 24
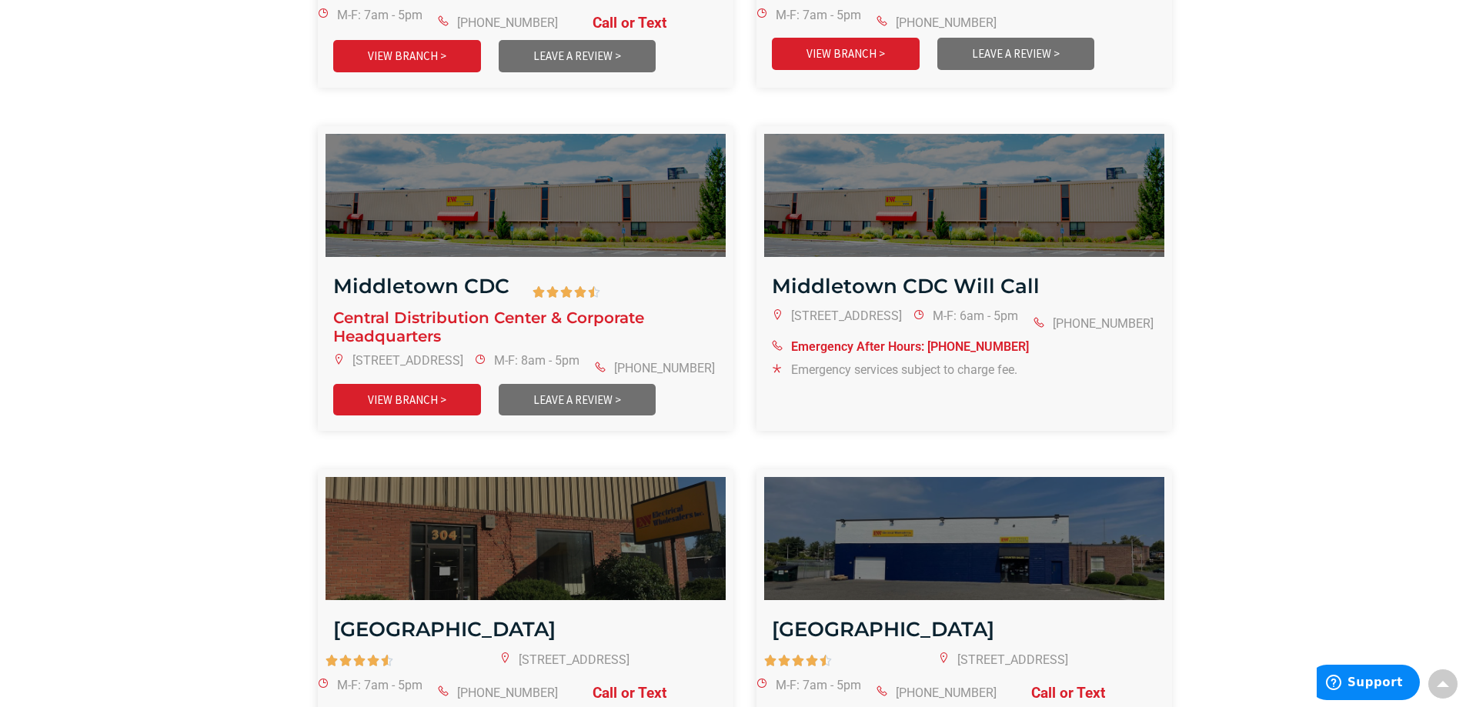
scroll to position [1616, 0]
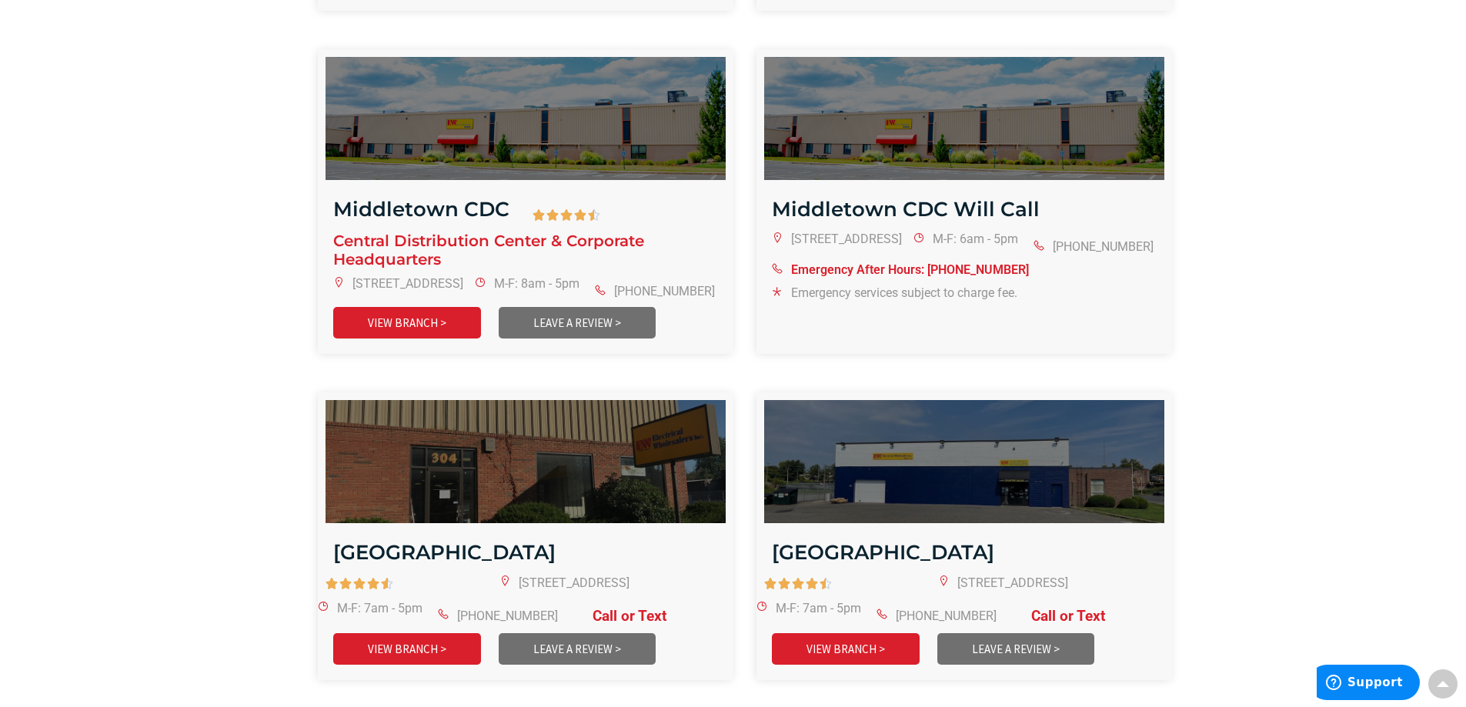
click at [800, 232] on link at bounding box center [837, 239] width 130 height 15
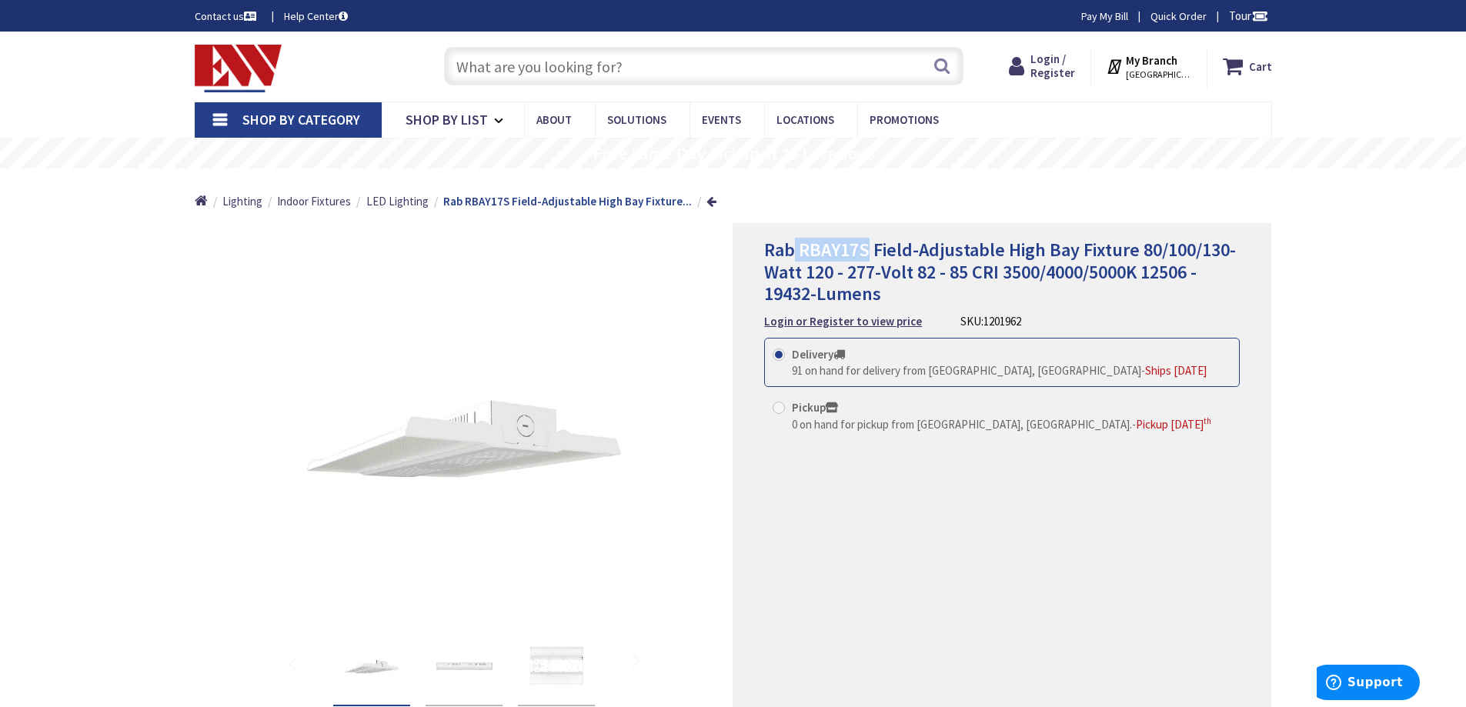
drag, startPoint x: 869, startPoint y: 245, endPoint x: 795, endPoint y: 246, distance: 73.9
click at [795, 246] on span "Rab RBAY17S Field-Adjustable High Bay Fixture 80/100/130-Watt 120 - 277-Volt 82…" at bounding box center [1000, 272] width 472 height 68
click at [801, 247] on span "Rab RBAY17S Field-Adjustable High Bay Fixture 80/100/130-Watt 120 - 277-Volt 82…" at bounding box center [1000, 272] width 472 height 68
drag, startPoint x: 870, startPoint y: 249, endPoint x: 801, endPoint y: 249, distance: 69.2
click at [801, 249] on span "Rab RBAY17S Field-Adjustable High Bay Fixture 80/100/130-Watt 120 - 277-Volt 82…" at bounding box center [1000, 272] width 472 height 68
